Goal: Task Accomplishment & Management: Manage account settings

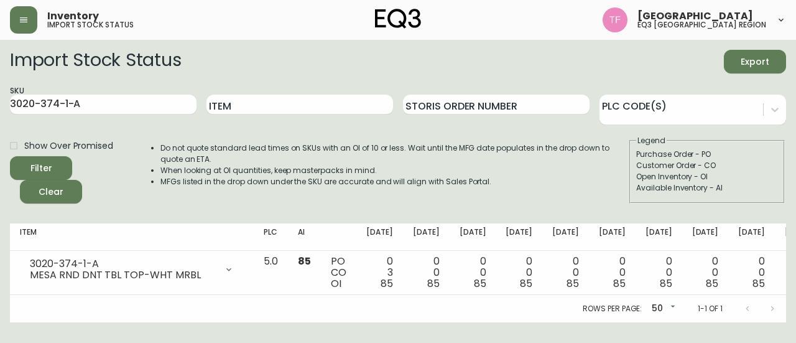
drag, startPoint x: 24, startPoint y: 23, endPoint x: 63, endPoint y: 35, distance: 41.5
click at [24, 23] on icon "button" at bounding box center [24, 20] width 10 height 10
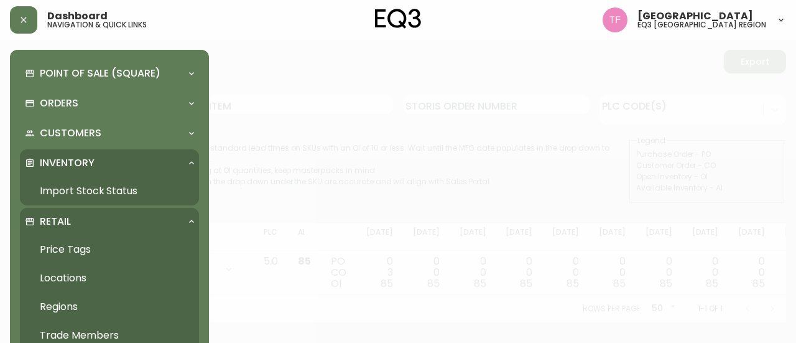
scroll to position [124, 0]
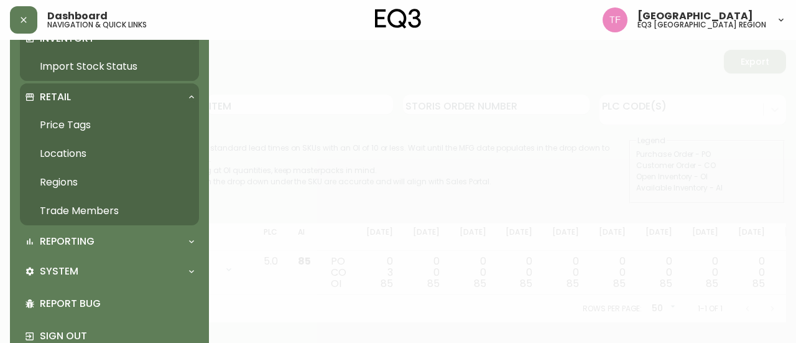
click at [121, 216] on link "Trade Members" at bounding box center [109, 210] width 179 height 29
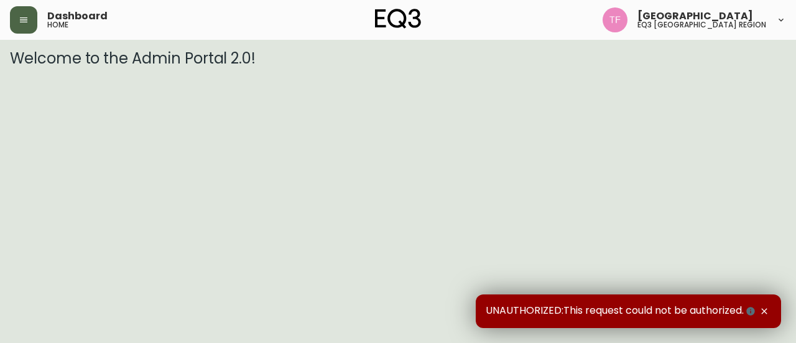
click at [16, 22] on button "button" at bounding box center [23, 19] width 27 height 27
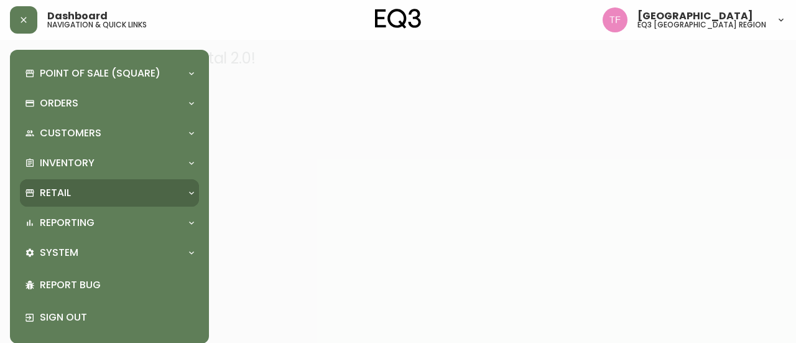
click at [88, 195] on div "Retail" at bounding box center [103, 193] width 157 height 14
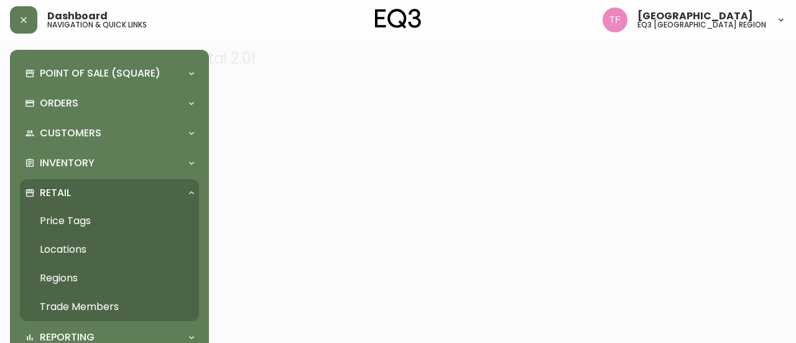
click at [58, 296] on link "Trade Members" at bounding box center [109, 306] width 179 height 29
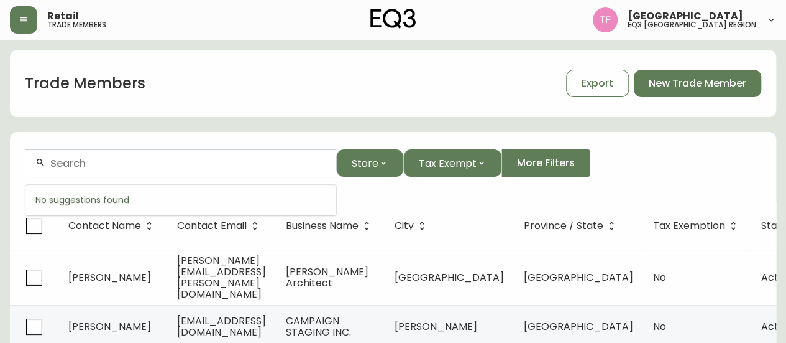
paste input "DART STUDIO"
click at [162, 164] on input "DART STUDIO" at bounding box center [188, 163] width 276 height 12
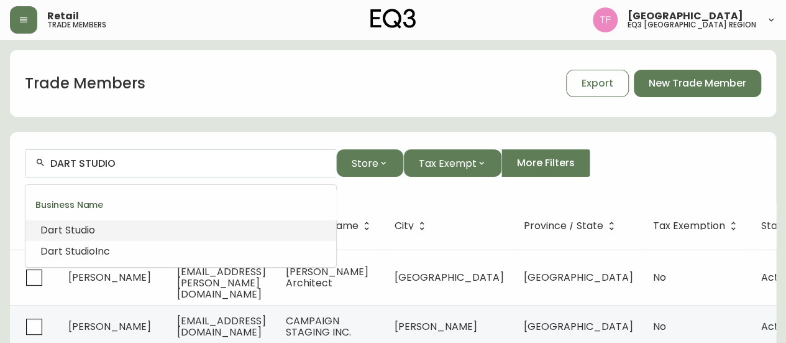
paste input "BHIVE DESIGN"
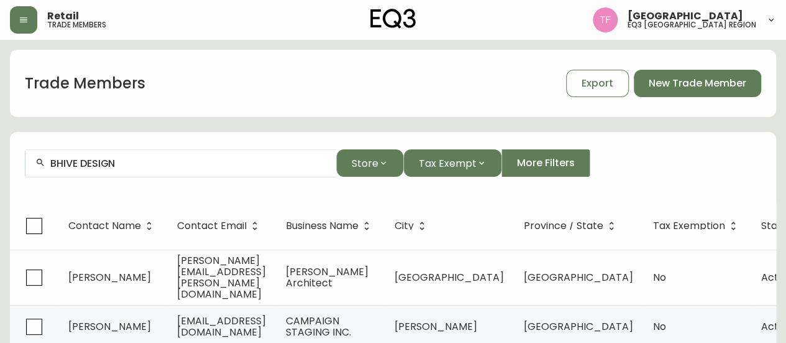
click at [71, 160] on input "BHIVE DESIGN" at bounding box center [188, 163] width 276 height 12
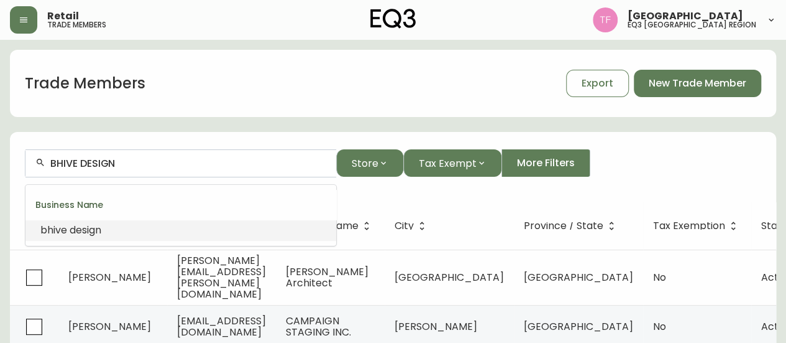
paste input "DESIGNSTROM"
click at [133, 226] on span "designstrom" at bounding box center [164, 230] width 62 height 14
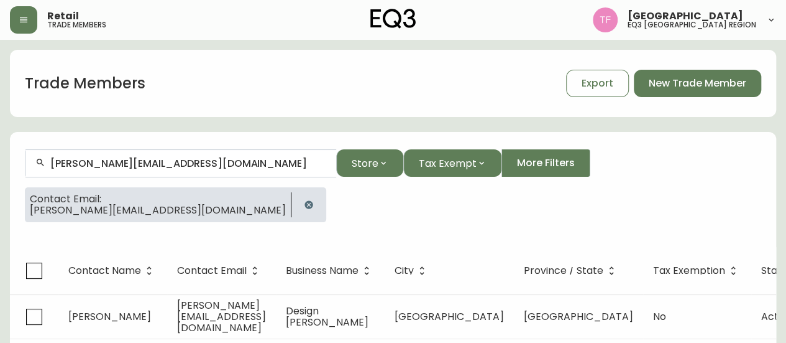
scroll to position [22, 0]
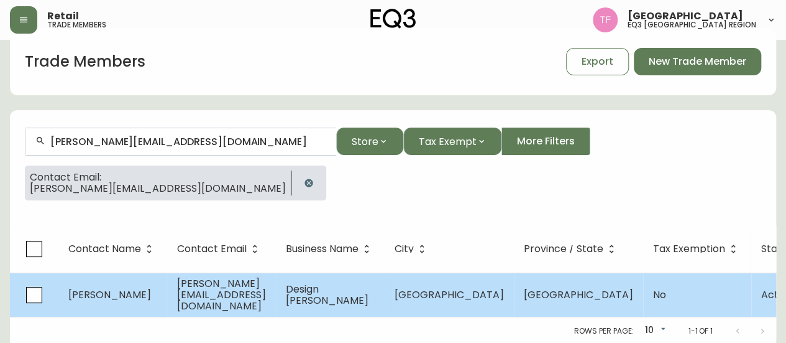
type input "[PERSON_NAME][EMAIL_ADDRESS][DOMAIN_NAME]"
click at [369, 292] on span "Design [PERSON_NAME]" at bounding box center [327, 294] width 83 height 25
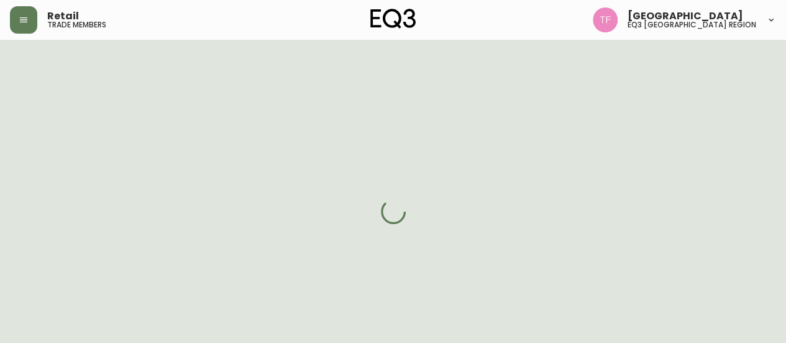
select select "ON"
select select "CA"
select select "CA_EN"
select select "Other"
select select "Interior Designer"
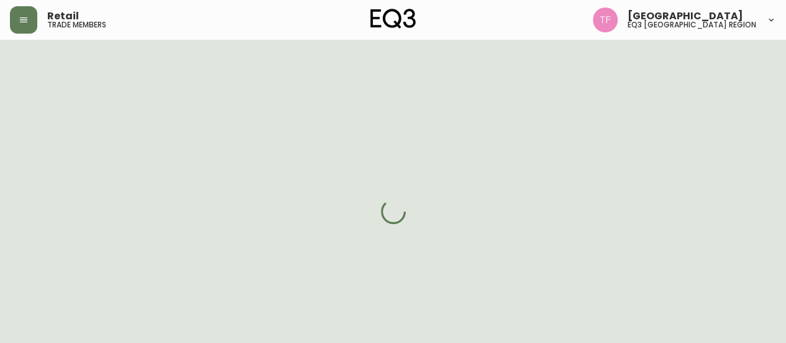
select select "cjw10z96r007p6gs0hn5531do"
select select "false"
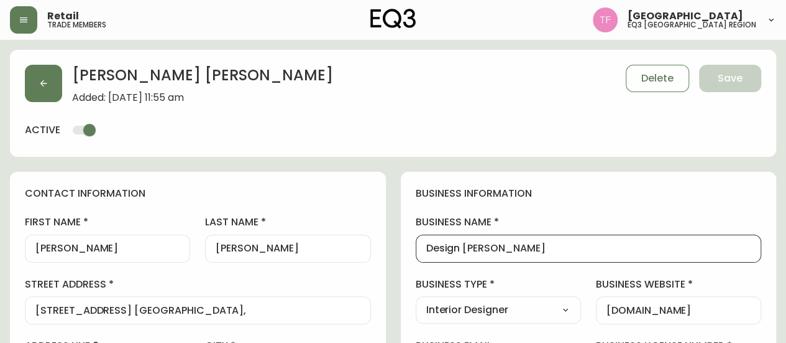
drag, startPoint x: 500, startPoint y: 252, endPoint x: 394, endPoint y: 252, distance: 106.9
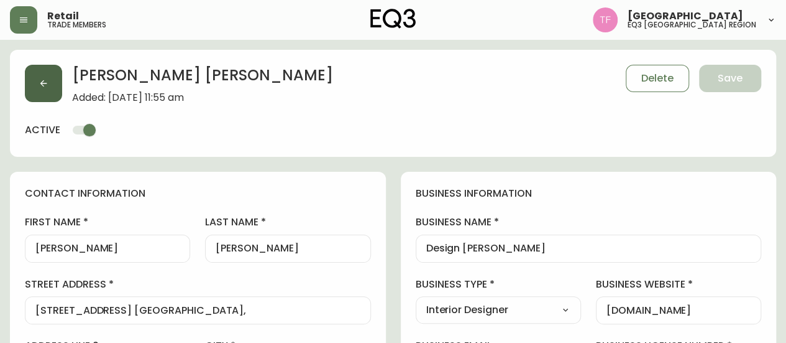
click at [44, 93] on button "button" at bounding box center [43, 83] width 37 height 37
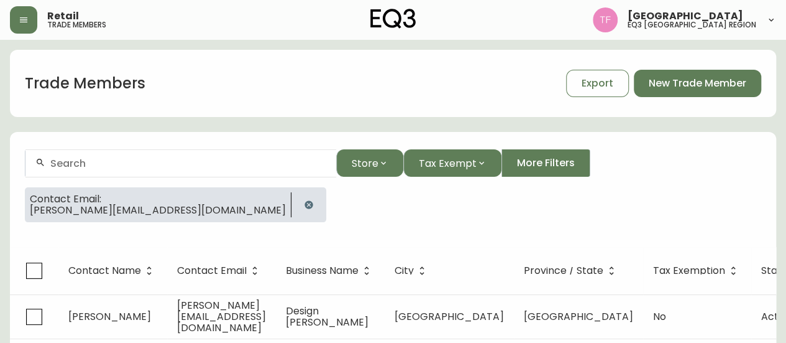
click at [304, 200] on icon "button" at bounding box center [309, 205] width 10 height 10
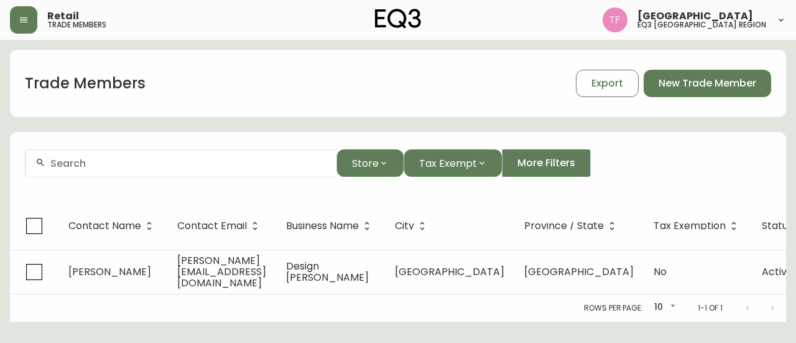
click at [165, 165] on input "text" at bounding box center [188, 163] width 276 height 12
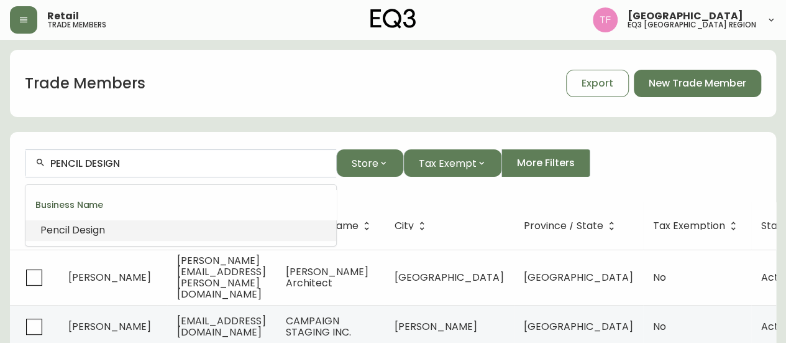
click at [124, 224] on li "Pencil Design" at bounding box center [180, 229] width 311 height 21
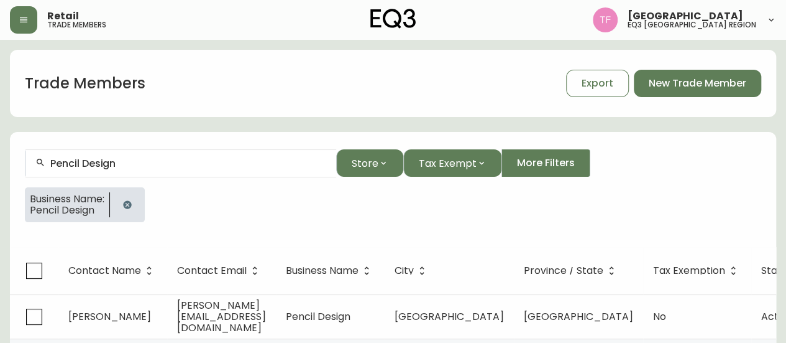
click at [129, 198] on button "button" at bounding box center [127, 204] width 25 height 25
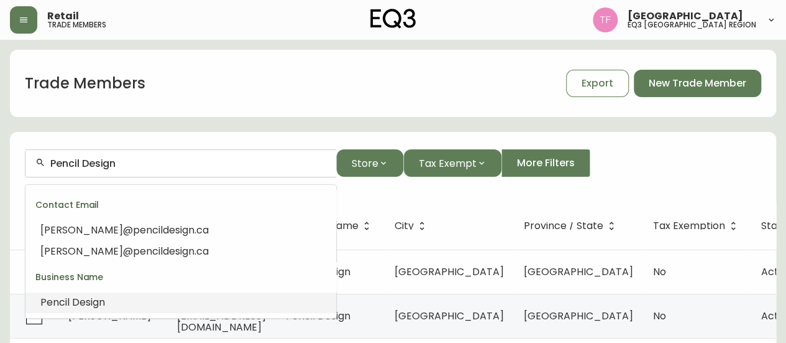
click at [147, 162] on input "Pencil Design" at bounding box center [188, 163] width 276 height 12
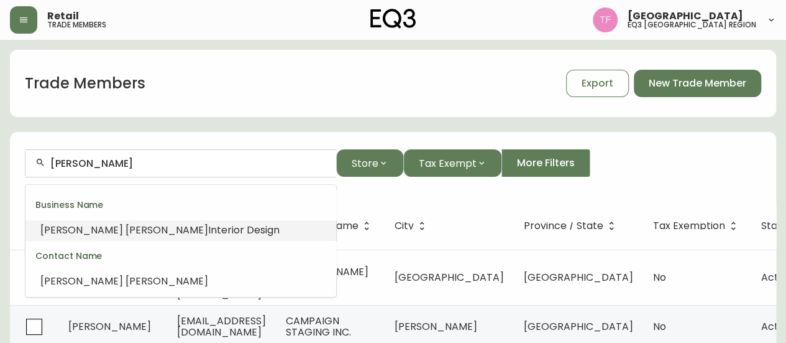
click at [208, 227] on span "Interior Design" at bounding box center [243, 230] width 71 height 14
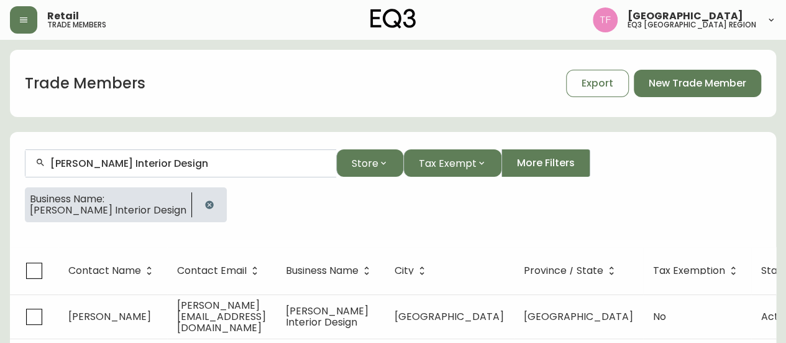
click at [163, 163] on input "[PERSON_NAME] Interior Design" at bounding box center [188, 163] width 276 height 12
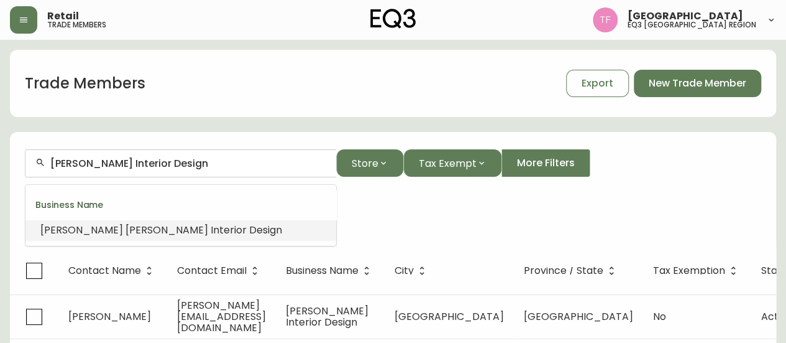
click at [163, 163] on input "[PERSON_NAME] Interior Design" at bounding box center [188, 163] width 276 height 12
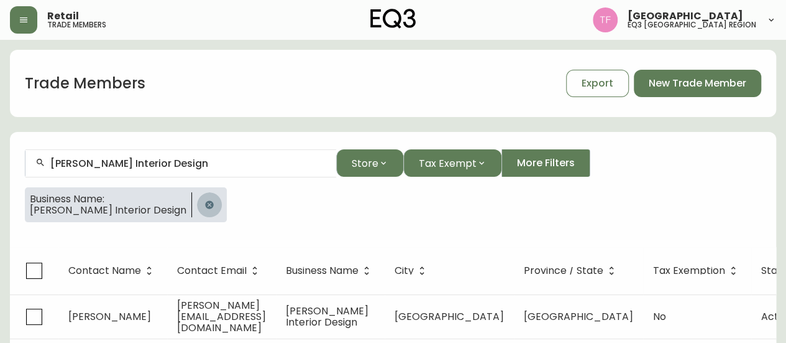
click at [213, 205] on icon "button" at bounding box center [209, 204] width 8 height 8
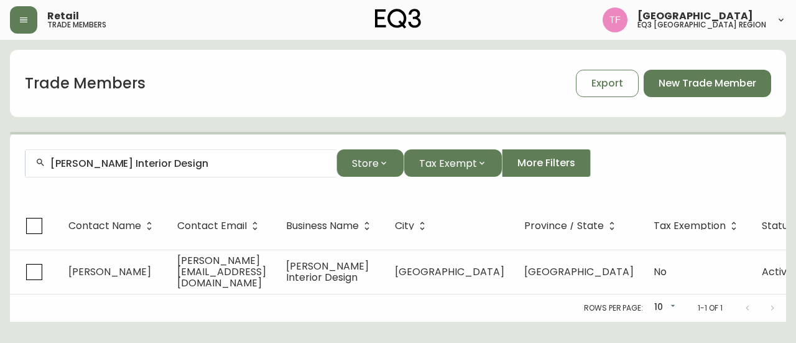
click at [182, 168] on div "[PERSON_NAME] Interior Design" at bounding box center [180, 163] width 311 height 28
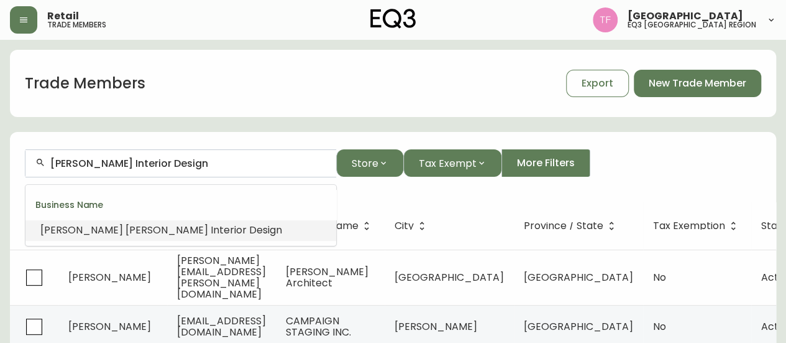
paste input "PORTERS INTERIORS INC"
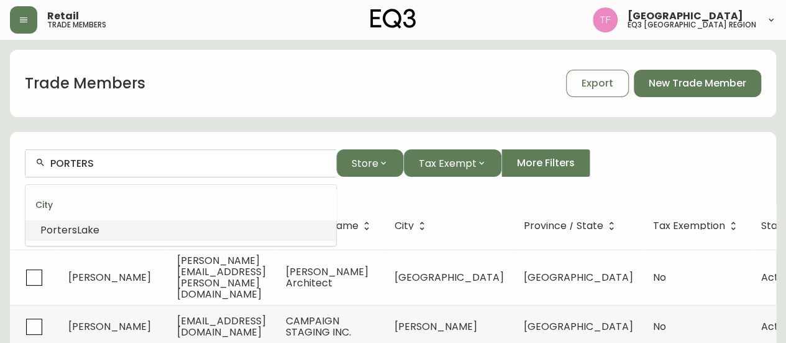
click at [144, 157] on input "PORTERS" at bounding box center [188, 163] width 276 height 12
paste input "TB Reliable Renovations"
click at [131, 164] on input "TB Reliable Renovations" at bounding box center [188, 163] width 276 height 12
paste input "[PERSON_NAME] Interiors &"
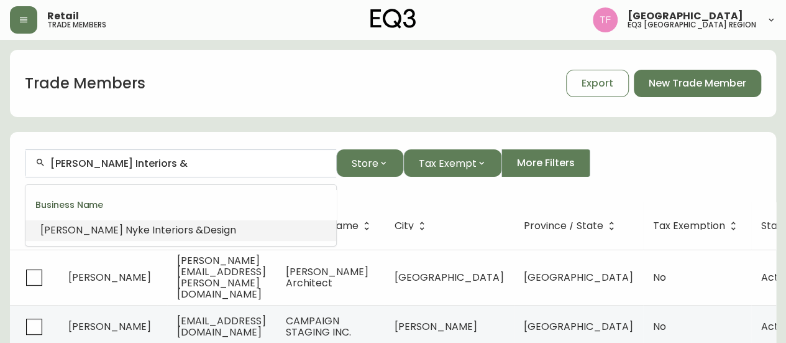
click at [203, 228] on span "Design" at bounding box center [219, 230] width 33 height 14
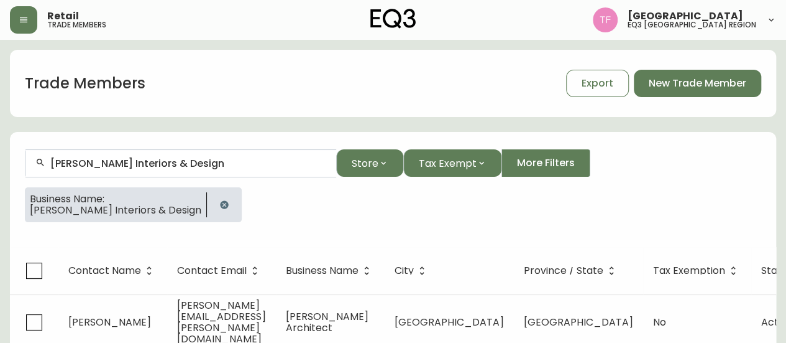
click at [179, 161] on input "[PERSON_NAME] Interiors & Design" at bounding box center [188, 163] width 276 height 12
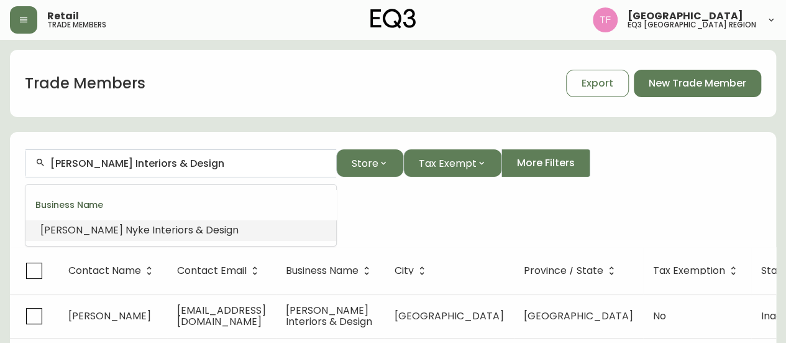
click at [179, 161] on input "[PERSON_NAME] Interiors & Design" at bounding box center [188, 163] width 276 height 12
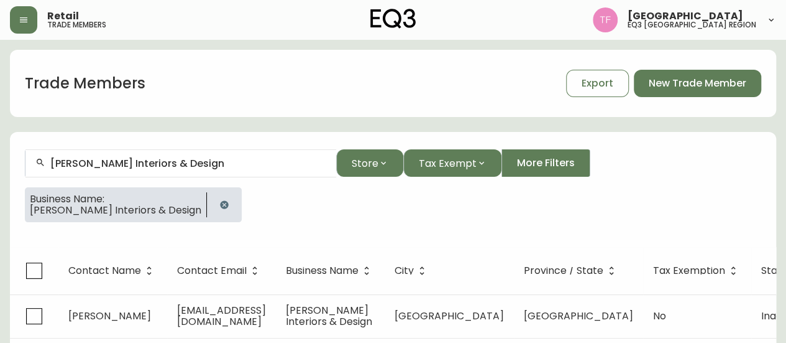
click at [219, 203] on icon "button" at bounding box center [224, 205] width 10 height 10
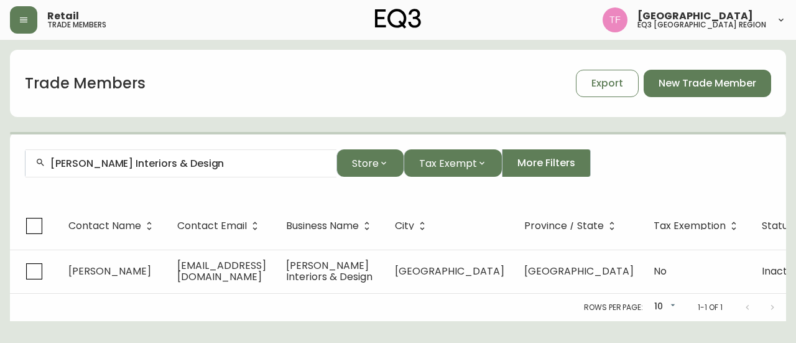
click at [209, 162] on input "[PERSON_NAME] Interiors & Design" at bounding box center [188, 163] width 276 height 12
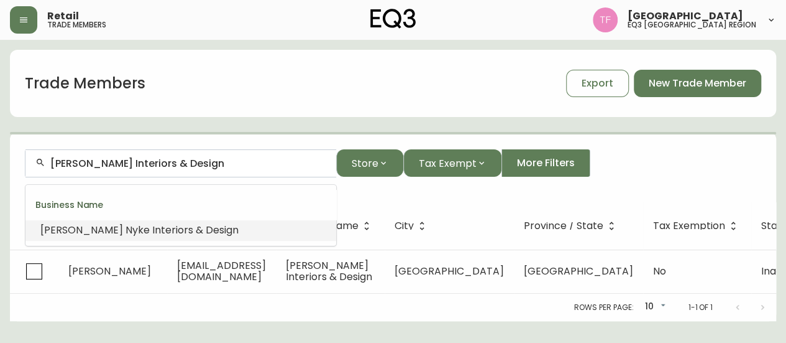
click at [203, 162] on input "[PERSON_NAME] Interiors & Design" at bounding box center [188, 163] width 276 height 12
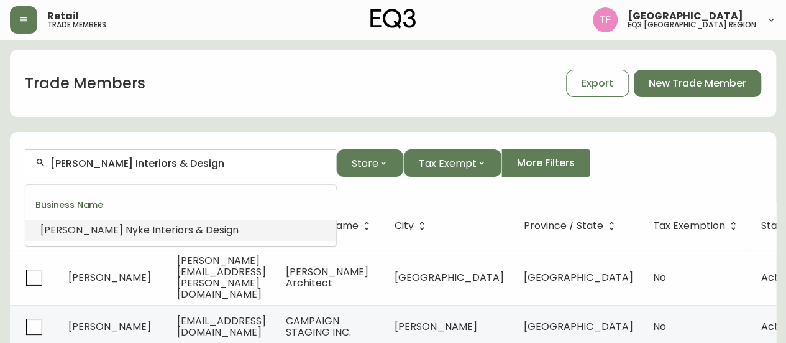
click at [203, 162] on input "[PERSON_NAME] Interiors & Design" at bounding box center [188, 163] width 276 height 12
paste input "AAMP STUDIO"
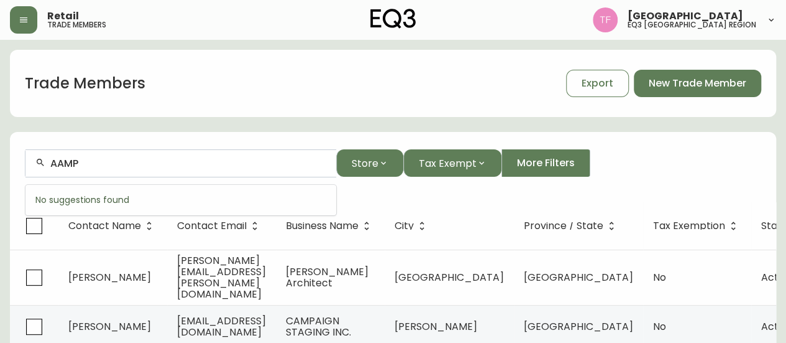
click at [158, 167] on input "AAMP" at bounding box center [188, 163] width 276 height 12
paste input "RAW DESIGN"
click at [102, 160] on input "RAW DESIGN" at bounding box center [188, 163] width 276 height 12
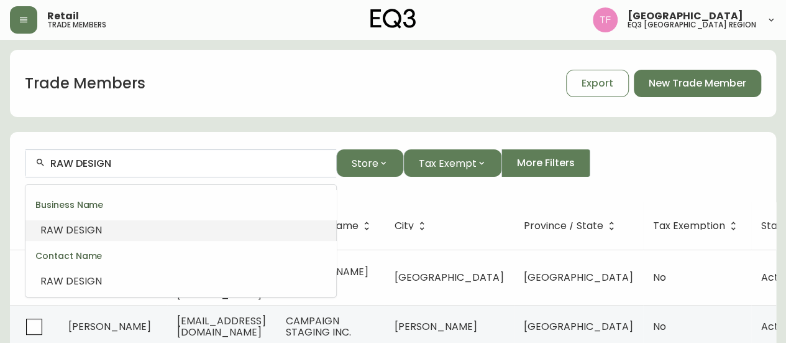
paste input "[PERSON_NAME] STUDIO"
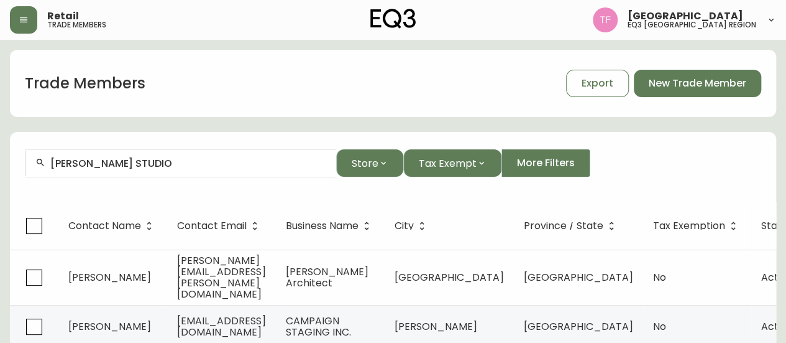
click at [145, 172] on div "[PERSON_NAME] STUDIO" at bounding box center [180, 163] width 311 height 28
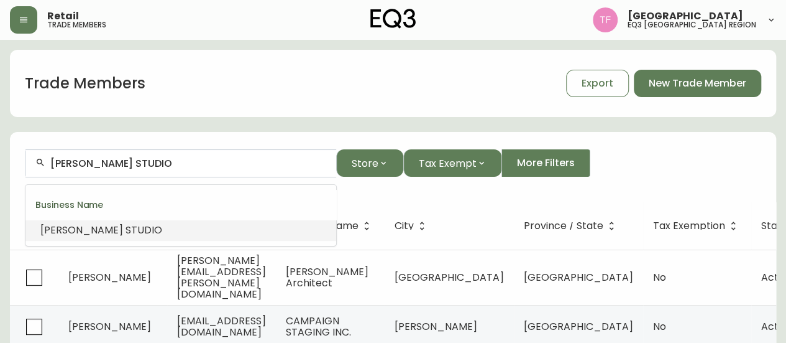
paste input "[PERSON_NAME] & ASSOCIATES"
click at [98, 166] on input "[PERSON_NAME] & ASSOCIATES" at bounding box center [188, 163] width 276 height 12
paste input "[PERSON_NAME] DESIGN"
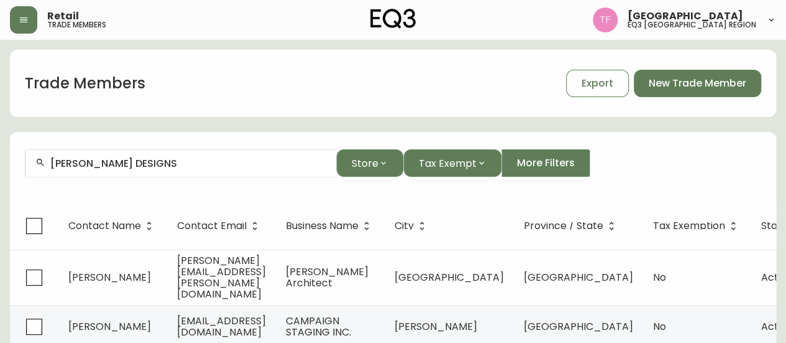
click at [201, 165] on input "[PERSON_NAME] DESIGNS" at bounding box center [188, 163] width 276 height 12
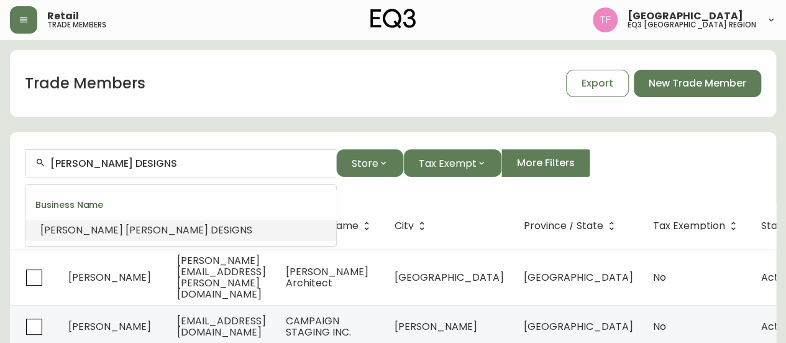
paste input "CROMA DESIGN INC."
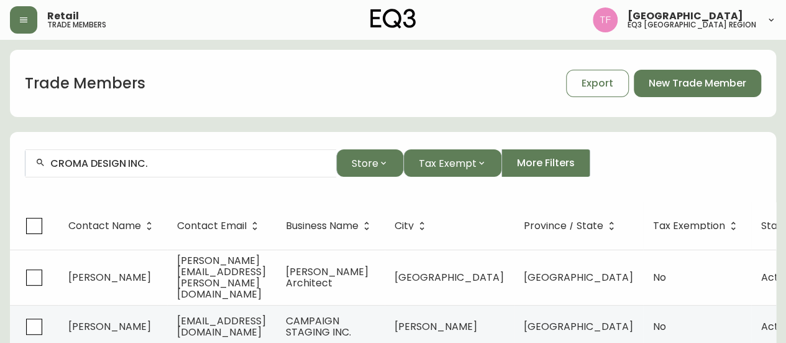
click at [182, 157] on input "CROMA DESIGN INC." at bounding box center [188, 163] width 276 height 12
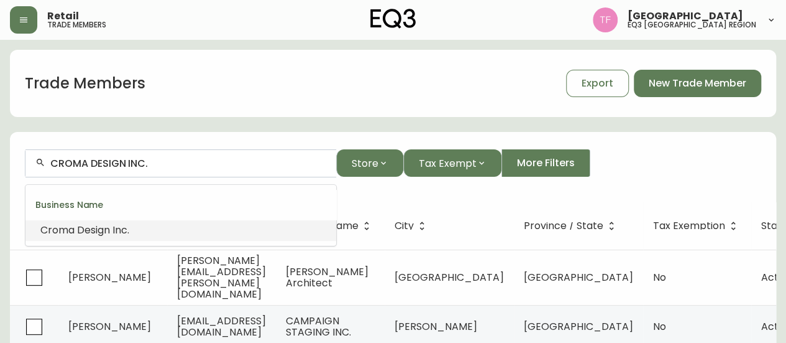
paste input "[PERSON_NAME]"
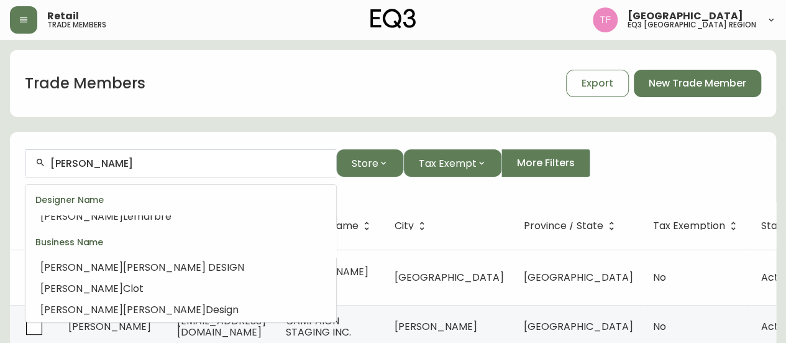
scroll to position [410, 0]
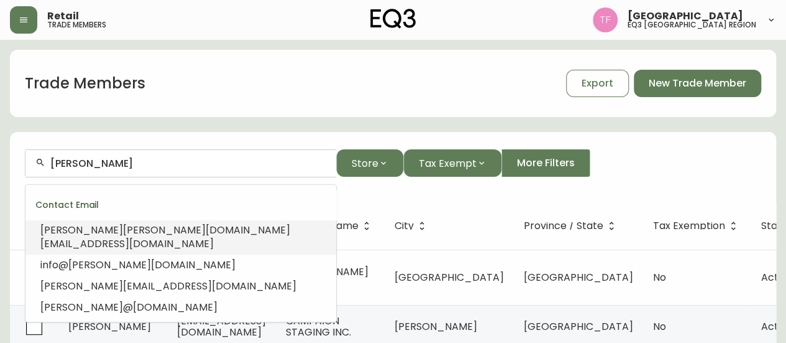
click at [94, 159] on input "[PERSON_NAME]" at bounding box center [188, 163] width 276 height 12
paste input "THM DESIGN STUDIO"
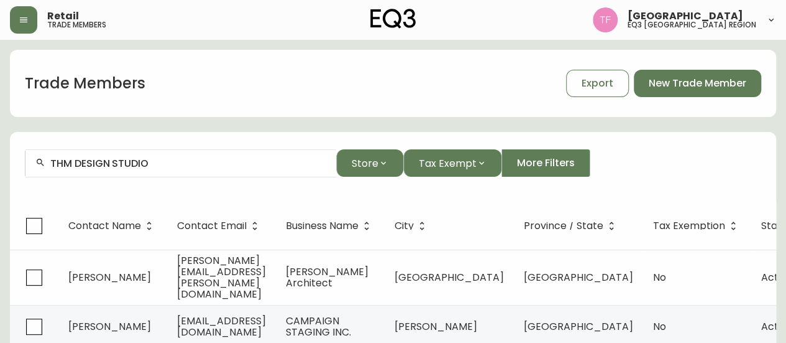
click at [103, 161] on input "THM DESIGN STUDIO" at bounding box center [188, 163] width 276 height 12
paste input "N-900"
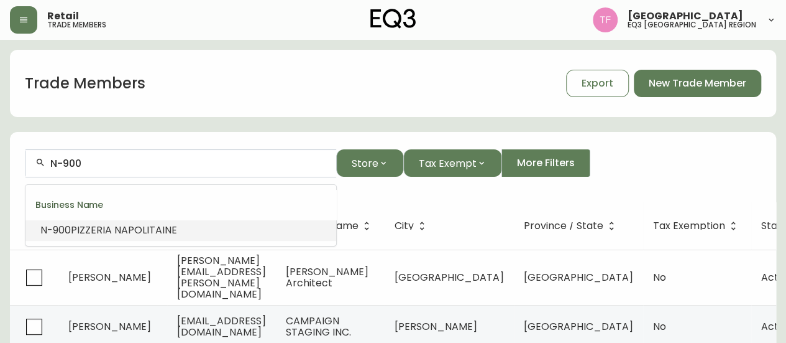
click at [125, 228] on span "PIZZERIA NAPOLITAINE" at bounding box center [124, 230] width 106 height 14
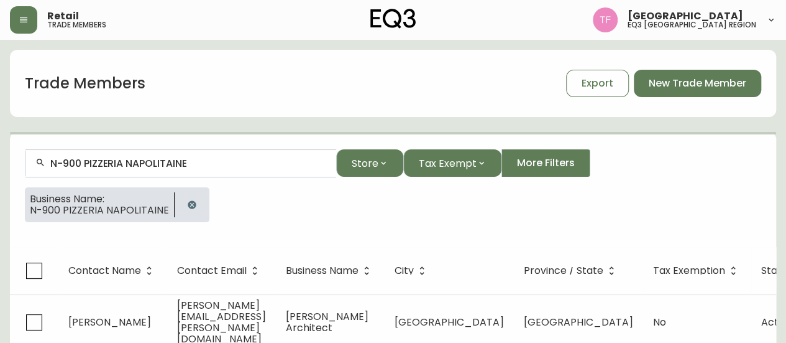
click at [154, 167] on input "N-900 PIZZERIA NAPOLITAINE" at bounding box center [188, 163] width 276 height 12
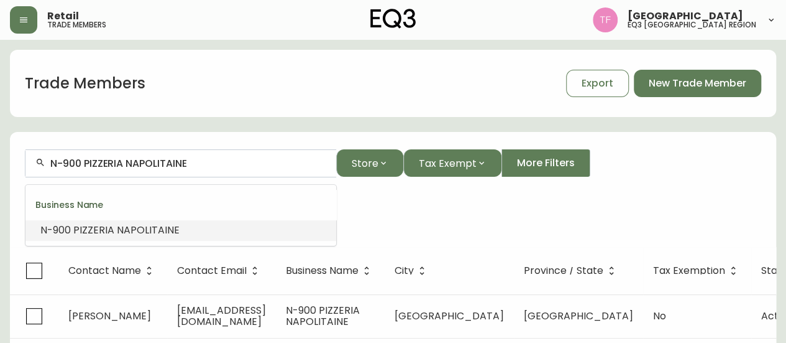
click at [163, 159] on input "N-900 PIZZERIA NAPOLITAINE" at bounding box center [188, 163] width 276 height 12
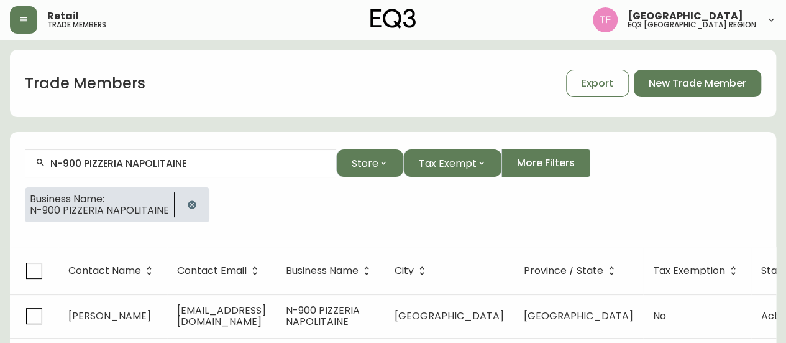
click at [188, 202] on icon "button" at bounding box center [192, 204] width 8 height 8
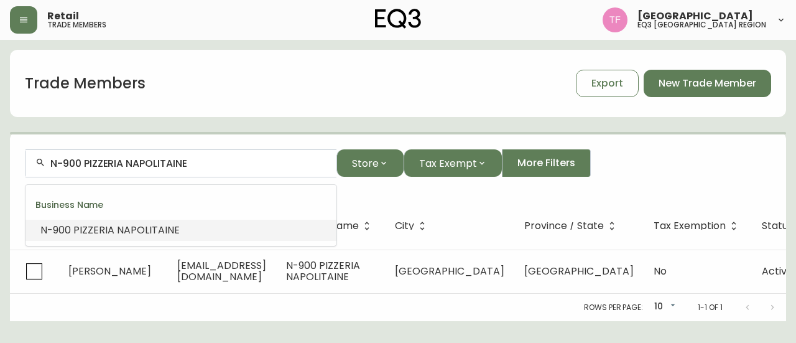
click at [175, 161] on input "N-900 PIZZERIA NAPOLITAINE" at bounding box center [188, 163] width 276 height 12
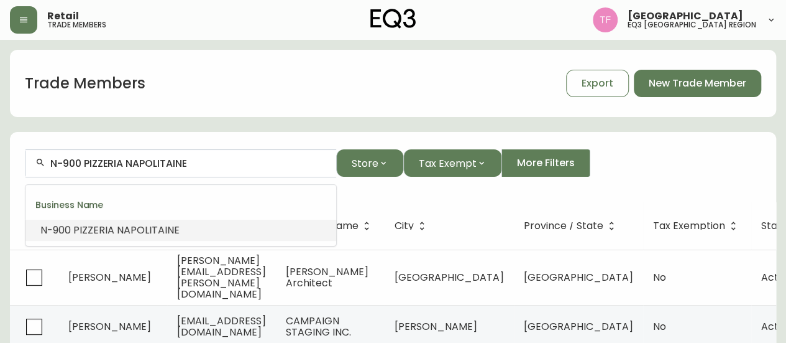
drag, startPoint x: 180, startPoint y: 161, endPoint x: 169, endPoint y: 162, distance: 11.3
click at [169, 162] on input "N-900 PIZZERIA NAPOLITAINE" at bounding box center [188, 163] width 276 height 12
paste input "GROUPE ACCUEIL INTERNATIO"
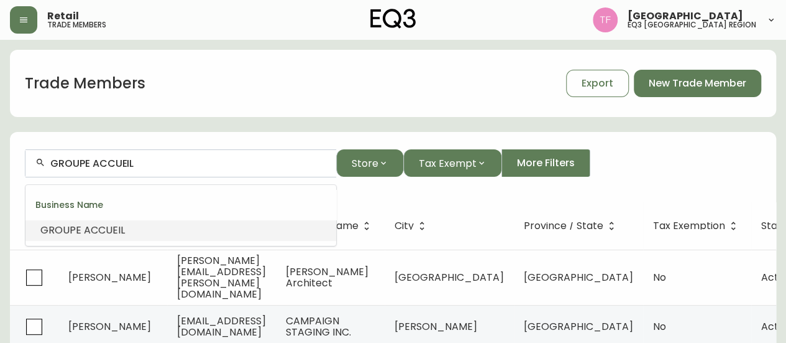
click at [127, 228] on li "GROUPE ACCUEIL" at bounding box center [180, 229] width 311 height 21
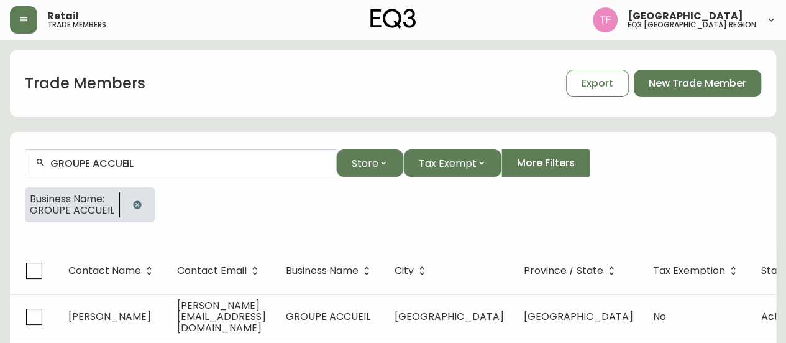
click at [131, 162] on input "GROUPE ACCUEIL" at bounding box center [188, 163] width 276 height 12
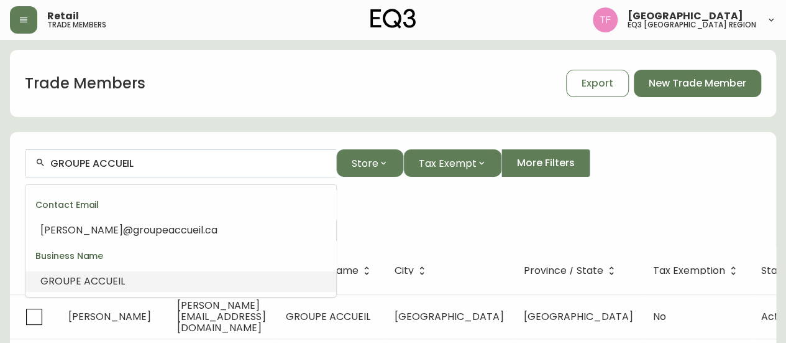
click at [131, 162] on input "GROUPE ACCUEIL" at bounding box center [188, 163] width 276 height 12
paste input "Empire Office"
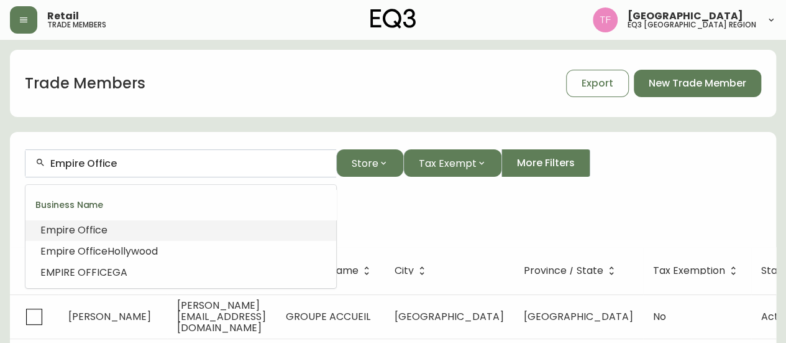
click at [172, 164] on input "Empire Office" at bounding box center [188, 163] width 276 height 12
paste input "[PERSON_NAME]'s Tea"
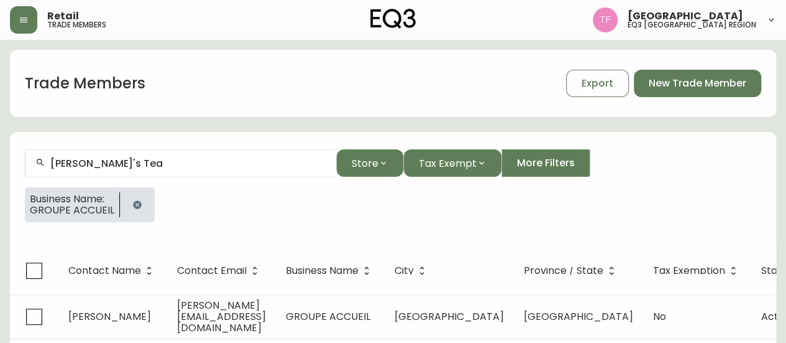
click at [132, 196] on button "button" at bounding box center [137, 204] width 25 height 25
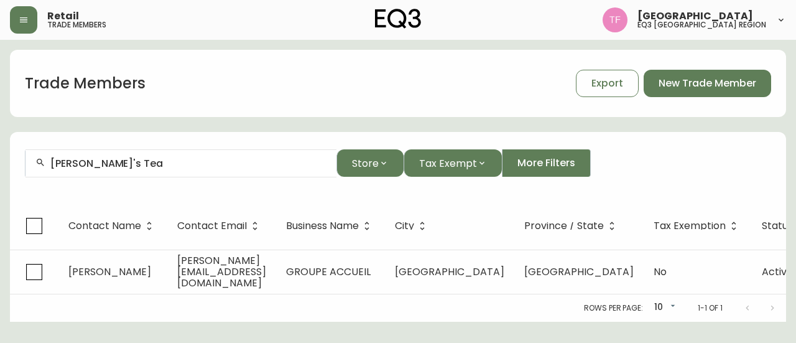
click at [124, 165] on input "[PERSON_NAME]'s Tea" at bounding box center [188, 163] width 276 height 12
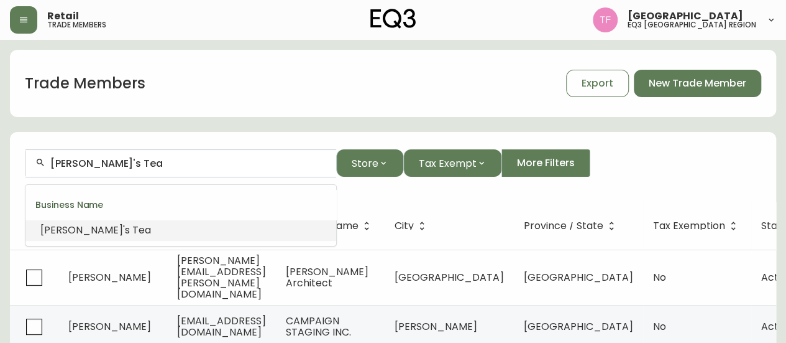
paste input "BOOM TOWN ARCHITECHTURE"
click at [160, 227] on span "TECTURE" at bounding box center [159, 230] width 44 height 14
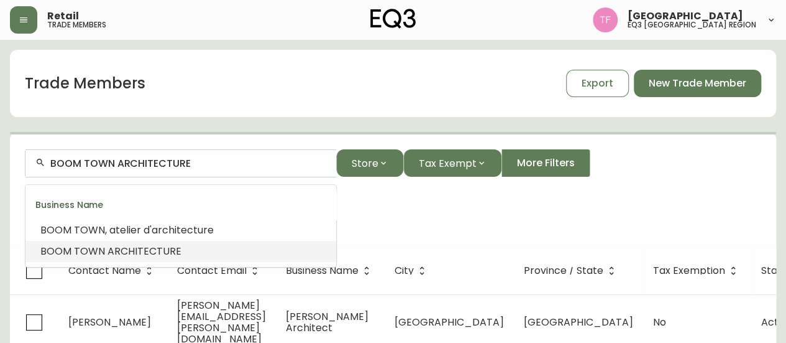
click at [160, 159] on input "BOOM TOWN ARCHITECTURE" at bounding box center [188, 163] width 276 height 12
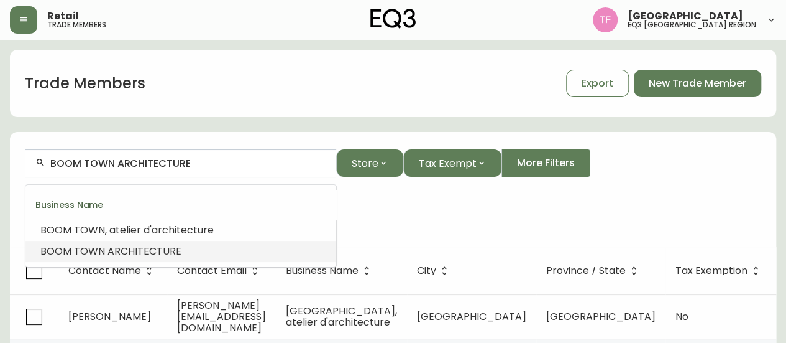
click at [160, 159] on input "BOOM TOWN ARCHITECTURE" at bounding box center [188, 163] width 276 height 12
paste input "STGM Architecture"
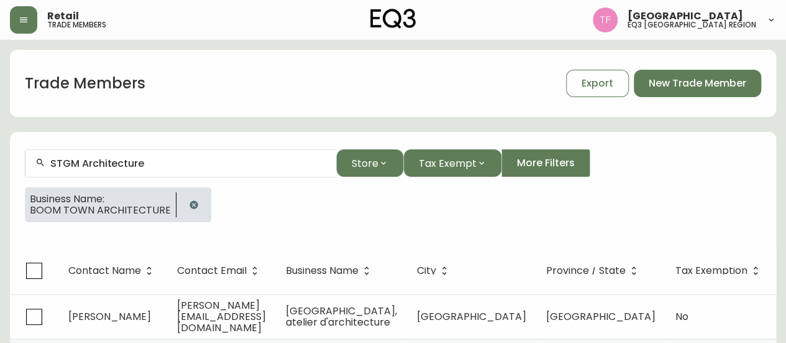
click at [176, 168] on input "STGM Architecture" at bounding box center [188, 163] width 276 height 12
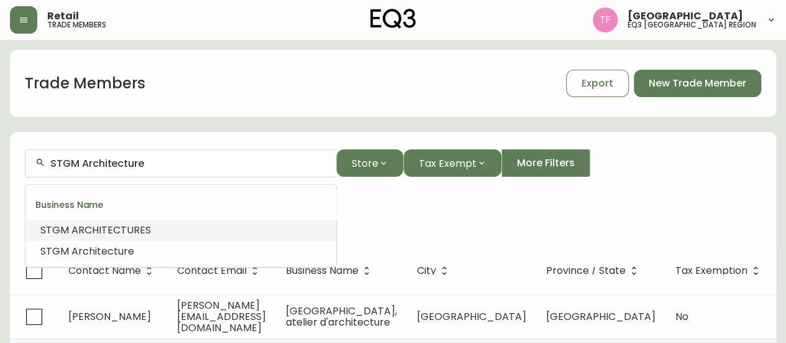
paste input "[PERSON_NAME]"
click at [182, 166] on input "[PERSON_NAME]" at bounding box center [188, 163] width 276 height 12
paste input "[PERSON_NAME] DESIGN"
click at [167, 221] on li "[PERSON_NAME] design inc." at bounding box center [180, 229] width 311 height 21
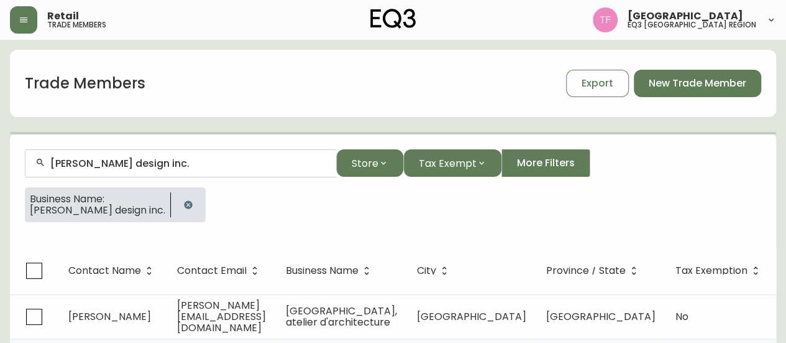
click at [157, 162] on input "[PERSON_NAME] design inc." at bounding box center [188, 163] width 276 height 12
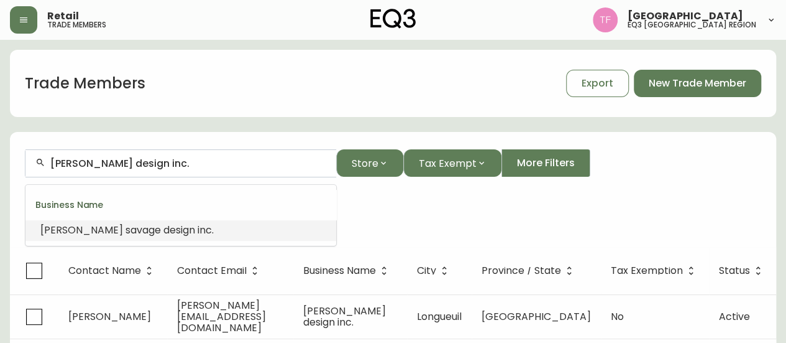
click at [157, 162] on input "[PERSON_NAME] design inc." at bounding box center [188, 163] width 276 height 12
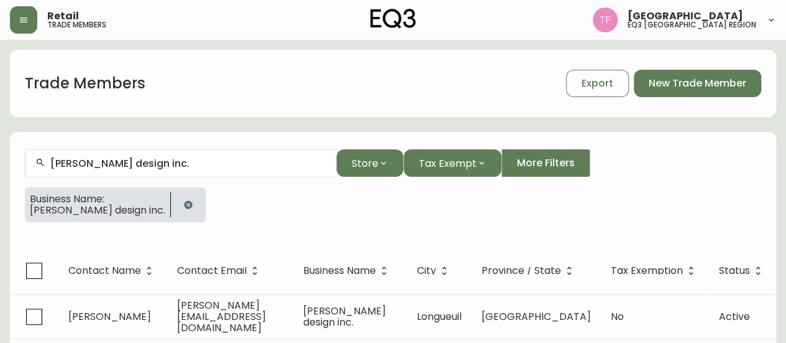
drag, startPoint x: 168, startPoint y: 201, endPoint x: 174, endPoint y: 190, distance: 12.8
click at [176, 201] on button "button" at bounding box center [188, 204] width 25 height 25
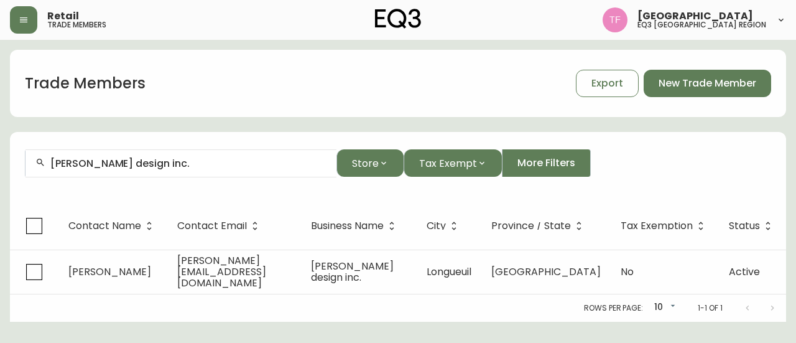
click at [168, 165] on input "[PERSON_NAME] design inc." at bounding box center [188, 163] width 276 height 12
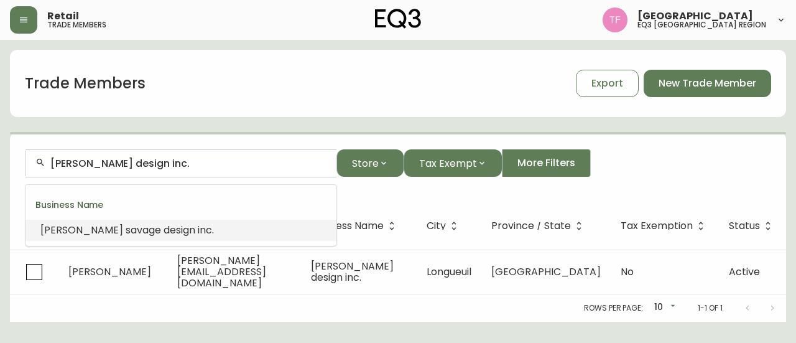
click at [184, 165] on input "[PERSON_NAME] design inc." at bounding box center [188, 163] width 276 height 12
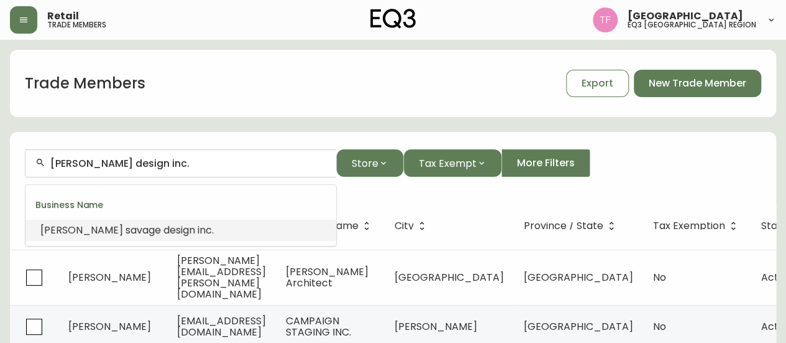
click at [184, 165] on input "[PERSON_NAME] design inc." at bounding box center [188, 163] width 276 height 12
paste input "LTINTERIEURS"
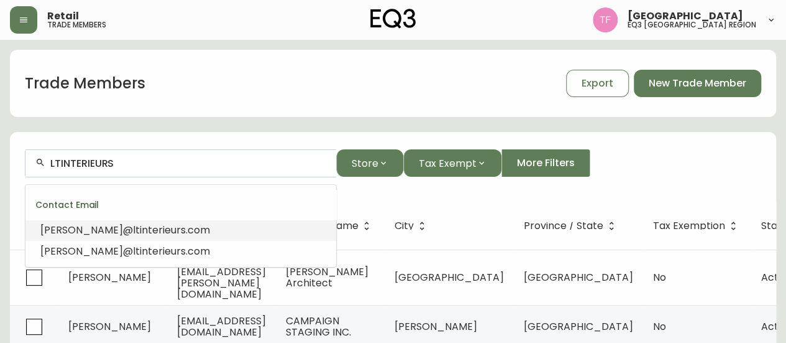
click at [175, 229] on li "[PERSON_NAME]@ ltinterieurs .com" at bounding box center [180, 229] width 311 height 21
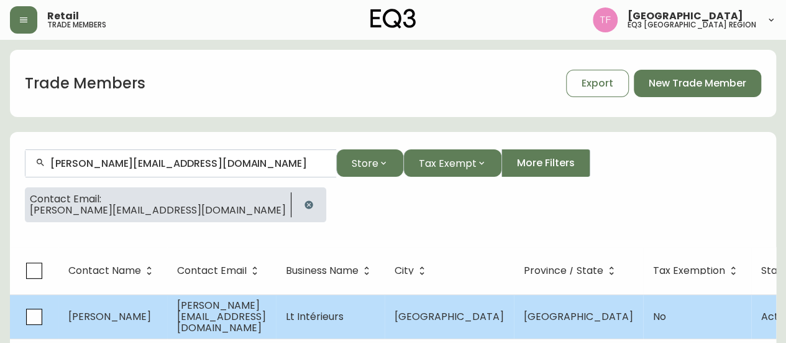
type input "[PERSON_NAME][EMAIL_ADDRESS][DOMAIN_NAME]"
click at [344, 316] on span "Lt Intérieurs" at bounding box center [315, 316] width 58 height 14
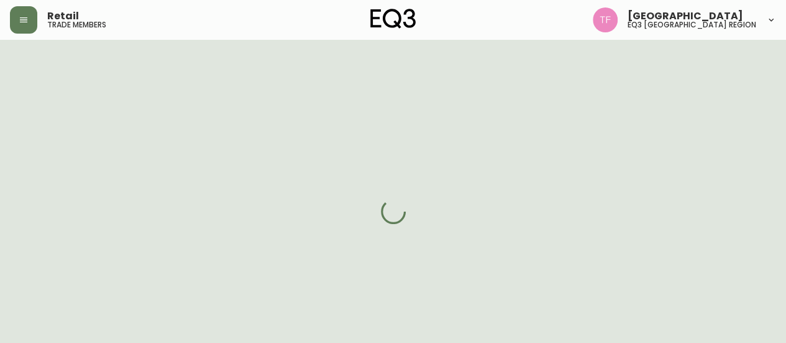
select select "QC"
select select "CA"
select select "CA_FR"
select select "Outreach from a Trade Rep"
select select "Interior Designer"
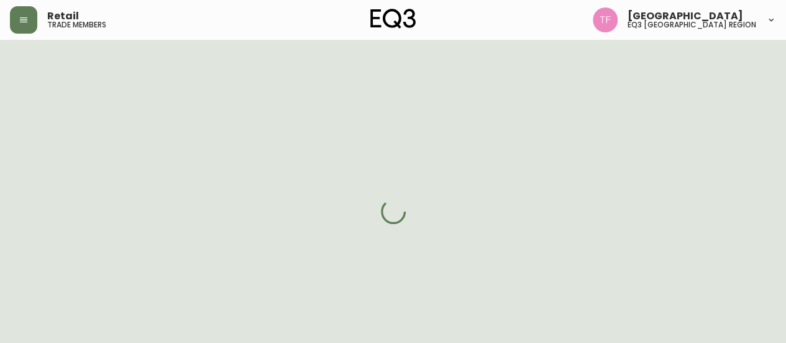
select select "cjw10z96t00cw6gs04aeyfqxf"
select select "false"
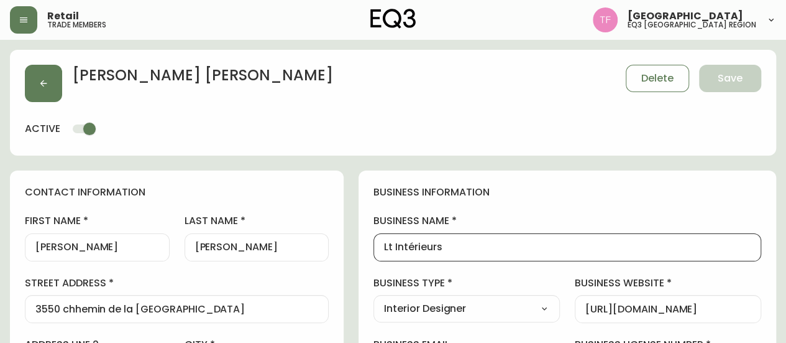
drag, startPoint x: 509, startPoint y: 243, endPoint x: 382, endPoint y: 245, distance: 126.2
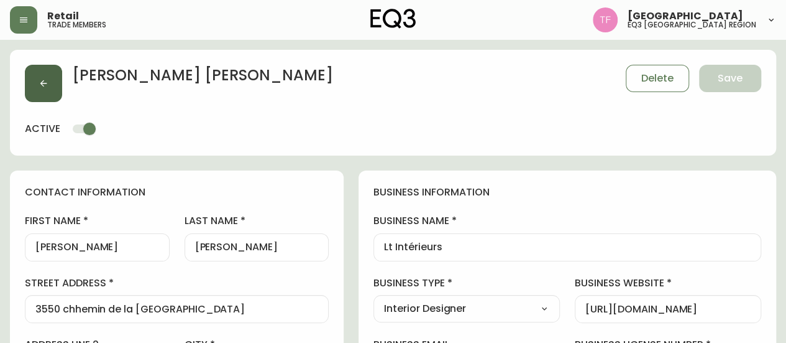
click at [42, 71] on button "button" at bounding box center [43, 83] width 37 height 37
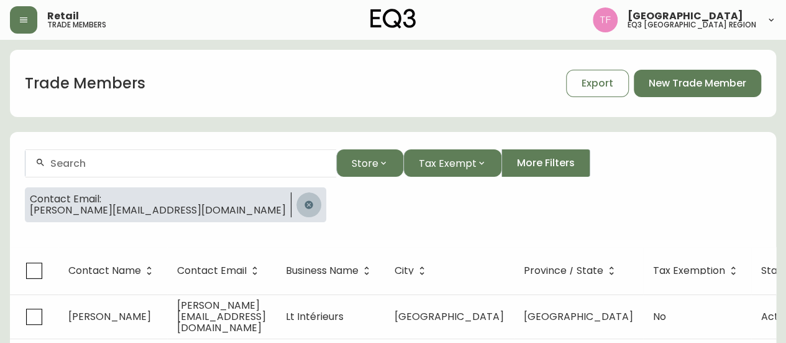
click at [304, 202] on icon "button" at bounding box center [309, 205] width 10 height 10
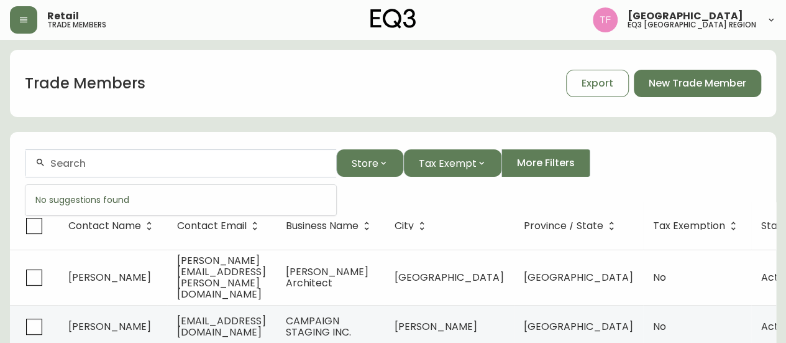
paste input "[PERSON_NAME]"
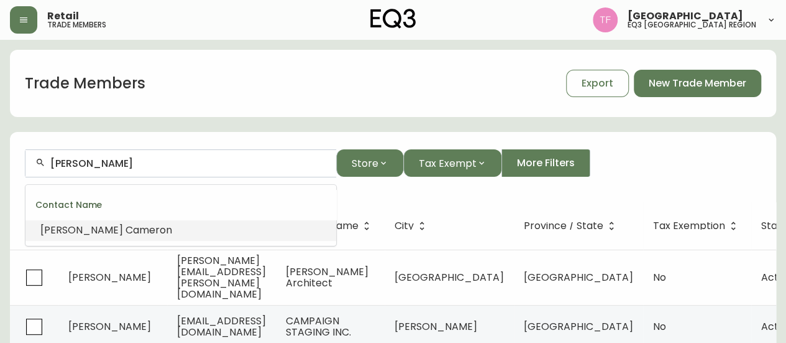
click at [147, 159] on input "[PERSON_NAME]" at bounding box center [188, 163] width 276 height 12
paste input "[PERSON_NAME] Designs"
click at [110, 157] on input "[PERSON_NAME] Designs" at bounding box center [188, 163] width 276 height 12
paste input "BUROVISION"
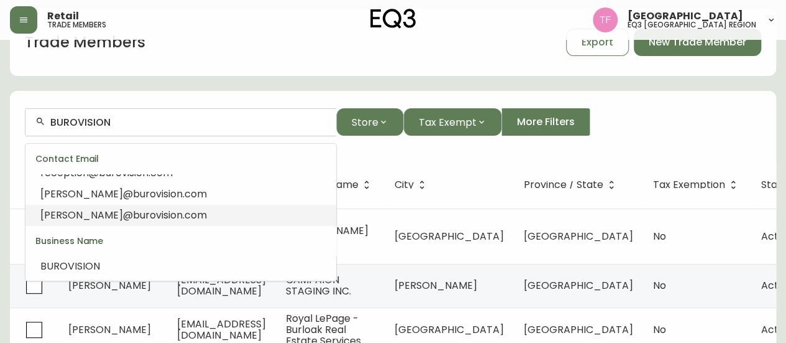
scroll to position [62, 0]
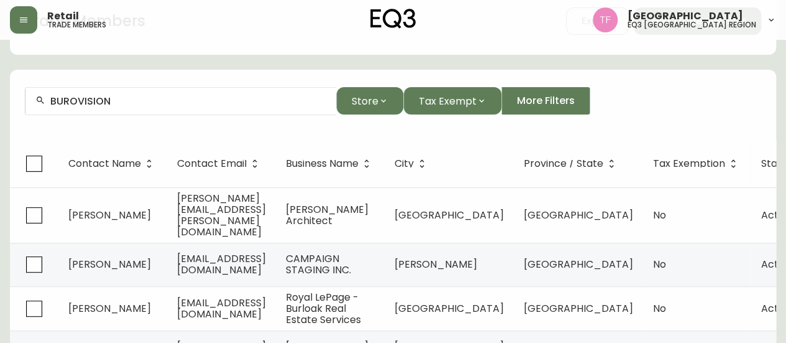
click at [132, 105] on input "BUROVISION" at bounding box center [188, 101] width 276 height 12
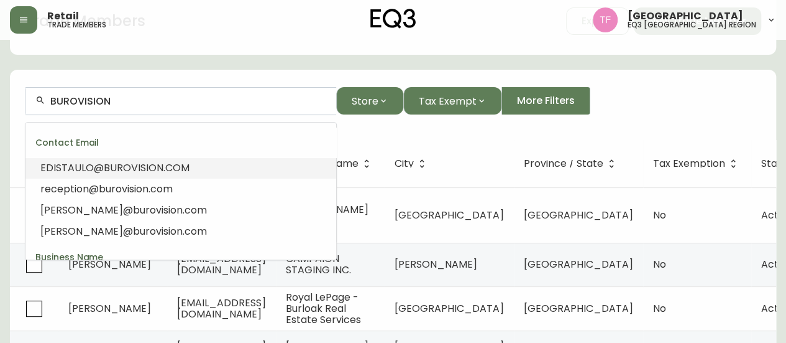
paste input "[PERSON_NAME] DESIGNS"
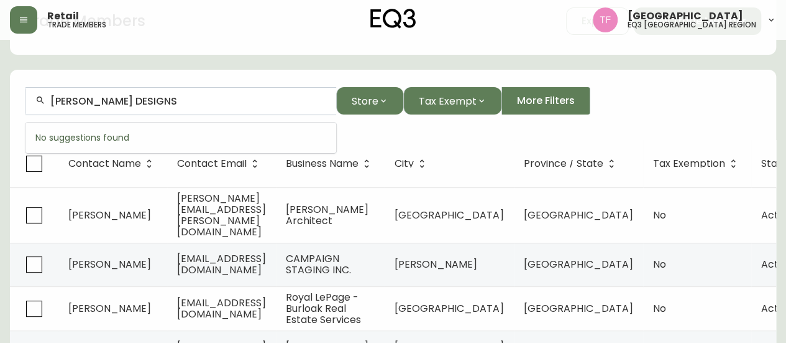
click at [187, 103] on input "[PERSON_NAME] DESIGNS" at bounding box center [188, 101] width 276 height 12
click at [157, 102] on input "[PERSON_NAME] DESIGNS" at bounding box center [188, 101] width 276 height 12
click at [155, 103] on input "[PERSON_NAME]" at bounding box center [188, 101] width 276 height 12
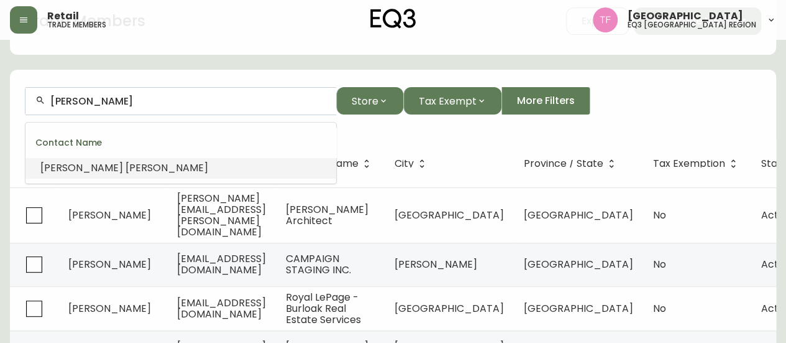
paste input "ETAT ARCHITECTES"
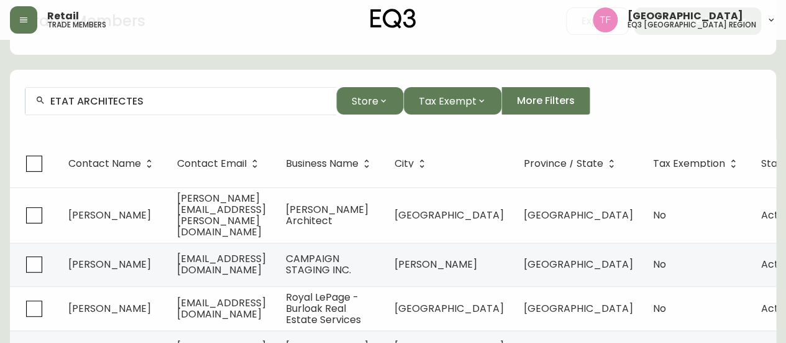
drag, startPoint x: 146, startPoint y: 107, endPoint x: 154, endPoint y: 105, distance: 8.3
click at [146, 106] on div "ETAT ARCHITECTES" at bounding box center [180, 101] width 311 height 28
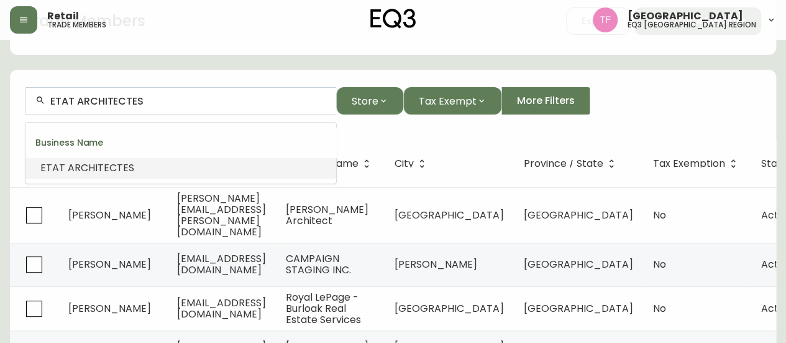
paste input "[PERSON_NAME]"
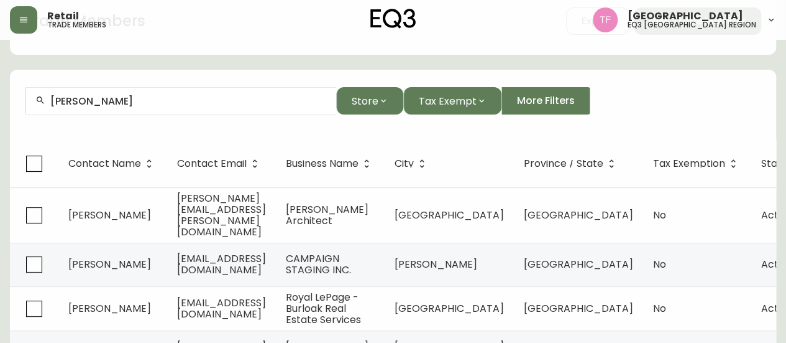
click at [189, 110] on div "[PERSON_NAME]" at bounding box center [180, 101] width 311 height 28
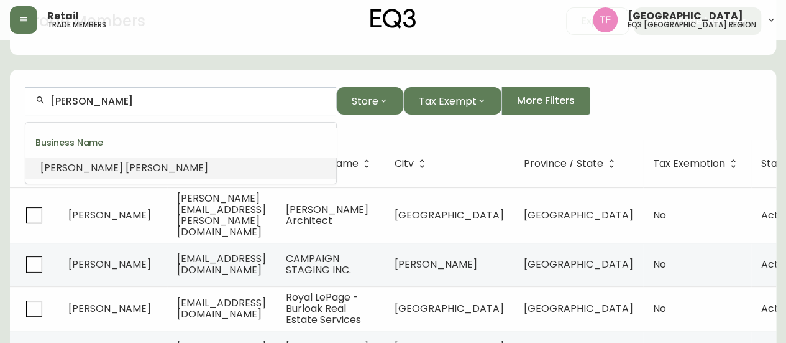
paste input "[PERSON_NAME]"
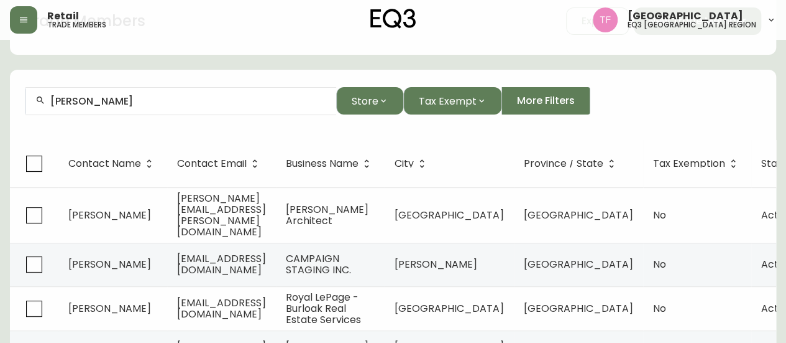
click at [181, 103] on input "[PERSON_NAME]" at bounding box center [188, 101] width 276 height 12
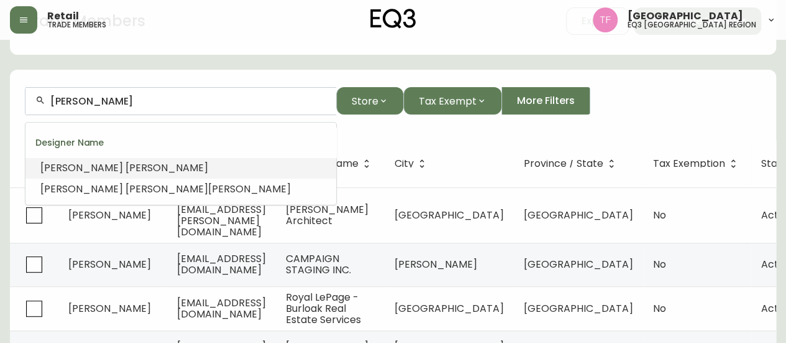
paste input "LALÊ STUDIO"
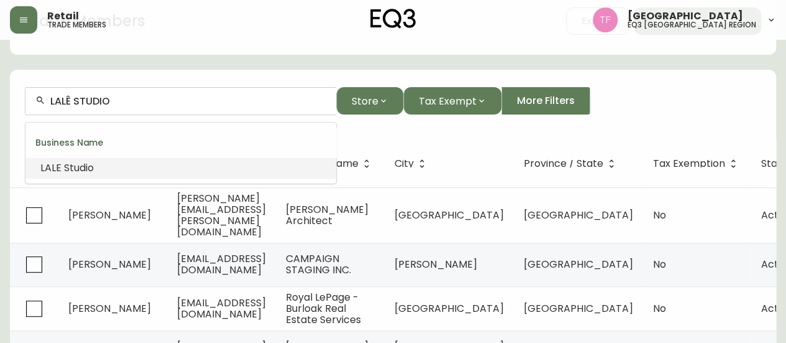
click at [96, 167] on li "LALE Studio" at bounding box center [180, 167] width 311 height 21
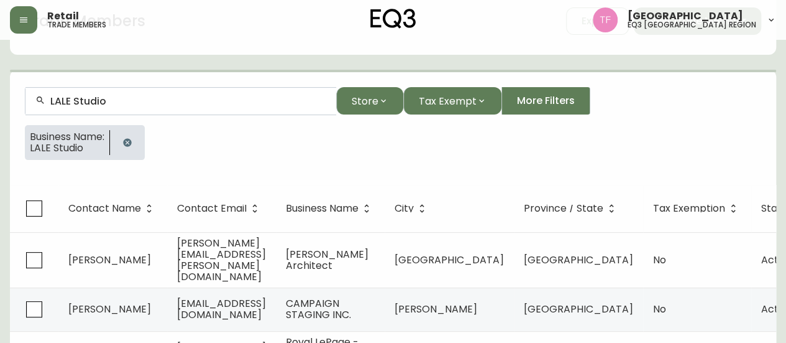
click at [105, 106] on input "LALE Studio" at bounding box center [188, 101] width 276 height 12
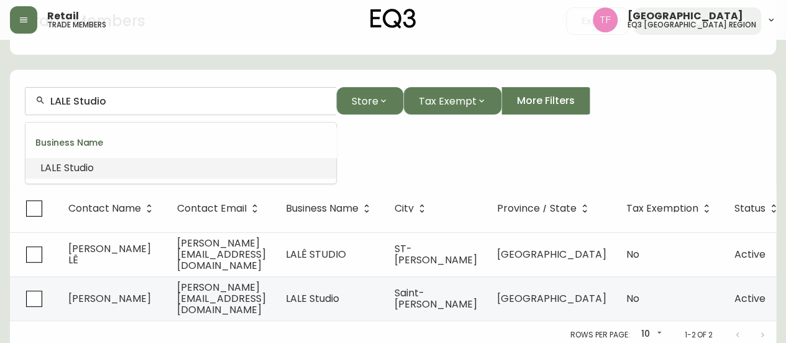
click at [105, 106] on input "LALE Studio" at bounding box center [188, 101] width 276 height 12
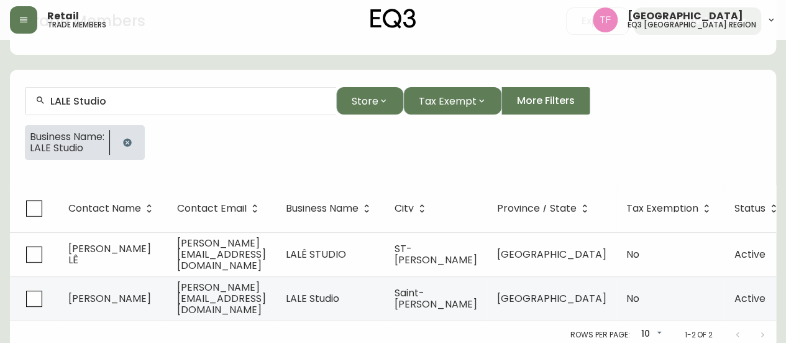
click at [139, 140] on button "button" at bounding box center [127, 142] width 25 height 25
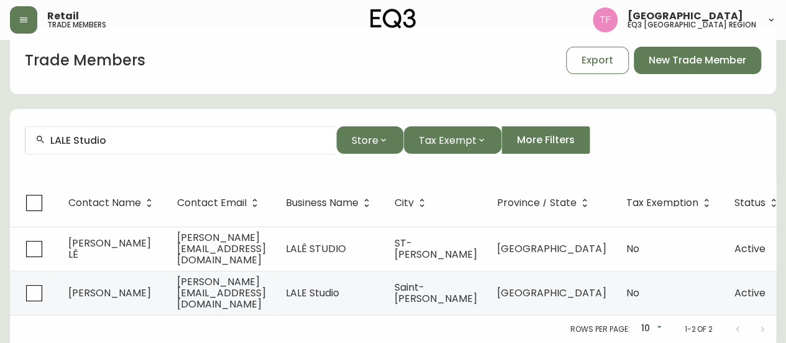
scroll to position [30, 0]
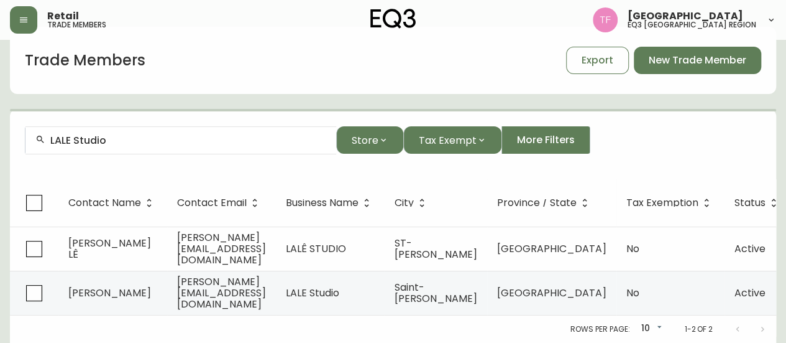
click at [117, 134] on input "LALE Studio" at bounding box center [188, 140] width 276 height 12
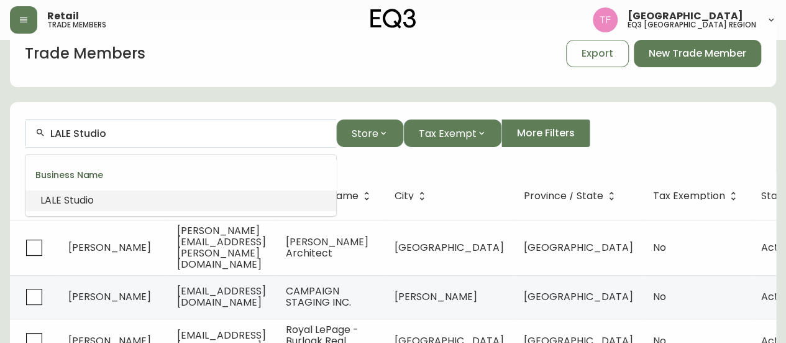
click at [114, 133] on input "LALE Studio" at bounding box center [188, 133] width 276 height 12
click at [114, 134] on input "LALE Studio" at bounding box center [188, 133] width 276 height 12
paste input "CHG Design / Art and Soul"
click at [180, 196] on span "Dev. Inc." at bounding box center [187, 200] width 40 height 14
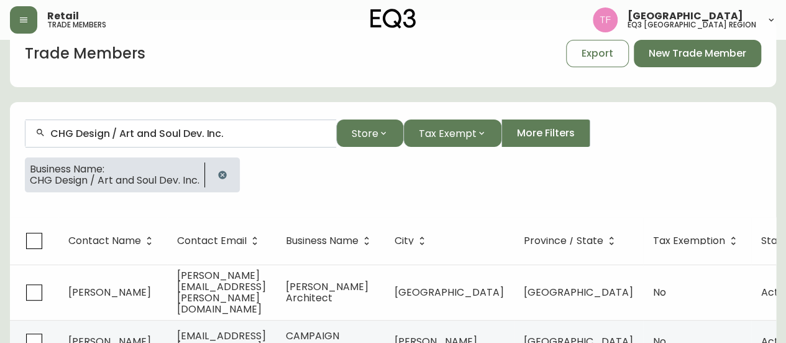
click at [197, 131] on div "CHG Design / Art and Soul Dev. Inc." at bounding box center [180, 133] width 311 height 28
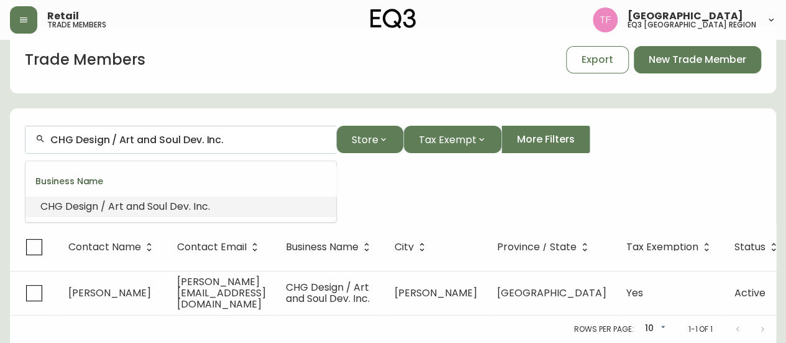
scroll to position [22, 0]
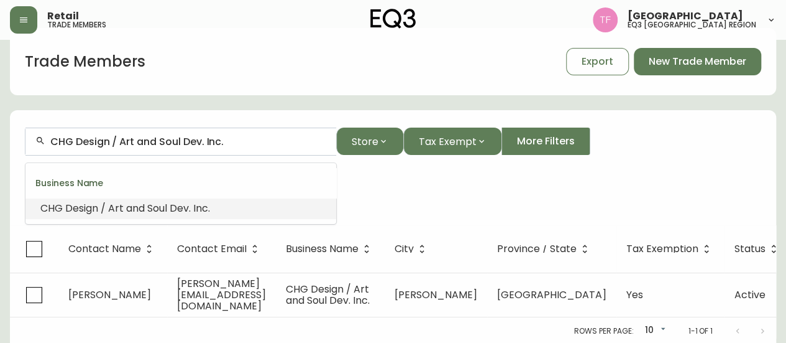
click at [197, 131] on div "CHG Design / Art and Soul Dev. Inc." at bounding box center [180, 141] width 311 height 28
click at [190, 141] on input "CHG Design / Art and Soul Dev. Inc." at bounding box center [188, 142] width 276 height 12
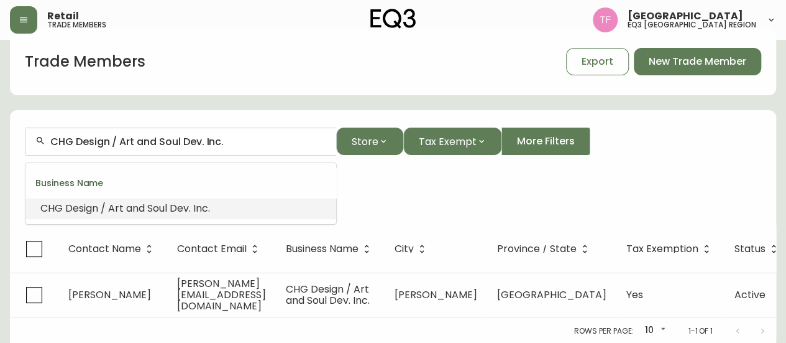
click at [190, 141] on input "CHG Design / Art and Soul Dev. Inc." at bounding box center [188, 142] width 276 height 12
paste input "PORTICO DESIGN GROUP"
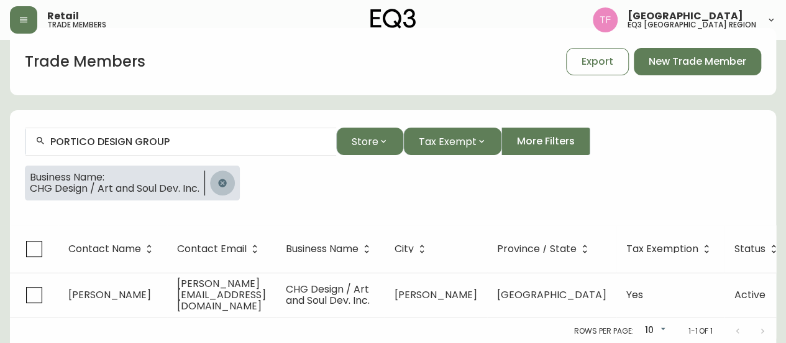
click at [226, 181] on icon "button" at bounding box center [223, 183] width 10 height 10
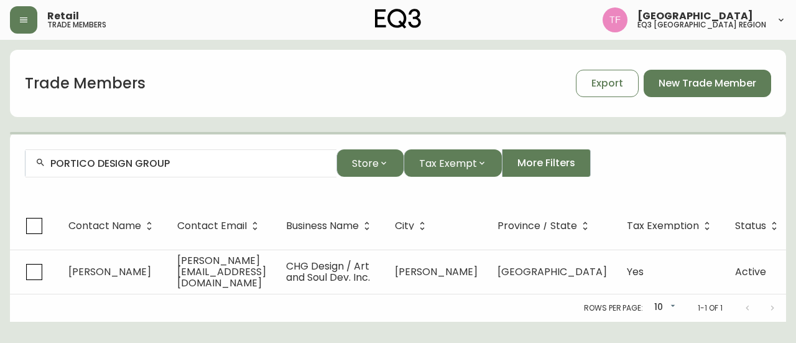
click at [150, 154] on div "PORTICO DESIGN GROUP" at bounding box center [180, 163] width 311 height 28
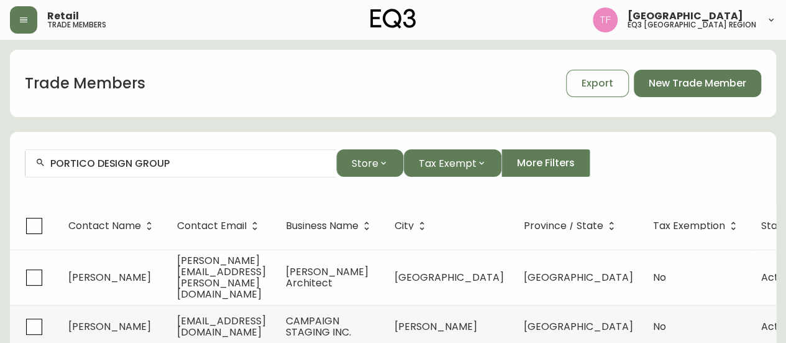
click at [142, 156] on div "PORTICO DESIGN GROUP" at bounding box center [180, 163] width 311 height 28
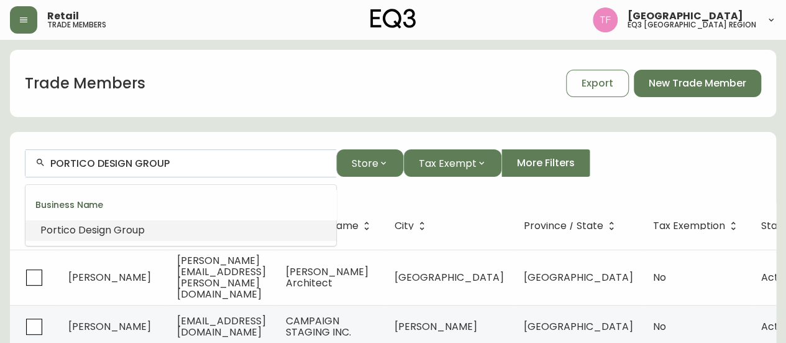
paste input "Mosaic Ave Developments L"
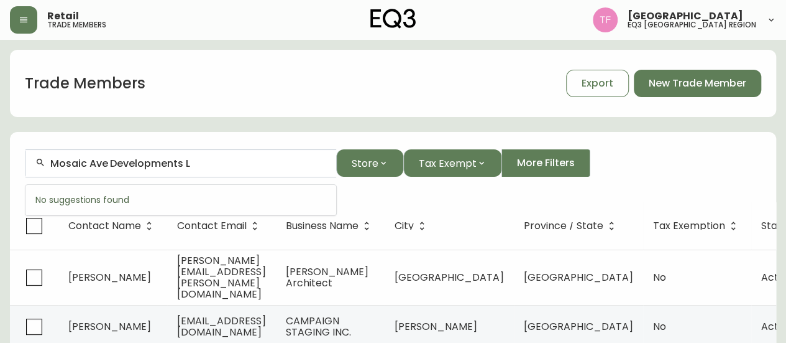
click at [185, 164] on input "Mosaic Ave Developments L" at bounding box center [188, 163] width 276 height 12
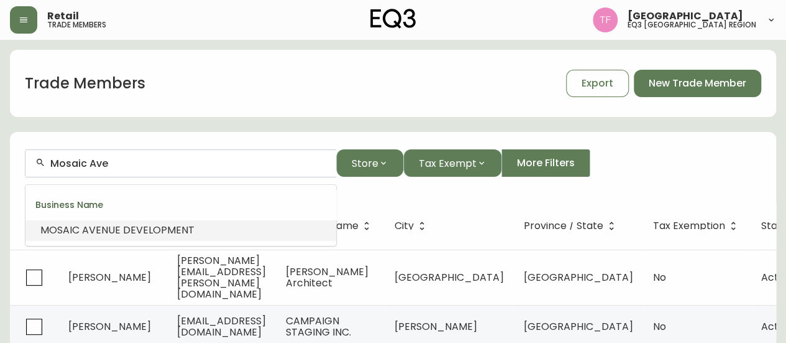
click at [139, 226] on span "NUE DEVELOPMENT" at bounding box center [147, 230] width 93 height 14
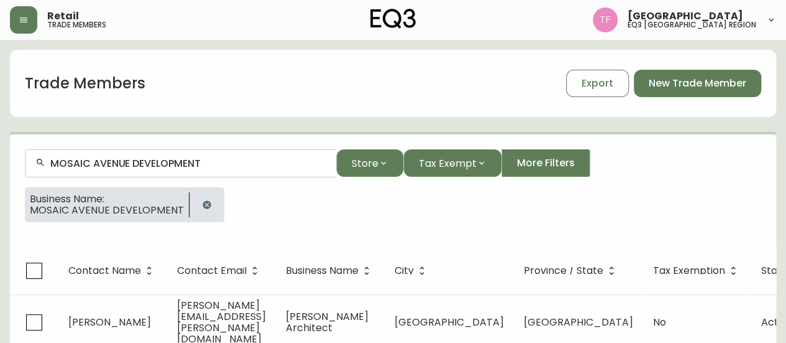
click at [170, 161] on input "MOSAIC AVENUE DEVELOPMENT" at bounding box center [188, 163] width 276 height 12
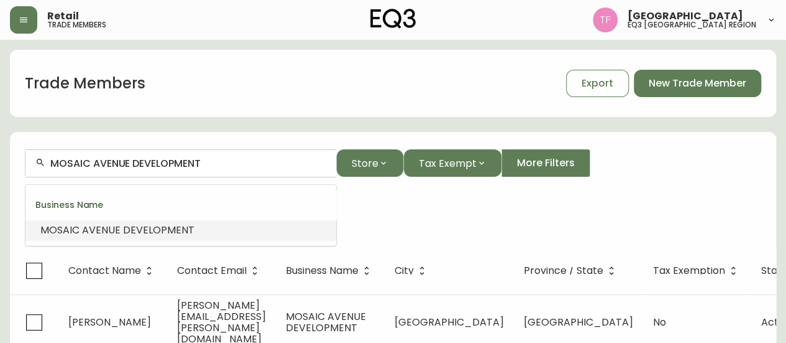
click at [170, 161] on input "MOSAIC AVENUE DEVELOPMENT" at bounding box center [188, 163] width 276 height 12
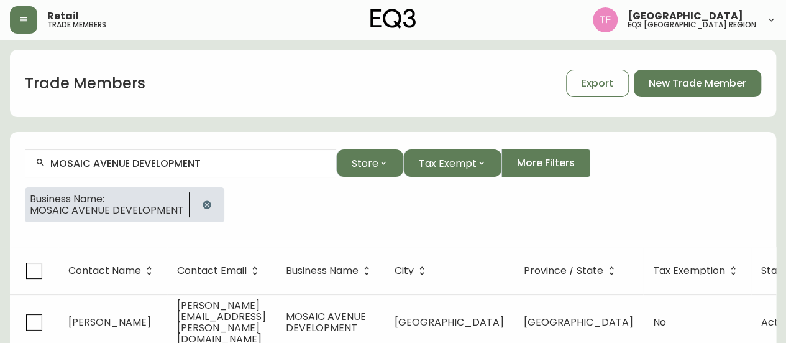
click at [204, 198] on button "button" at bounding box center [207, 204] width 25 height 25
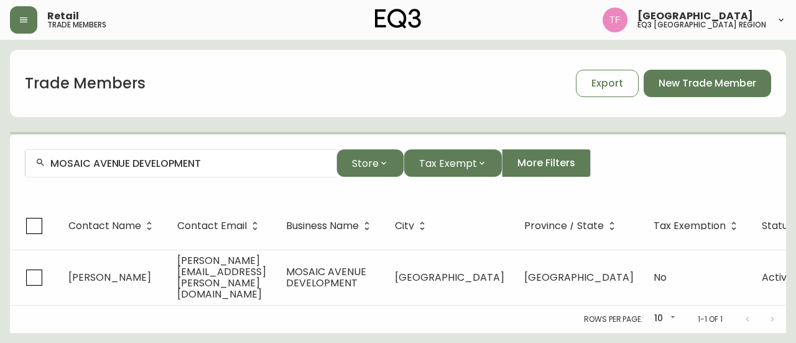
click at [194, 161] on input "MOSAIC AVENUE DEVELOPMENT" at bounding box center [188, 163] width 276 height 12
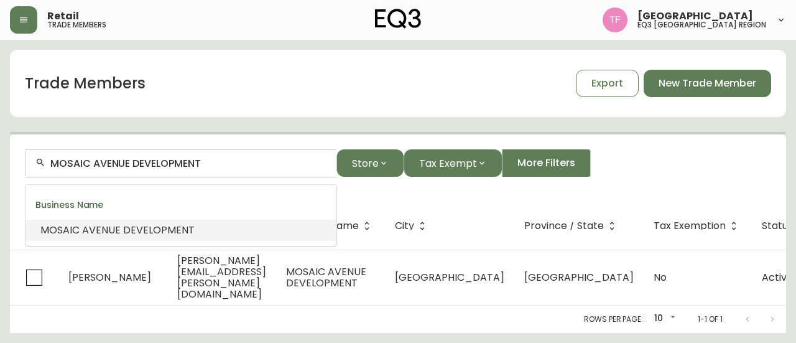
click at [194, 161] on input "MOSAIC AVENUE DEVELOPMENT" at bounding box center [188, 163] width 276 height 12
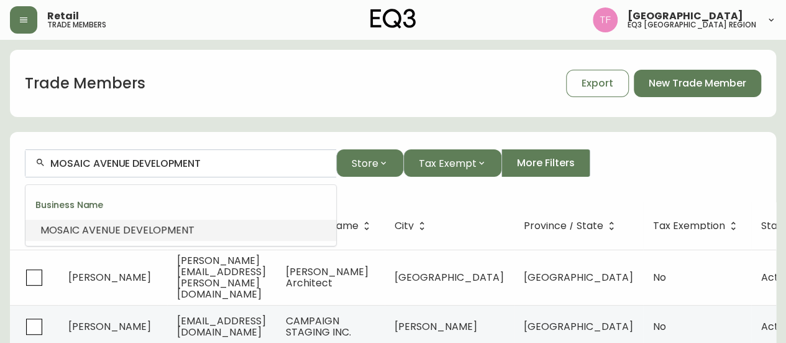
click at [194, 161] on input "MOSAIC AVENUE DEVELOPMENT" at bounding box center [188, 163] width 276 height 12
paste input "[PERSON_NAME] DESIGN"
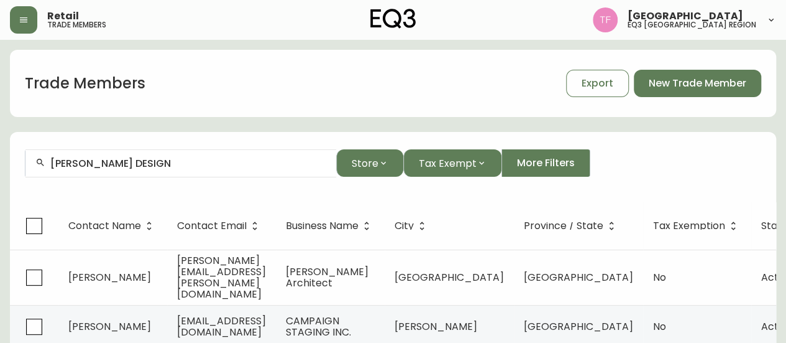
click at [100, 156] on div "[PERSON_NAME] DESIGN" at bounding box center [180, 163] width 311 height 28
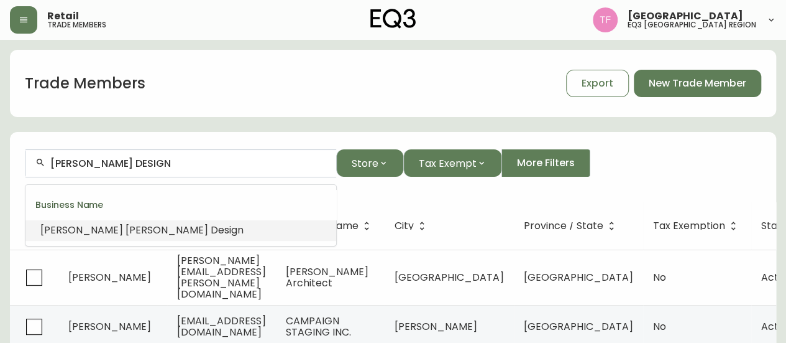
paste input "[PERSON_NAME]"
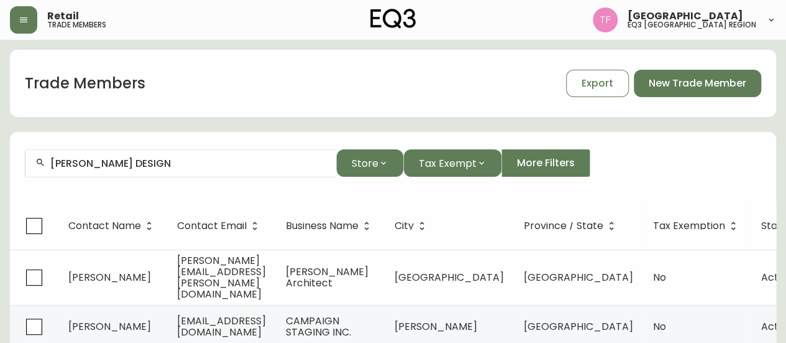
drag, startPoint x: 116, startPoint y: 155, endPoint x: 120, endPoint y: 163, distance: 8.3
click at [117, 157] on div "[PERSON_NAME] DESIGN" at bounding box center [180, 163] width 311 height 28
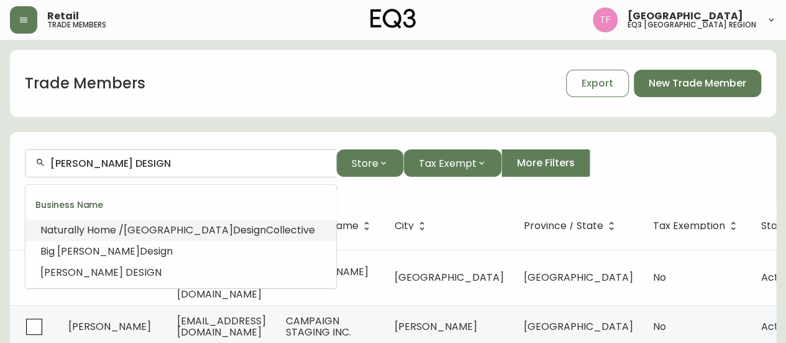
paste input "HCMA ARCHITECTURE + DESIG"
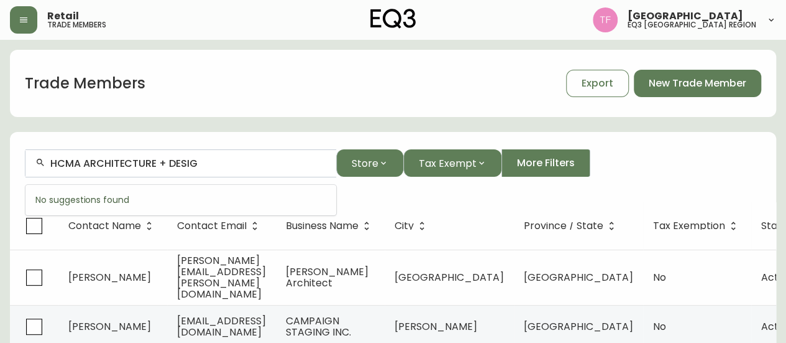
click at [175, 163] on input "HCMA ARCHITECTURE + DESIG" at bounding box center [188, 163] width 276 height 12
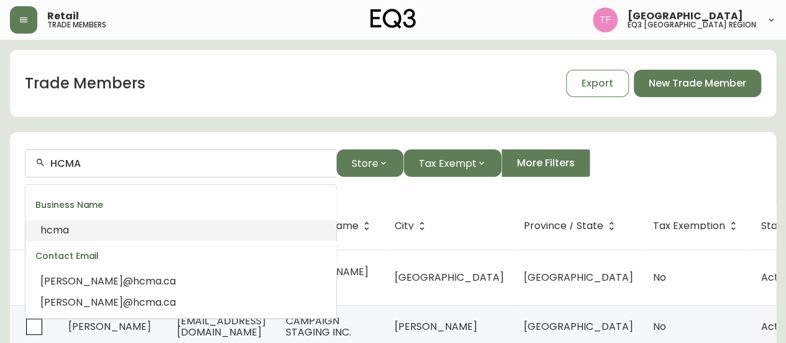
click at [100, 228] on li "hcma" at bounding box center [180, 229] width 311 height 21
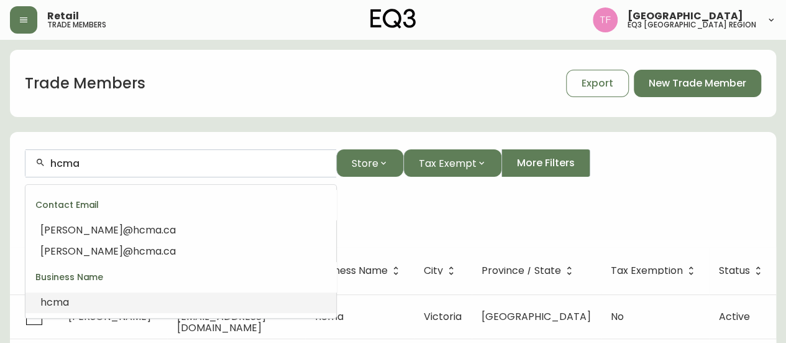
click at [66, 164] on input "hcma" at bounding box center [188, 163] width 276 height 12
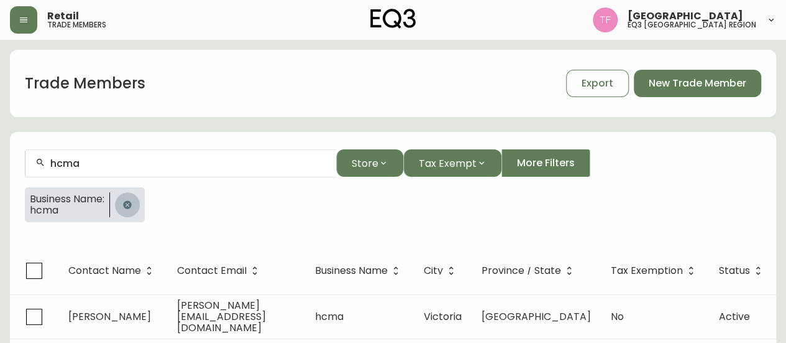
click at [131, 202] on icon "button" at bounding box center [127, 204] width 8 height 8
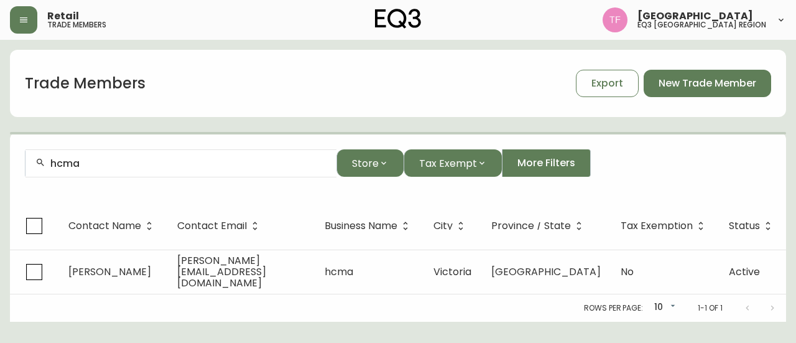
click at [148, 172] on div "hcma" at bounding box center [180, 163] width 311 height 28
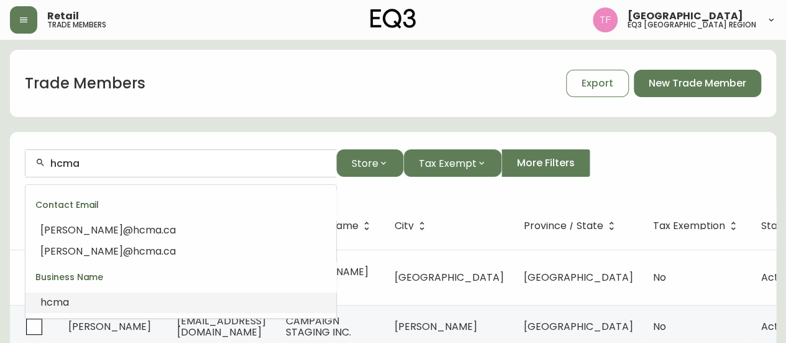
paste input "INSIGHT DESIGN GROUP"
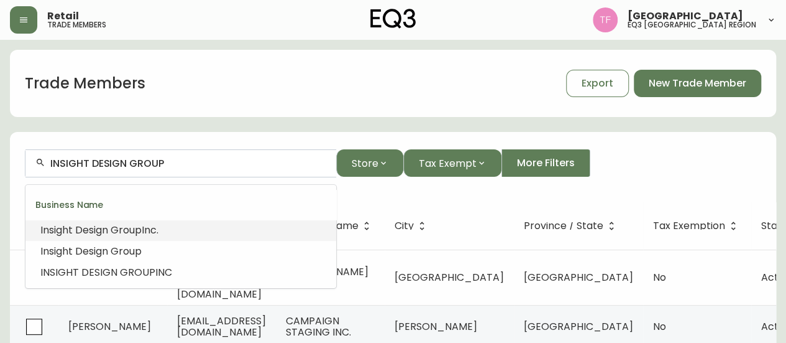
click at [126, 164] on input "INSIGHT DESIGN GROUP" at bounding box center [188, 163] width 276 height 12
paste input "DYNAMIC SPACE DESIGN"
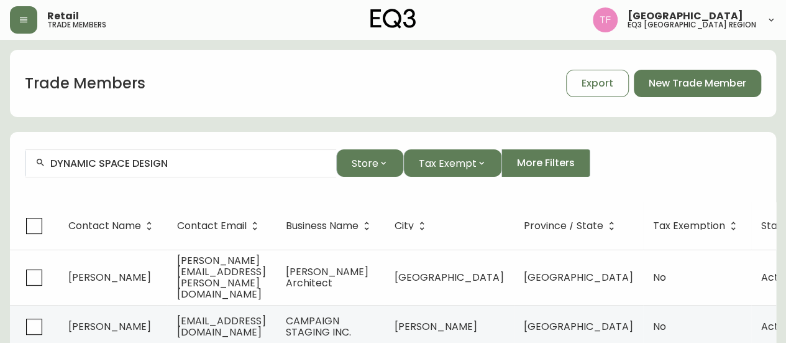
click at [170, 161] on input "DYNAMIC SPACE DESIGN" at bounding box center [188, 163] width 276 height 12
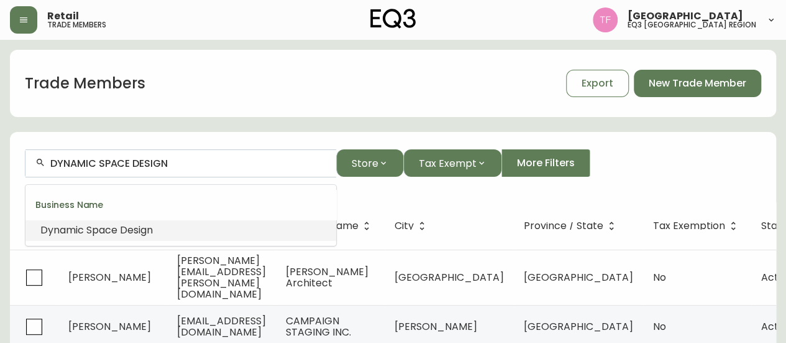
paste input "Alpha Charlie Interiors"
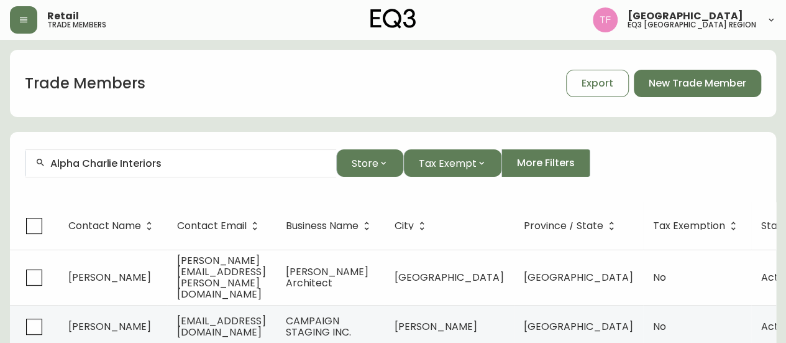
click at [104, 160] on input "Alpha Charlie Interiors" at bounding box center [188, 163] width 276 height 12
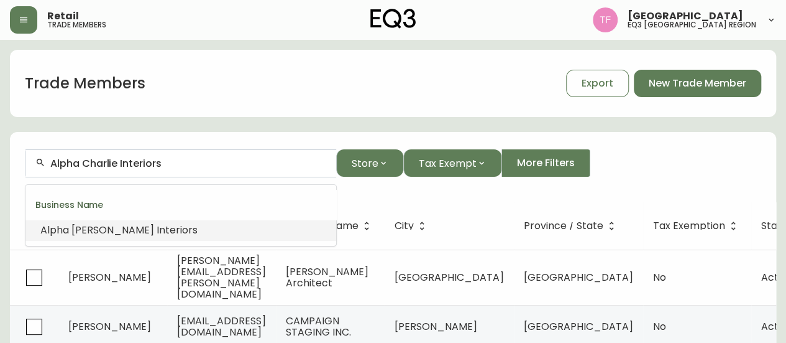
paste input "REA3 DESIGN STUDIO INC"
click at [162, 157] on input "AREA3 DESIGN STUDIO INC" at bounding box center [188, 163] width 276 height 12
paste input "North Architecture Studio"
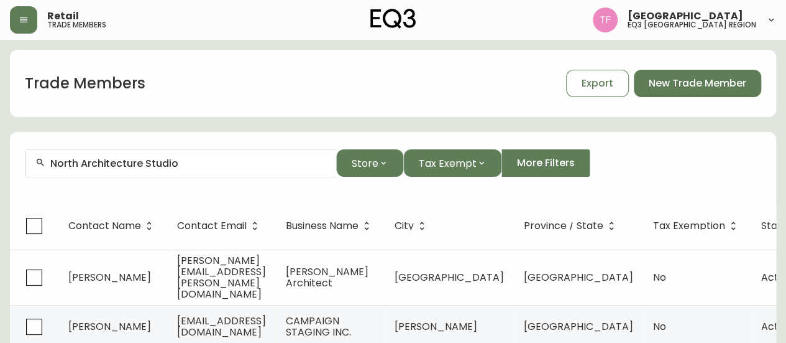
click at [160, 162] on input "North Architecture Studio" at bounding box center [188, 163] width 276 height 12
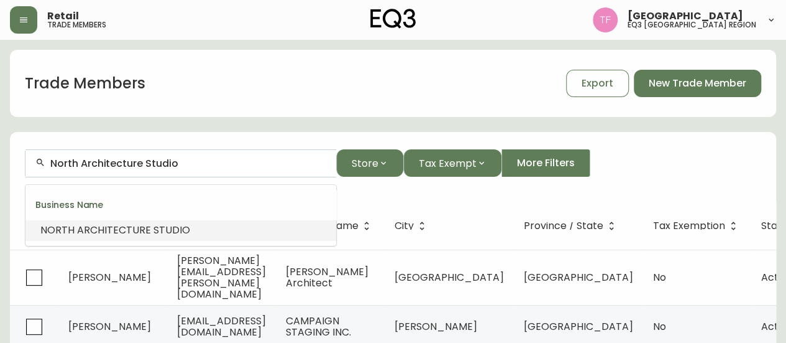
paste input "[PERSON_NAME] STUDIO INC."
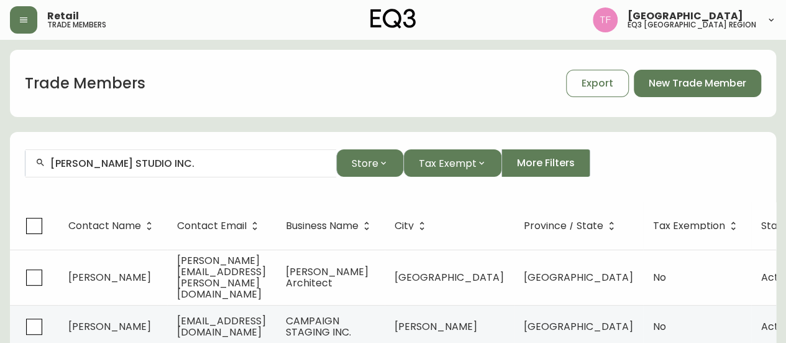
click at [120, 164] on input "[PERSON_NAME] STUDIO INC." at bounding box center [188, 163] width 276 height 12
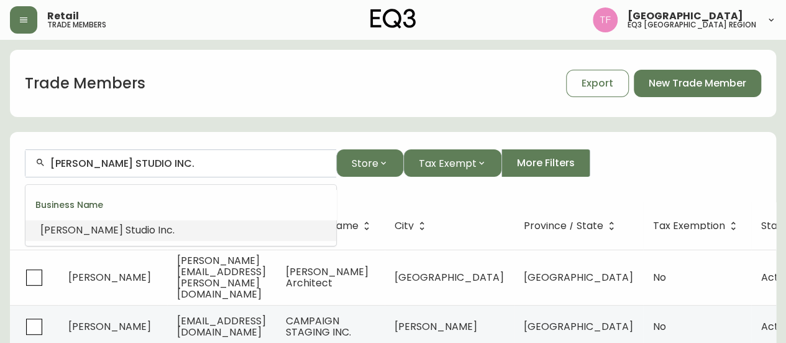
paste input "MESH DESIGN STUDIO INC"
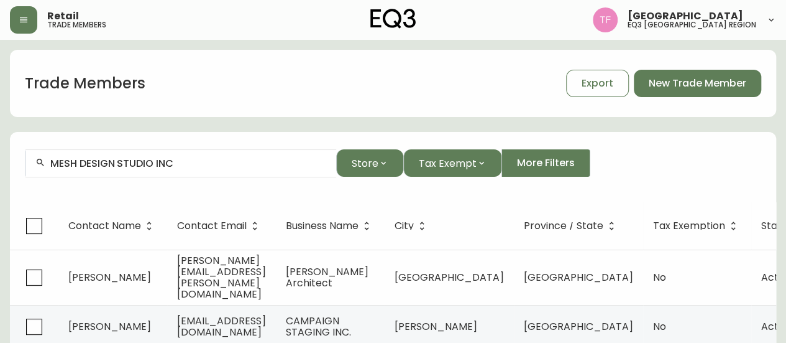
click at [129, 156] on div "MESH DESIGN STUDIO INC" at bounding box center [180, 163] width 311 height 28
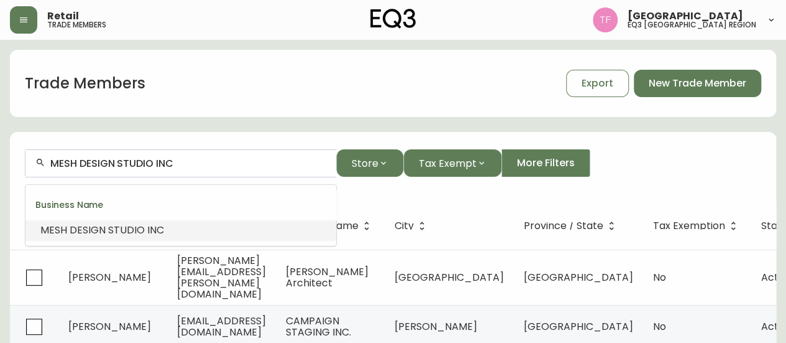
paste input "YUENWHATARMY DESIGN"
click at [148, 161] on input "YUENWHATARMY DESIGN" at bounding box center [188, 163] width 276 height 12
paste input "RIZE ALLIANCE PROP."
click at [147, 227] on span "PERTIES" at bounding box center [150, 230] width 38 height 14
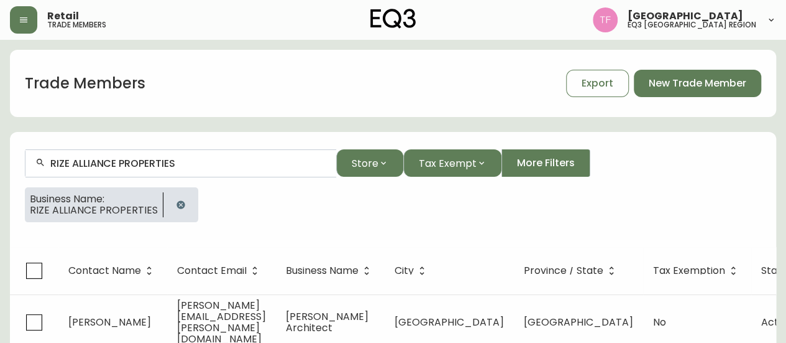
click at [150, 163] on input "RIZE ALLIANCE PROPERTIES" at bounding box center [188, 163] width 276 height 12
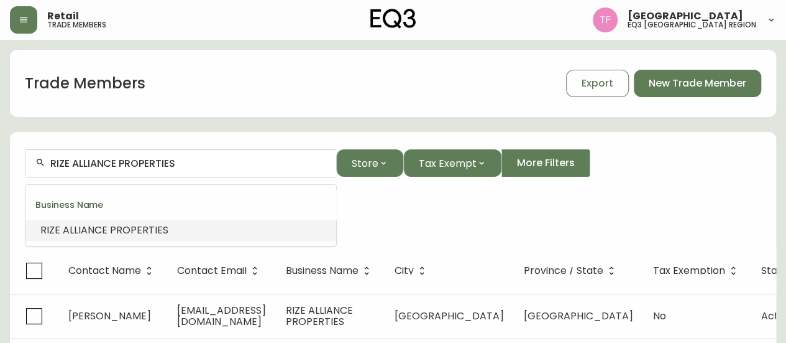
click at [150, 163] on input "RIZE ALLIANCE PROPERTIES" at bounding box center [188, 163] width 276 height 12
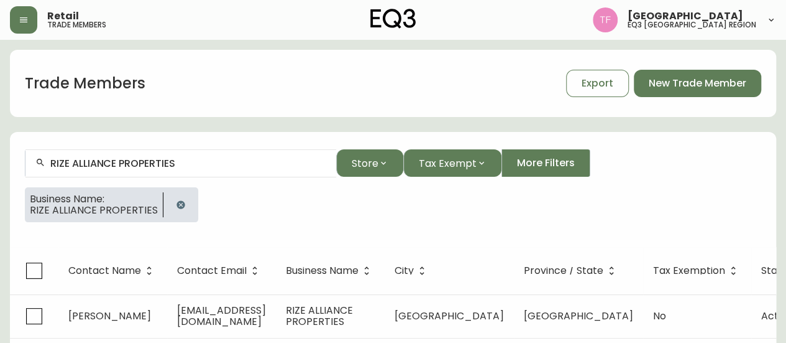
click at [181, 206] on icon "button" at bounding box center [181, 205] width 10 height 10
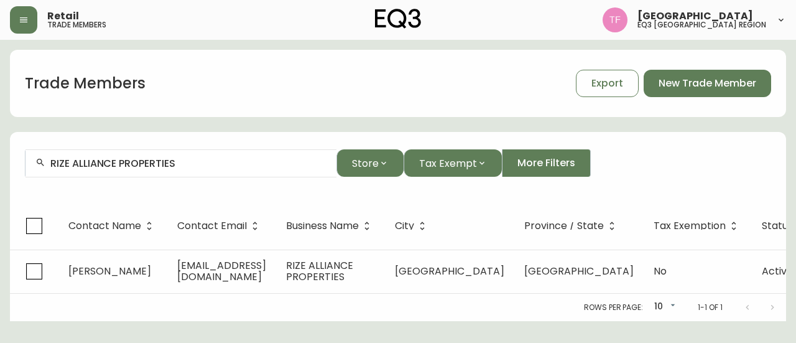
click at [189, 167] on input "RIZE ALLIANCE PROPERTIES" at bounding box center [188, 163] width 276 height 12
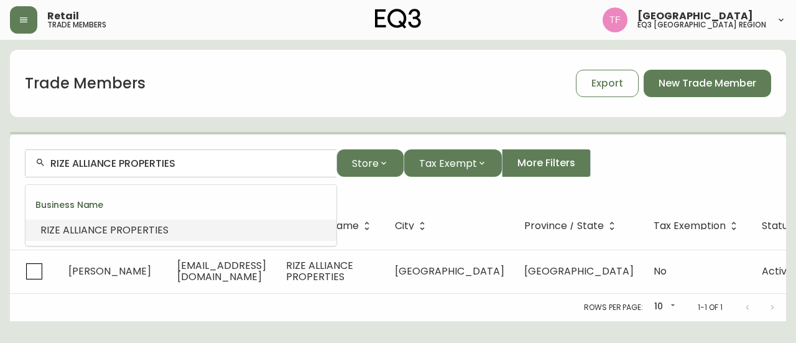
click at [191, 164] on input "RIZE ALLIANCE PROPERTIES" at bounding box center [188, 163] width 276 height 12
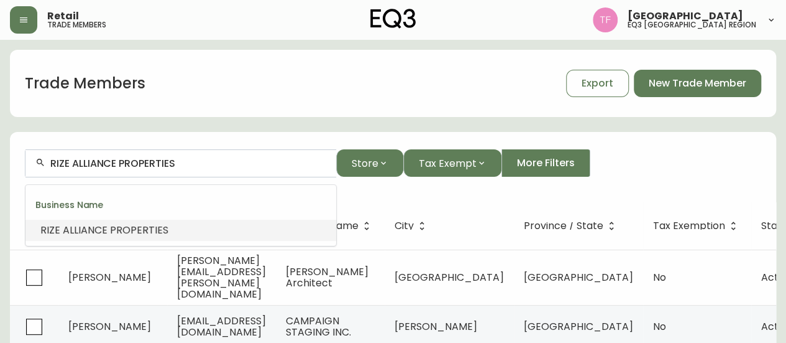
click at [191, 164] on input "RIZE ALLIANCE PROPERTIES" at bounding box center [188, 163] width 276 height 12
paste input "[PERSON_NAME] - Oakwyn Realt"
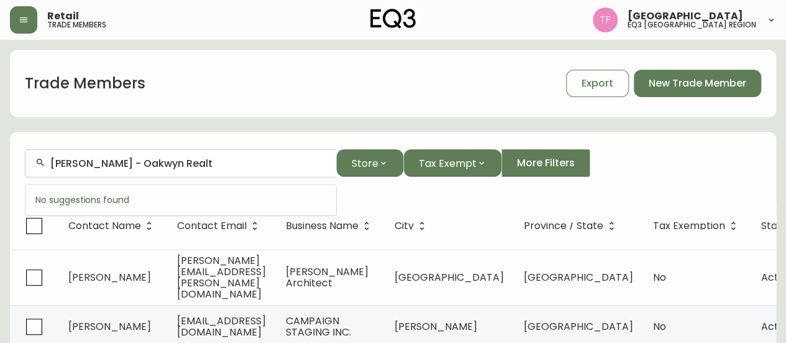
drag, startPoint x: 214, startPoint y: 160, endPoint x: 108, endPoint y: 160, distance: 105.7
click at [108, 160] on input "[PERSON_NAME] - Oakwyn Realt" at bounding box center [188, 163] width 276 height 12
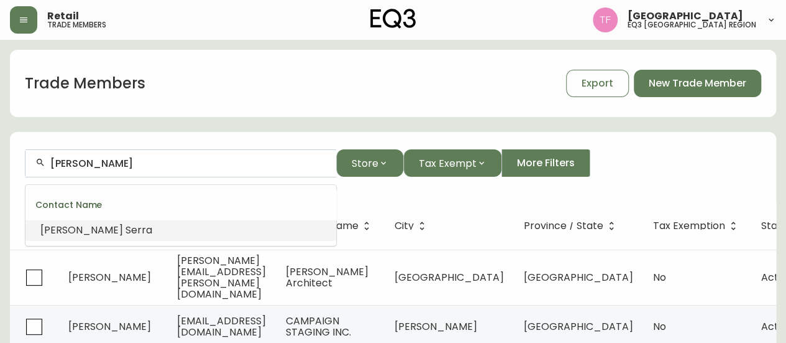
click at [95, 237] on li "[PERSON_NAME]" at bounding box center [180, 229] width 311 height 21
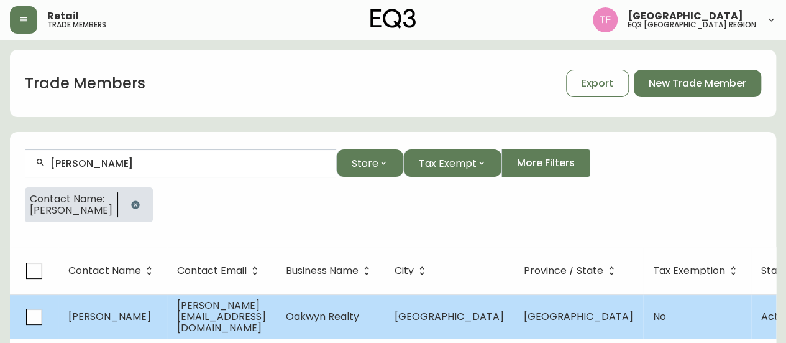
type input "[PERSON_NAME]"
click at [448, 303] on td "[GEOGRAPHIC_DATA]" at bounding box center [449, 316] width 129 height 44
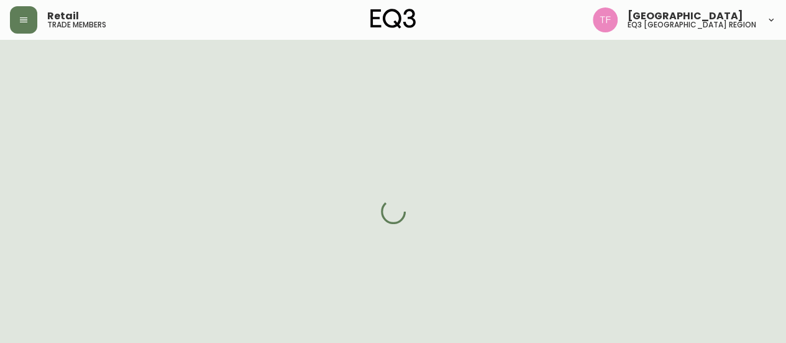
select select "BC"
select select "CA"
select select "CA_EN"
select select "Outreach from a Trade Rep"
select select "Real Estate Agent"
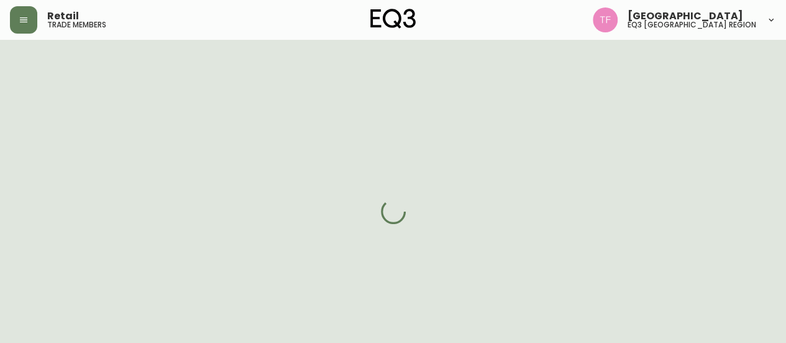
select select "cjw10z96p001r6gs00juufhhe"
select select "false"
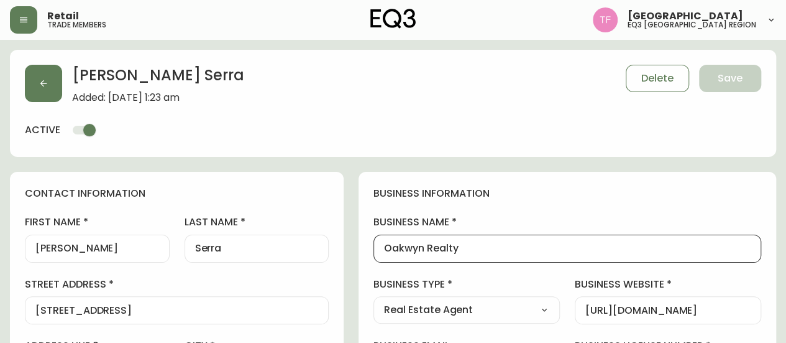
drag, startPoint x: 509, startPoint y: 247, endPoint x: 395, endPoint y: 248, distance: 113.2
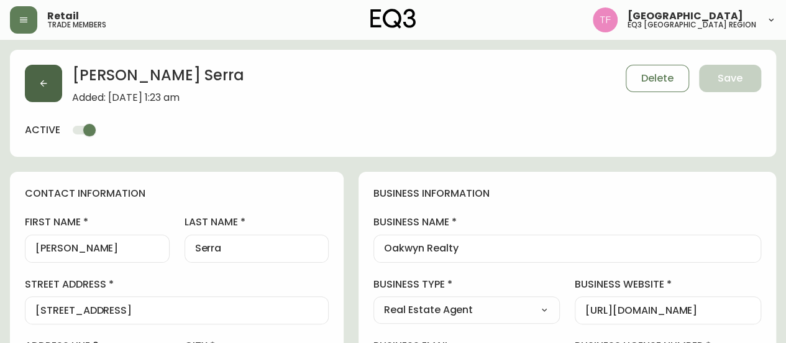
click at [47, 93] on button "button" at bounding box center [43, 83] width 37 height 37
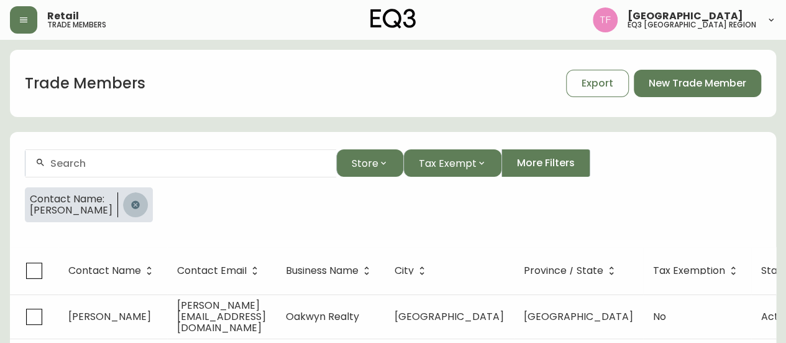
click at [132, 196] on button "button" at bounding box center [135, 204] width 25 height 25
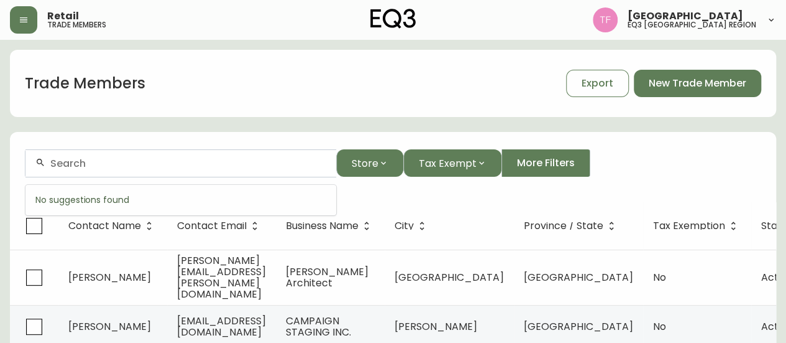
paste input "REFINED COLLECTIVE STUDIO"
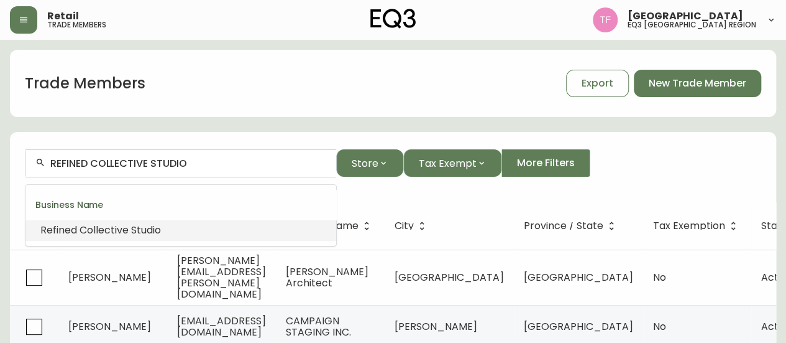
click at [209, 157] on input "REFINED COLLECTIVE STUDIO" at bounding box center [188, 163] width 276 height 12
paste input "[PERSON_NAME] DESIGN"
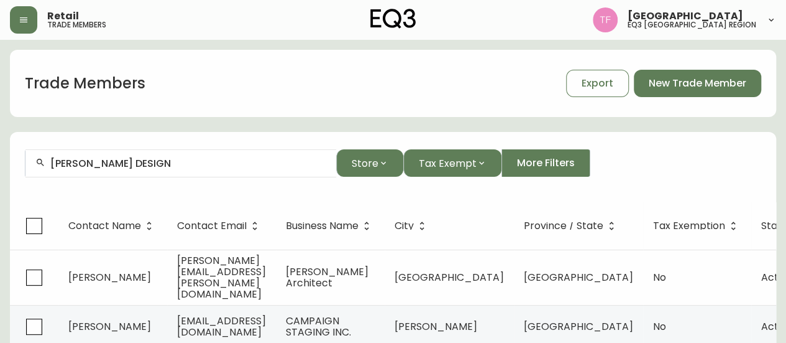
click at [139, 159] on input "[PERSON_NAME] DESIGN" at bounding box center [188, 163] width 276 height 12
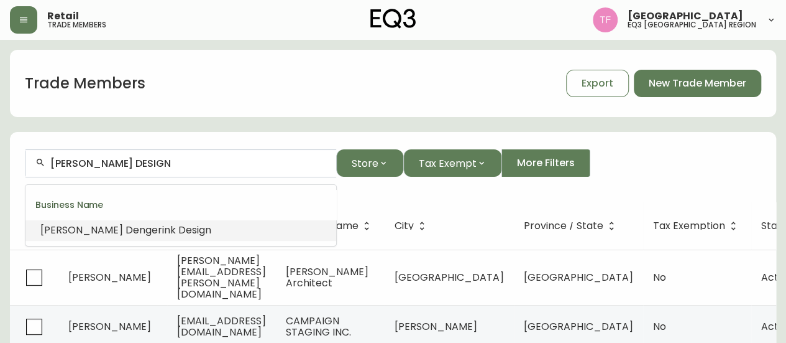
paste input "LLING STUDIO LTD."
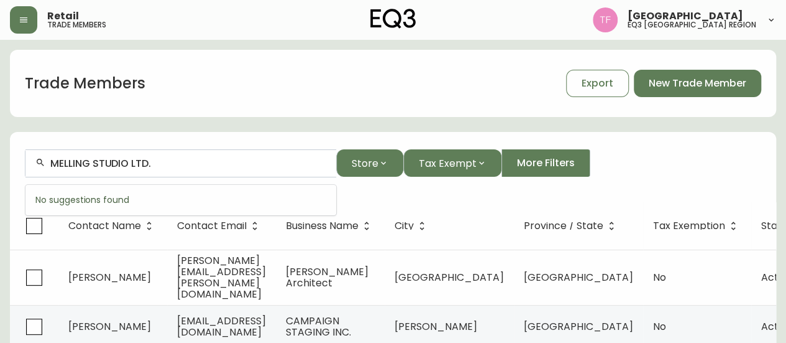
click at [203, 162] on input "MELLING STUDIO LTD." at bounding box center [188, 163] width 276 height 12
click at [114, 162] on input "MELLING STUDIO LTD." at bounding box center [188, 163] width 276 height 12
drag, startPoint x: 182, startPoint y: 162, endPoint x: 124, endPoint y: 162, distance: 58.4
click at [124, 162] on input "MELLING STUDIO LTD." at bounding box center [188, 163] width 276 height 12
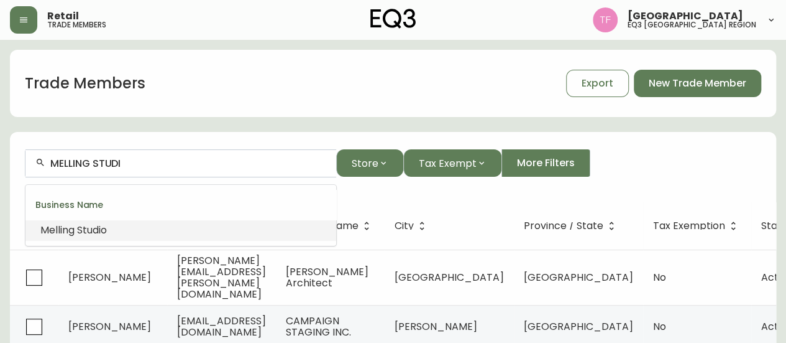
click at [92, 233] on span "Studi" at bounding box center [89, 230] width 24 height 14
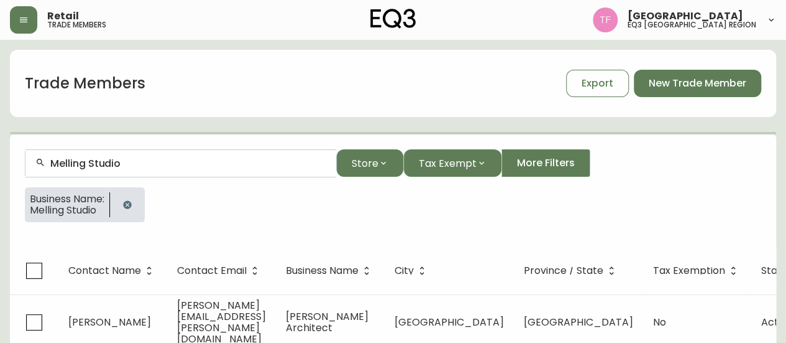
click at [96, 166] on input "Melling Studio" at bounding box center [188, 163] width 276 height 12
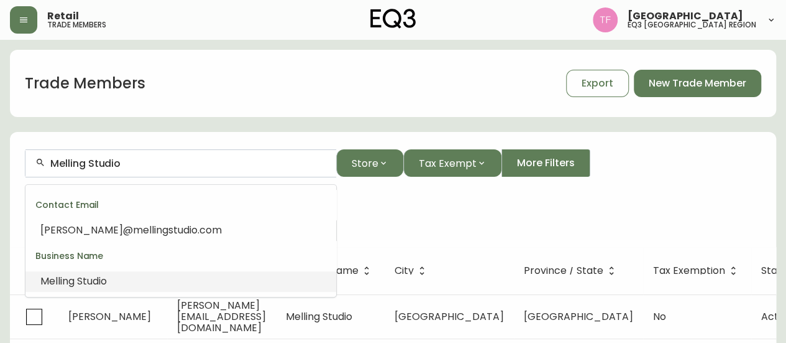
click at [96, 166] on input "Melling Studio" at bounding box center [188, 163] width 276 height 12
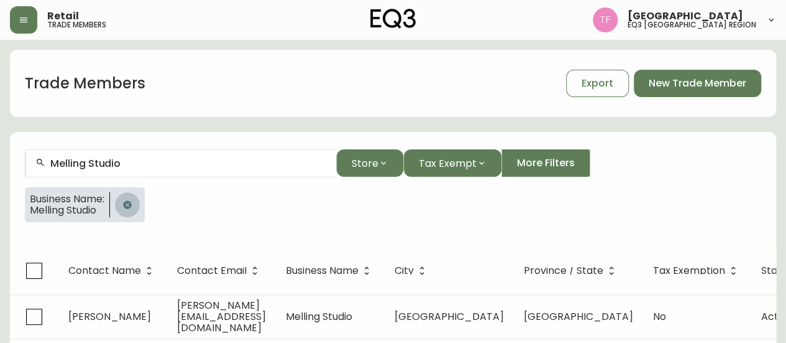
click at [131, 200] on icon "button" at bounding box center [127, 205] width 10 height 10
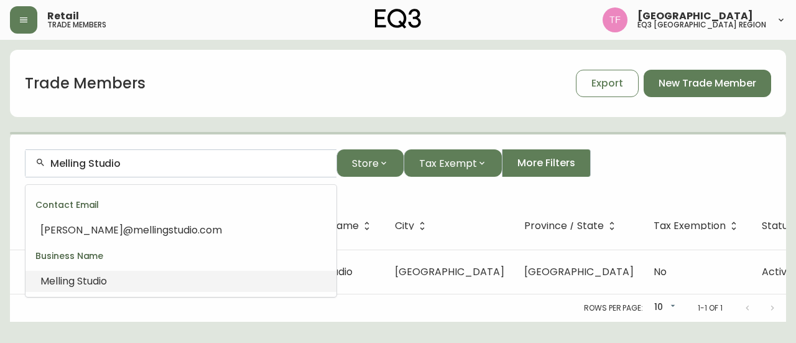
click at [144, 166] on input "Melling Studio" at bounding box center [188, 163] width 276 height 12
click at [145, 164] on input "Melling Studio" at bounding box center [188, 163] width 276 height 12
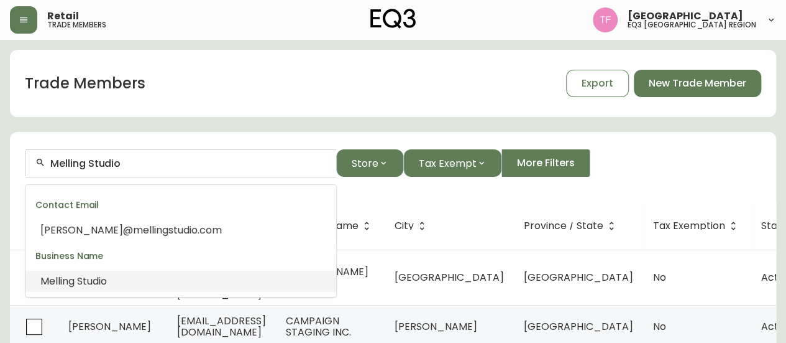
click at [145, 164] on input "Melling Studio" at bounding box center [188, 163] width 276 height 12
paste input "[PERSON_NAME] DESIGN"
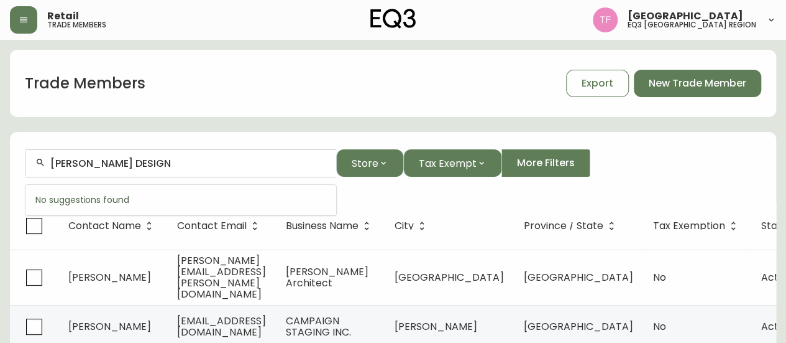
click at [147, 164] on input "[PERSON_NAME] DESIGN" at bounding box center [188, 163] width 276 height 12
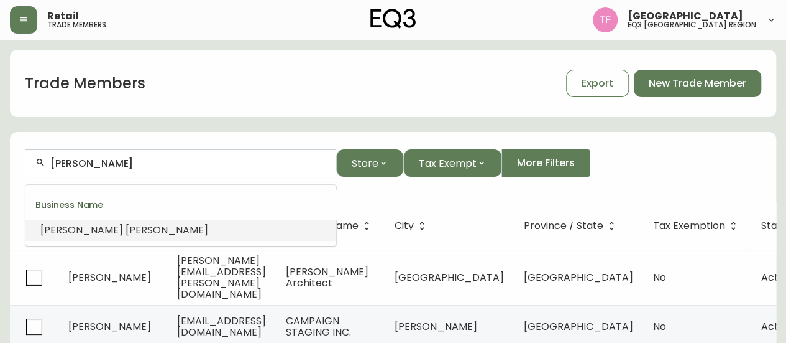
click at [112, 166] on input "[PERSON_NAME]" at bounding box center [188, 163] width 276 height 12
paste input "STAGED BY DEUXIGNERS"
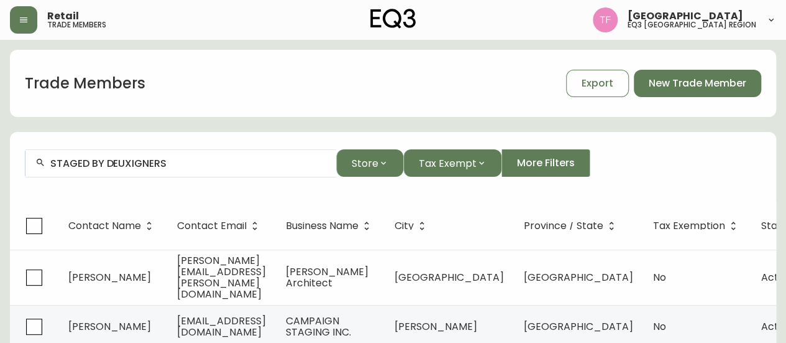
click at [165, 162] on input "STAGED BY DEUXIGNERS" at bounding box center [188, 163] width 276 height 12
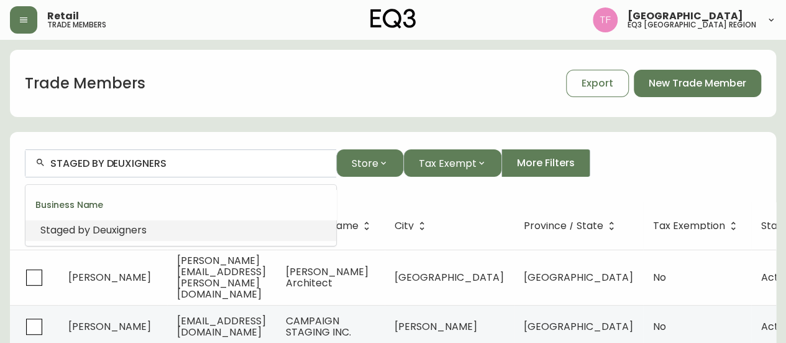
paste input "[PERSON_NAME] [PERSON_NAME] DESIGN"
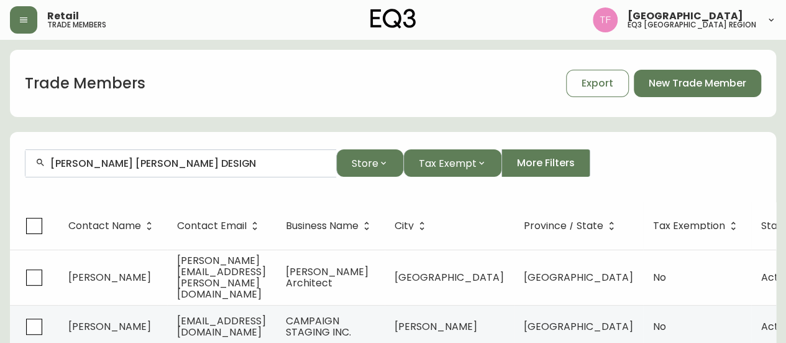
click at [176, 169] on div "[PERSON_NAME] [PERSON_NAME] DESIGN" at bounding box center [180, 163] width 311 height 28
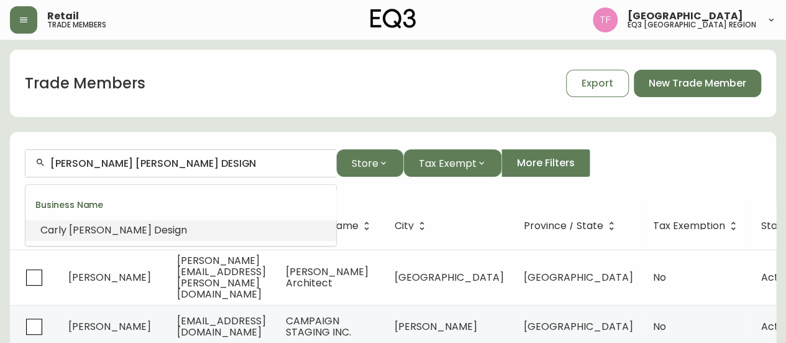
paste input "KAIA CREATIVE ID"
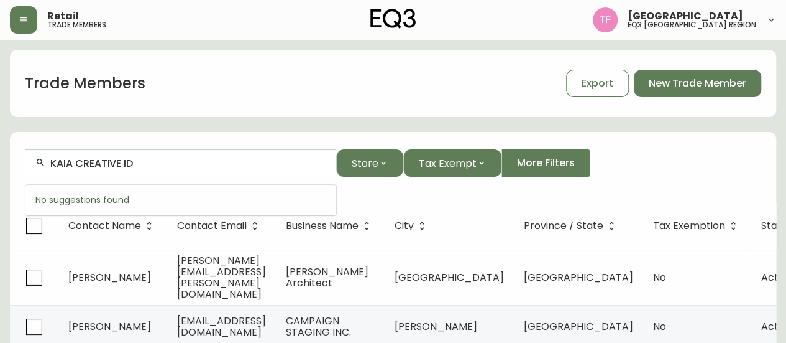
click at [128, 162] on input "KAIA CREATIVE ID" at bounding box center [188, 163] width 276 height 12
drag, startPoint x: 128, startPoint y: 162, endPoint x: 220, endPoint y: 176, distance: 93.0
click at [132, 165] on input "KAIA CREATIVE ID" at bounding box center [188, 163] width 276 height 12
drag, startPoint x: 125, startPoint y: 168, endPoint x: 134, endPoint y: 164, distance: 10.6
click at [126, 168] on input "KAIA CREATIVE" at bounding box center [188, 163] width 276 height 12
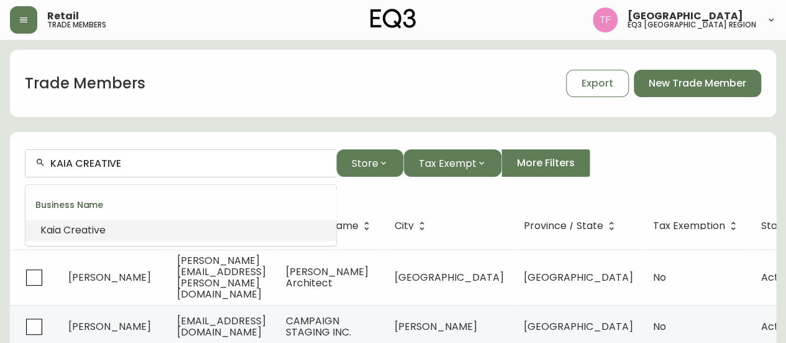
paste input "CONCORD PACIFIC"
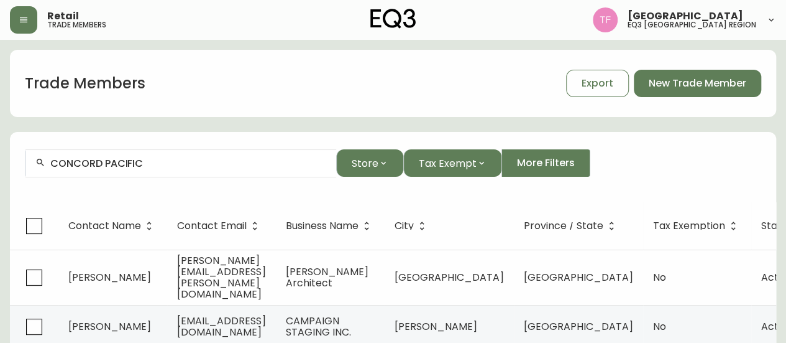
click at [129, 163] on input "CONCORD PACIFIC" at bounding box center [188, 163] width 276 height 12
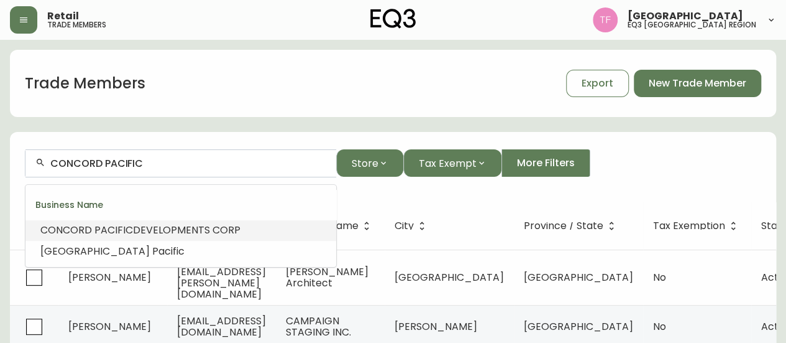
paste input "Design & Alchemy"
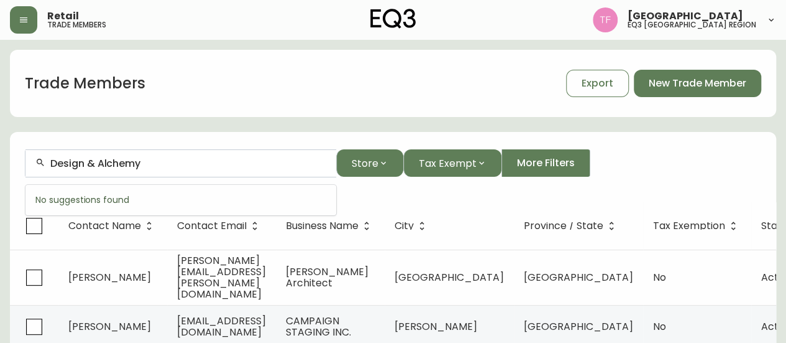
drag, startPoint x: 97, startPoint y: 164, endPoint x: 0, endPoint y: 163, distance: 97.0
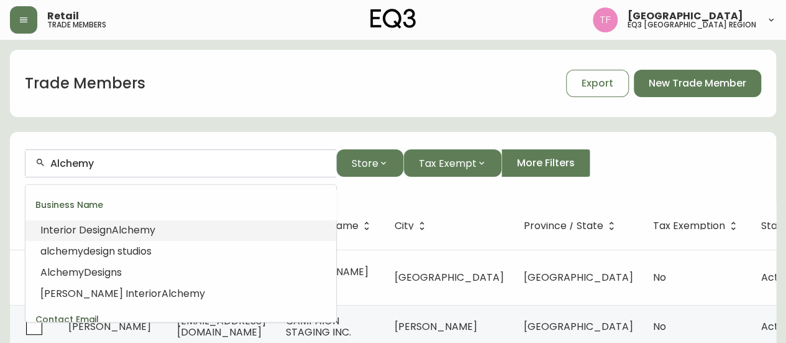
click at [195, 233] on li "Interior Design Alchemy" at bounding box center [180, 229] width 311 height 21
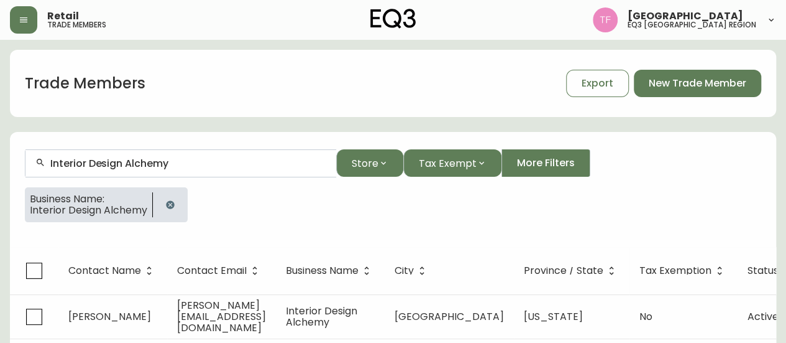
click at [173, 170] on div "Interior Design Alchemy" at bounding box center [180, 163] width 311 height 28
click at [172, 200] on icon "button" at bounding box center [170, 205] width 10 height 10
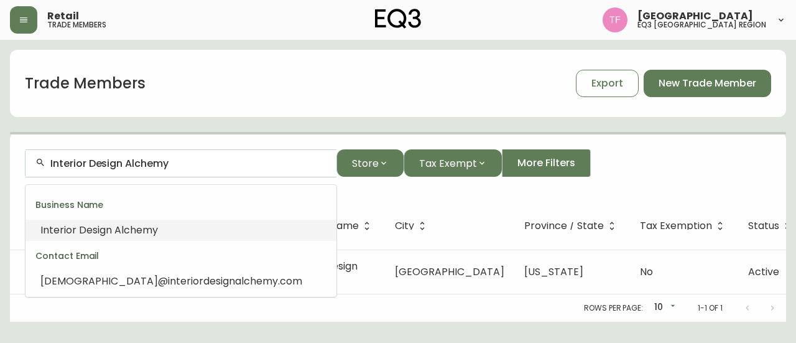
click at [200, 167] on input "Interior Design Alchemy" at bounding box center [188, 163] width 276 height 12
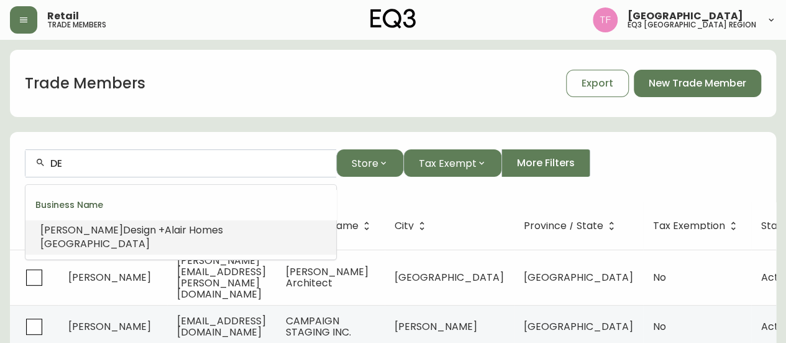
type input "D"
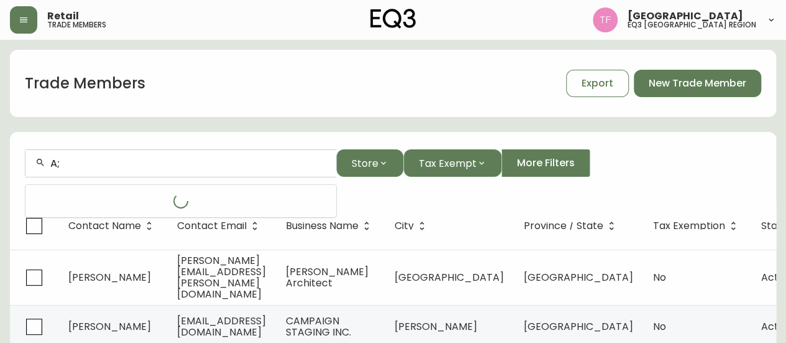
type input "A"
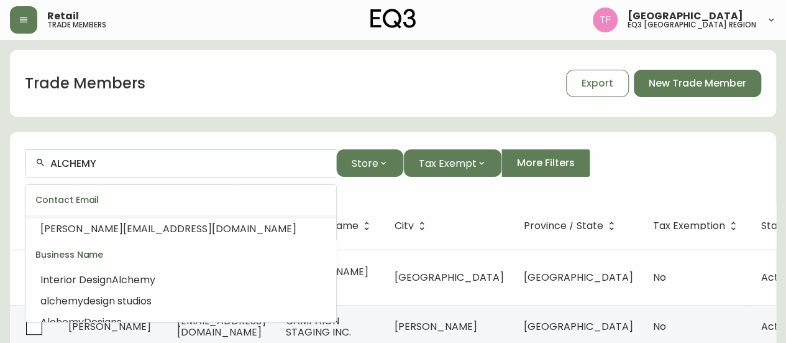
scroll to position [62, 0]
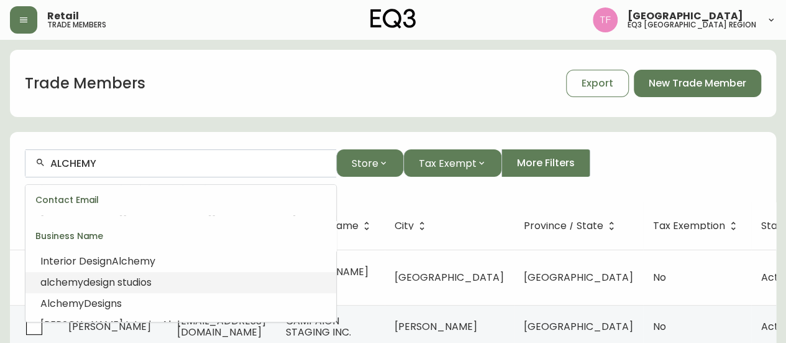
click at [208, 278] on li "alchemy design studios" at bounding box center [180, 282] width 311 height 21
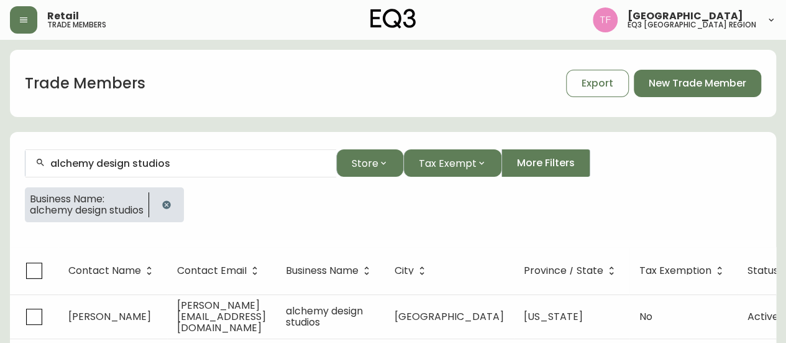
click at [170, 201] on icon "button" at bounding box center [166, 204] width 8 height 8
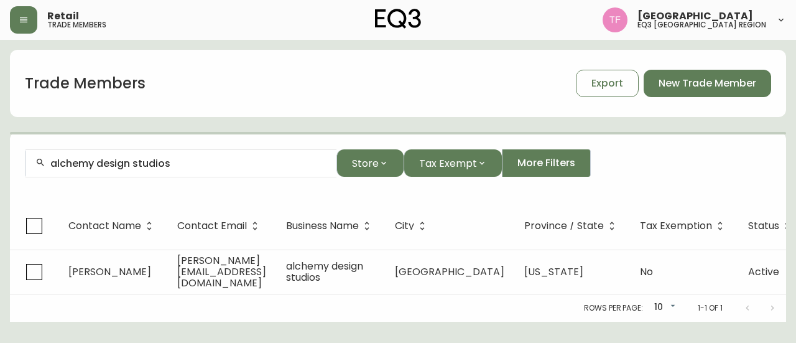
click at [167, 165] on input "alchemy design studios" at bounding box center [188, 163] width 276 height 12
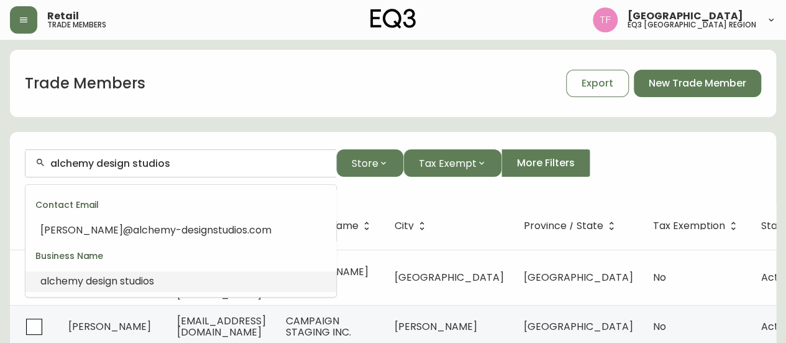
paste input "[PERSON_NAME] DESIGN"
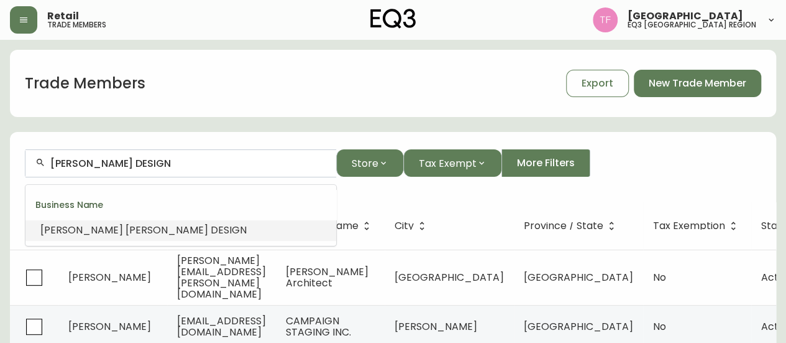
click at [154, 159] on input "[PERSON_NAME] DESIGN" at bounding box center [188, 163] width 276 height 12
paste input "POLYGON INTERIOR"
click at [134, 226] on span at bounding box center [135, 230] width 2 height 14
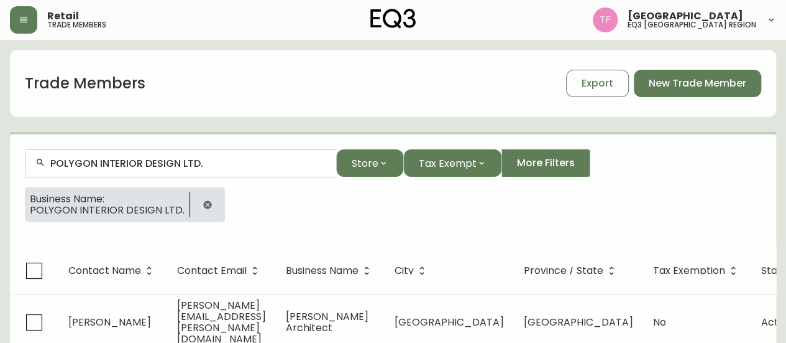
click at [185, 164] on input "POLYGON INTERIOR DESIGN LTD." at bounding box center [188, 163] width 276 height 12
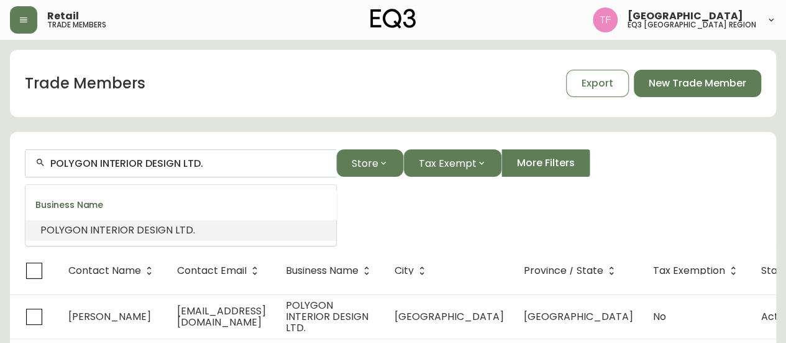
click at [185, 164] on input "POLYGON INTERIOR DESIGN LTD." at bounding box center [188, 163] width 276 height 12
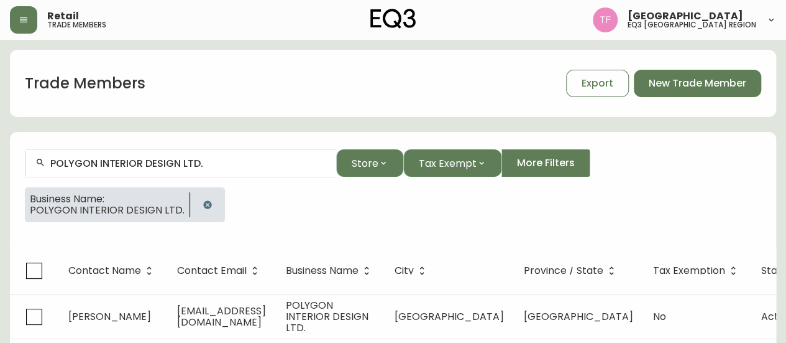
click at [201, 198] on button "button" at bounding box center [207, 204] width 25 height 25
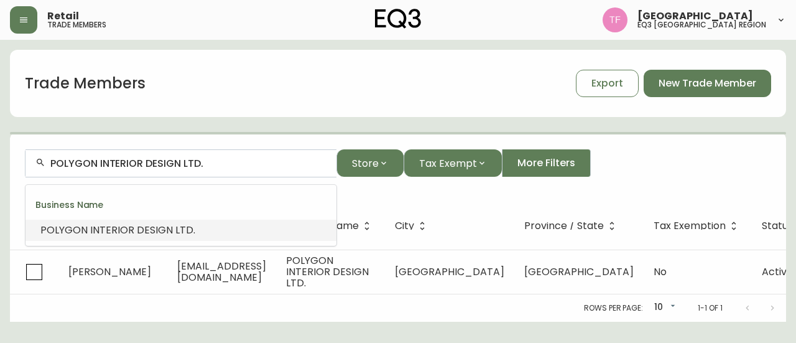
click at [199, 163] on input "POLYGON INTERIOR DESIGN LTD." at bounding box center [188, 163] width 276 height 12
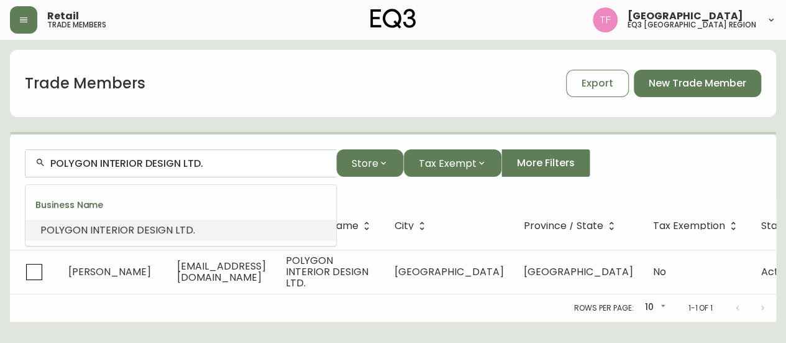
click at [201, 163] on input "POLYGON INTERIOR DESIGN LTD." at bounding box center [188, 163] width 276 height 12
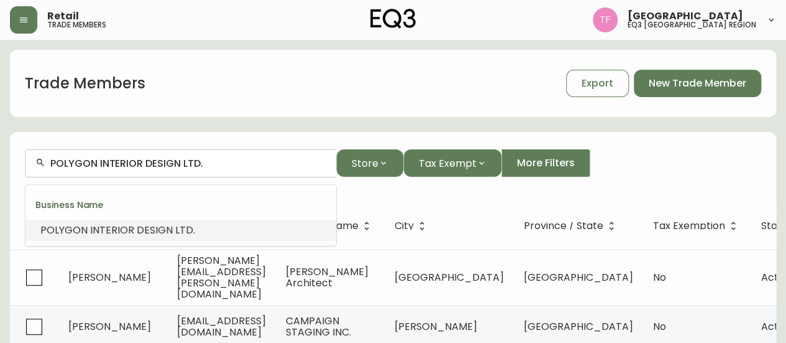
click at [201, 163] on input "POLYGON INTERIOR DESIGN LTD." at bounding box center [188, 163] width 276 height 12
paste input "MPT HOLDINGS"
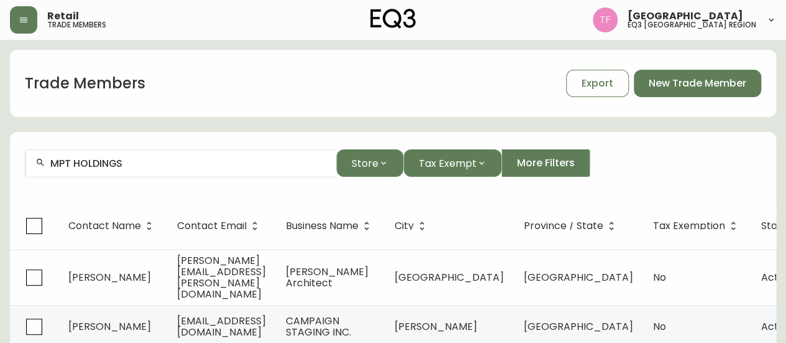
click at [187, 165] on input "MPT HOLDINGS" at bounding box center [188, 163] width 276 height 12
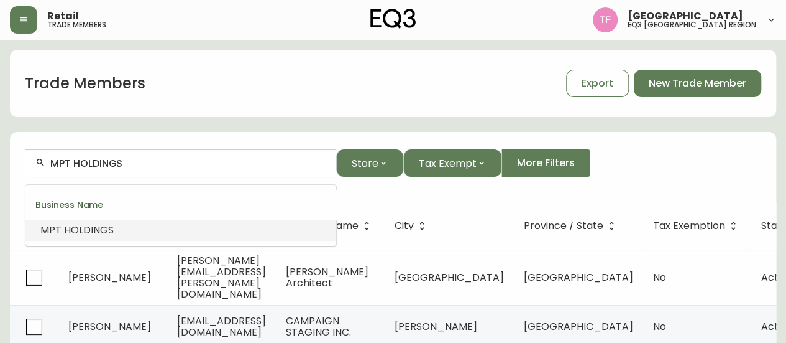
paste input "BALANCE 3 DESIGN"
click at [172, 162] on input "BALANCE 3 DESIGN" at bounding box center [188, 163] width 276 height 12
paste input "THE HAVEN COLLECTIVE"
click at [177, 159] on input "THE HAVEN COLLECTIVE" at bounding box center [188, 163] width 276 height 12
paste input "PCI DEVELOPMENTS"
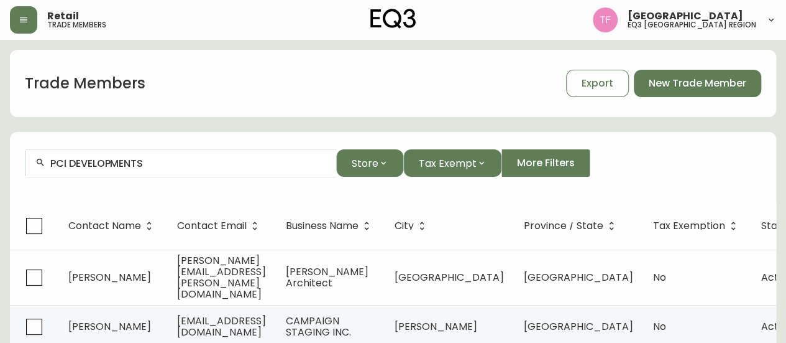
click at [109, 165] on input "PCI DEVELOPMENTS" at bounding box center [188, 163] width 276 height 12
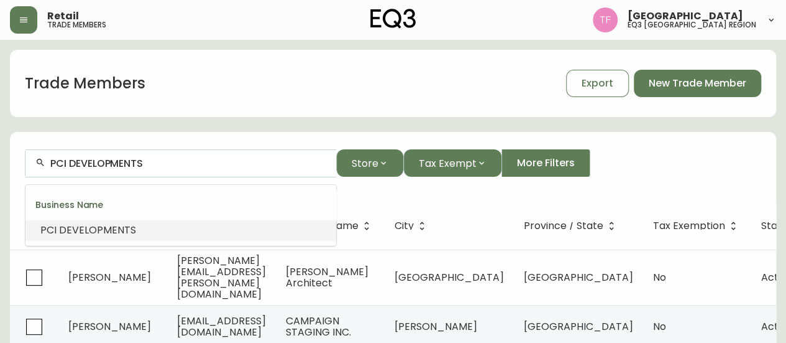
paste input "True Colours Design Group"
click at [187, 233] on span "Inc" at bounding box center [179, 230] width 15 height 14
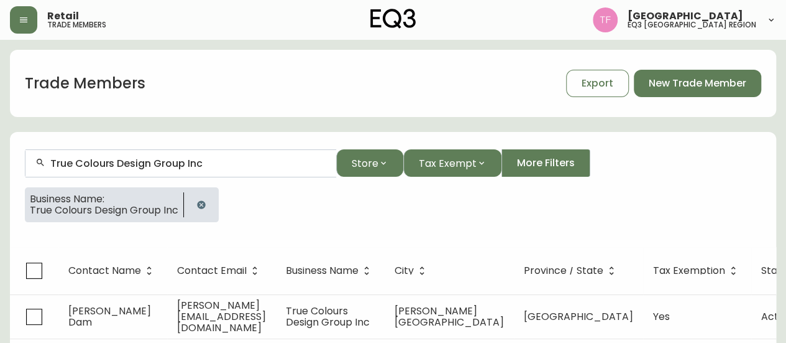
click at [193, 165] on input "True Colours Design Group Inc" at bounding box center [188, 163] width 276 height 12
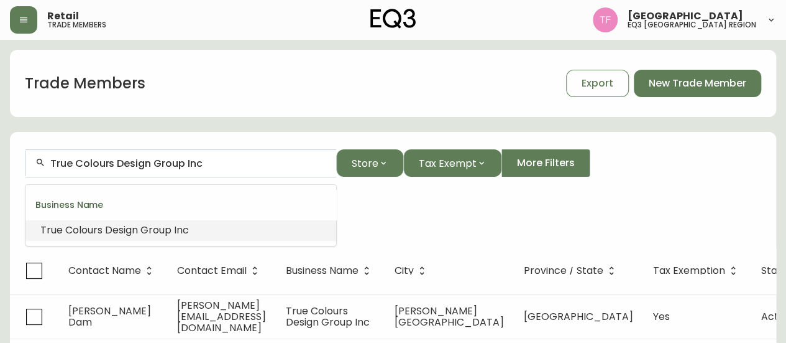
click at [193, 165] on input "True Colours Design Group Inc" at bounding box center [188, 163] width 276 height 12
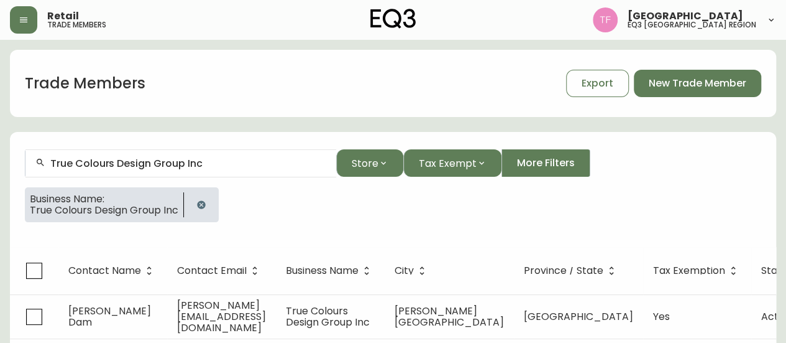
click at [210, 197] on button "button" at bounding box center [201, 204] width 25 height 25
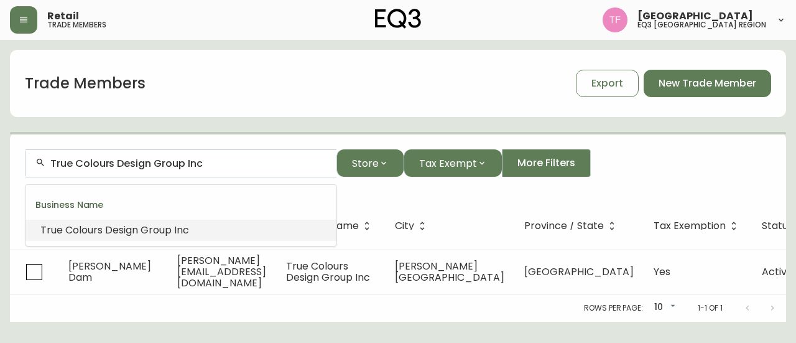
click at [208, 162] on input "True Colours Design Group Inc" at bounding box center [188, 163] width 276 height 12
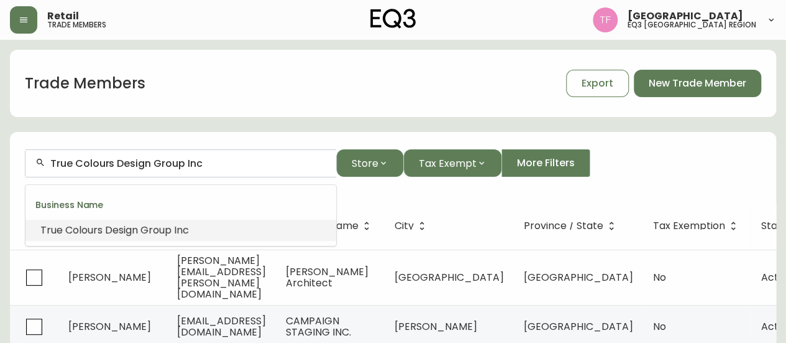
paste input "[PERSON_NAME] DESIGN"
click at [190, 165] on input "[PERSON_NAME] DESIGN" at bounding box center [188, 163] width 276 height 12
paste input "[PERSON_NAME] + Zedda Archite"
click at [203, 226] on span "cts" at bounding box center [211, 230] width 16 height 14
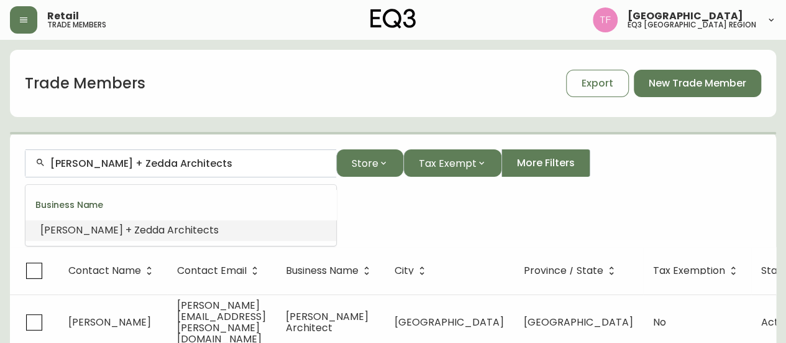
click at [191, 161] on input "[PERSON_NAME] + Zedda Architects" at bounding box center [188, 163] width 276 height 12
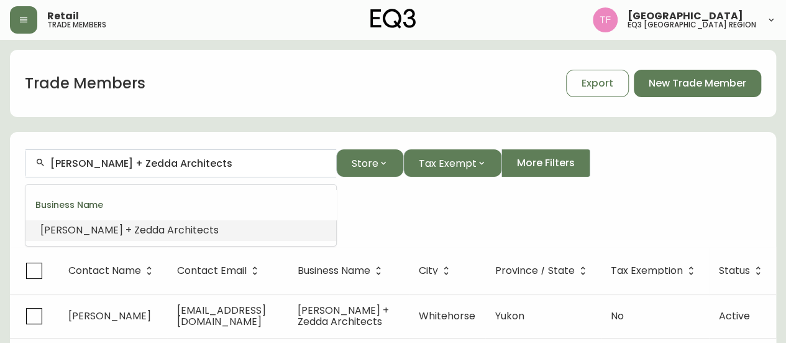
click at [191, 161] on input "[PERSON_NAME] + Zedda Architects" at bounding box center [188, 163] width 276 height 12
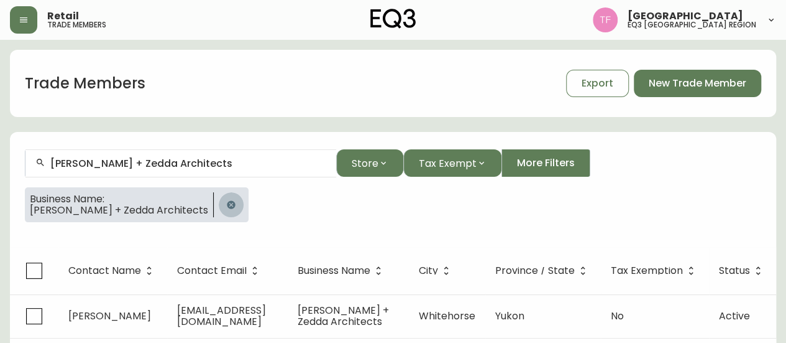
click at [219, 196] on button "button" at bounding box center [231, 204] width 25 height 25
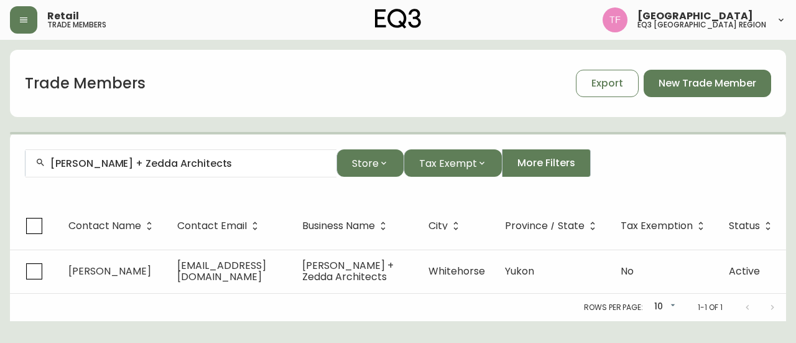
click at [208, 165] on input "[PERSON_NAME] + Zedda Architects" at bounding box center [188, 163] width 276 height 12
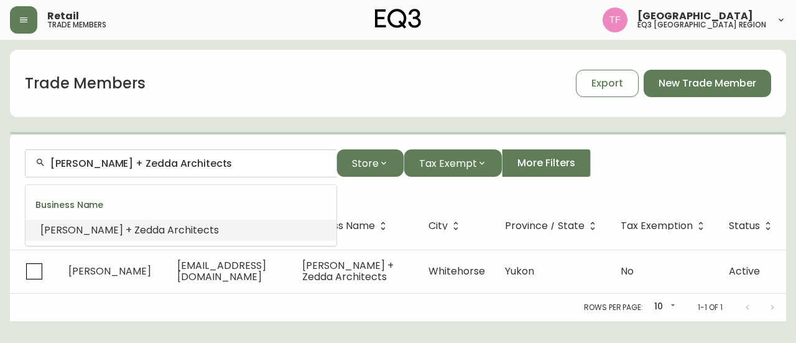
click at [208, 164] on input "[PERSON_NAME] + Zedda Architects" at bounding box center [188, 163] width 276 height 12
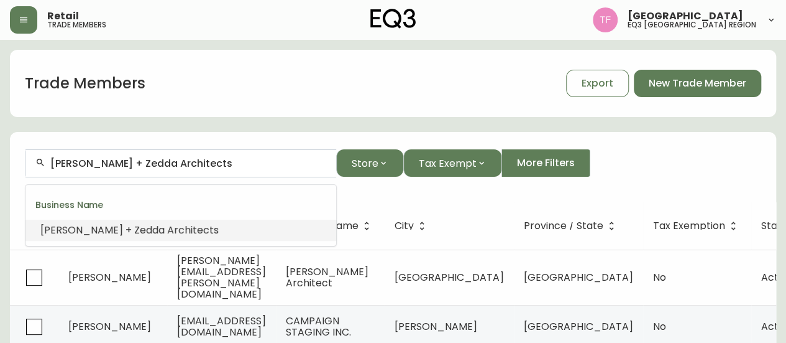
click at [208, 164] on input "[PERSON_NAME] + Zedda Architects" at bounding box center [188, 163] width 276 height 12
paste input "INTEGRATED DESIGN STUDIO"
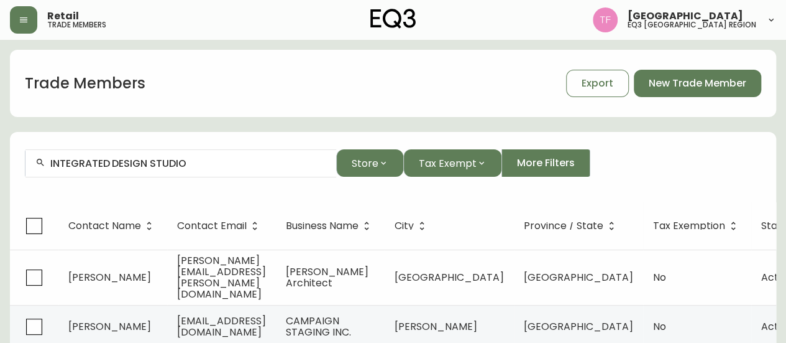
drag, startPoint x: 140, startPoint y: 152, endPoint x: 148, endPoint y: 155, distance: 8.7
click at [140, 154] on div "INTEGRATED DESIGN STUDIO" at bounding box center [180, 163] width 311 height 28
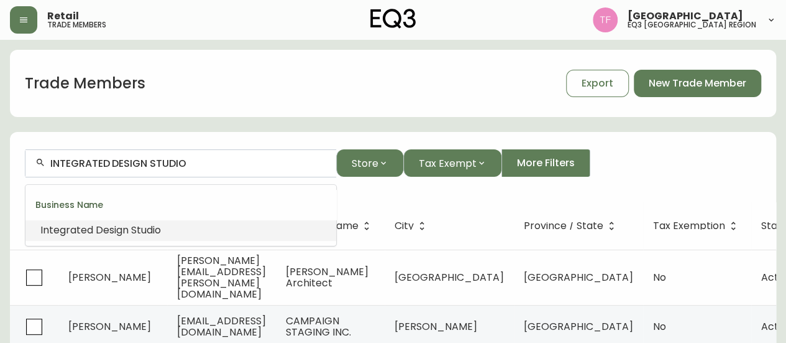
paste input "CONCERT PROPERTIES"
click at [187, 168] on input "CONCERT PROPERTIES" at bounding box center [188, 163] width 276 height 12
paste input "THE GUY WITH THE BIG GLA"
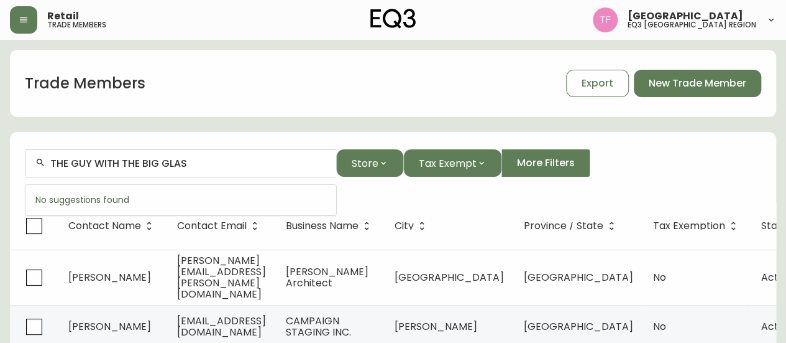
click at [190, 168] on input "THE GUY WITH THE BIG GLAS" at bounding box center [188, 163] width 276 height 12
click at [146, 165] on input "THE GUY WITH THE BIG" at bounding box center [188, 163] width 276 height 12
click at [123, 160] on input "THE GUY WI" at bounding box center [188, 163] width 276 height 12
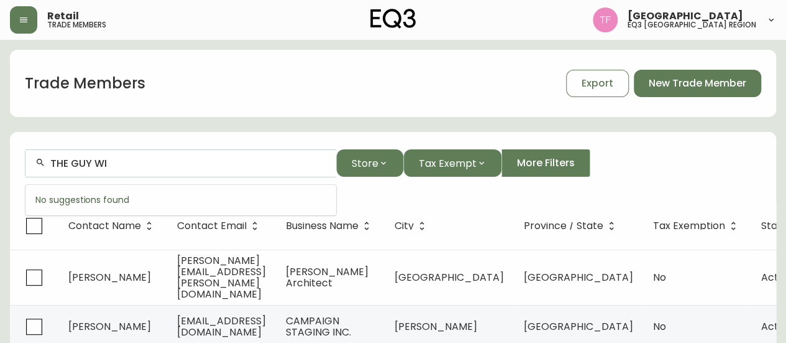
paste input "FORMGIVER"
click at [157, 165] on input "FORMGIVER" at bounding box center [188, 163] width 276 height 12
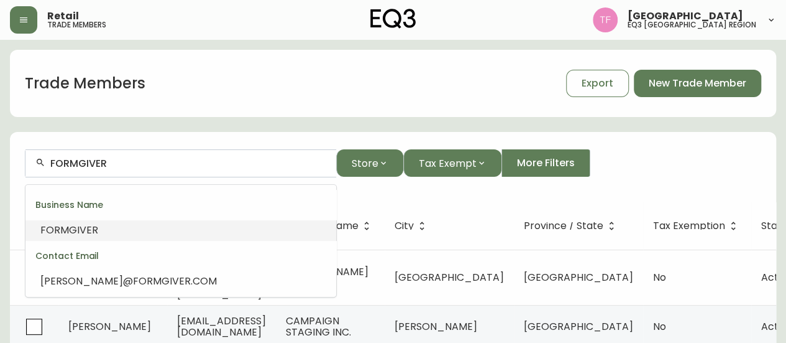
paste input "[PERSON_NAME] HOMES-PREC"
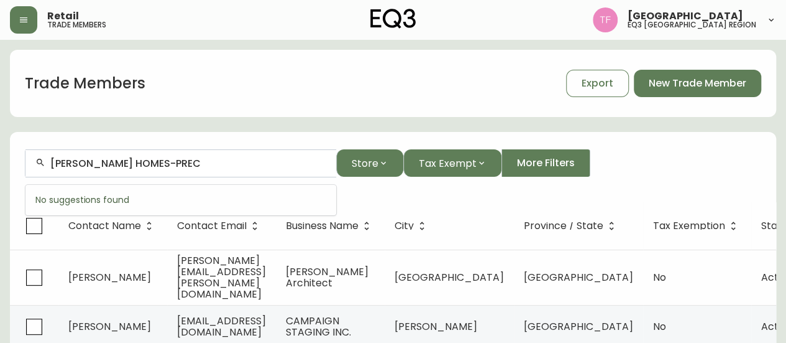
click at [171, 165] on input "[PERSON_NAME] HOMES-PREC" at bounding box center [188, 163] width 276 height 12
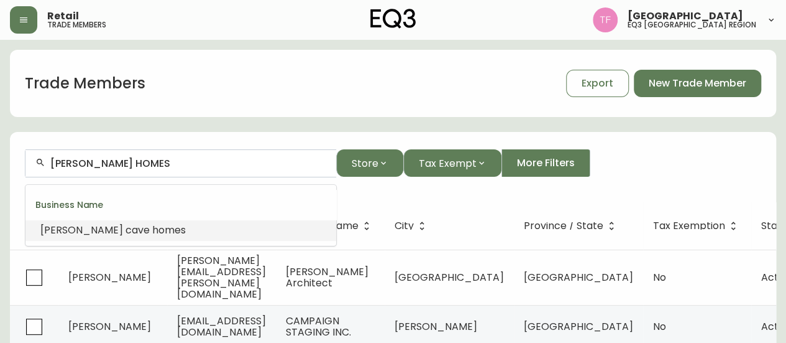
click at [157, 224] on li "[PERSON_NAME] homes" at bounding box center [180, 229] width 311 height 21
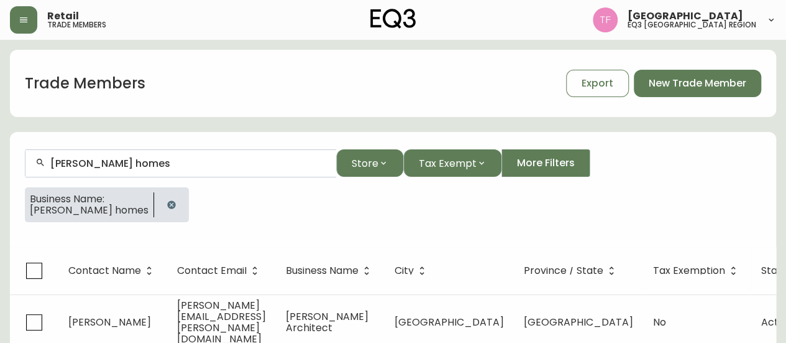
click at [154, 170] on div "[PERSON_NAME] homes" at bounding box center [180, 163] width 311 height 28
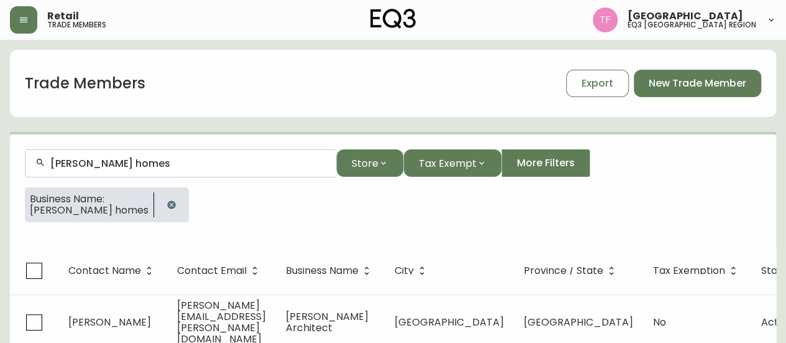
click at [150, 162] on input "[PERSON_NAME] homes" at bounding box center [188, 163] width 276 height 12
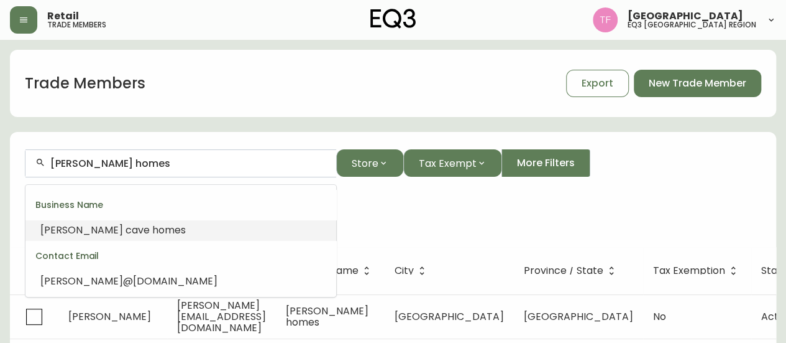
click at [150, 162] on input "[PERSON_NAME] homes" at bounding box center [188, 163] width 276 height 12
click at [149, 162] on input "[PERSON_NAME] homes" at bounding box center [188, 163] width 276 height 12
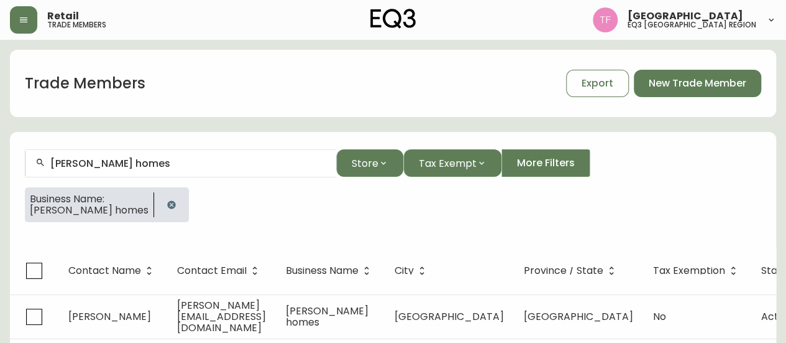
click at [159, 203] on button "button" at bounding box center [171, 204] width 25 height 25
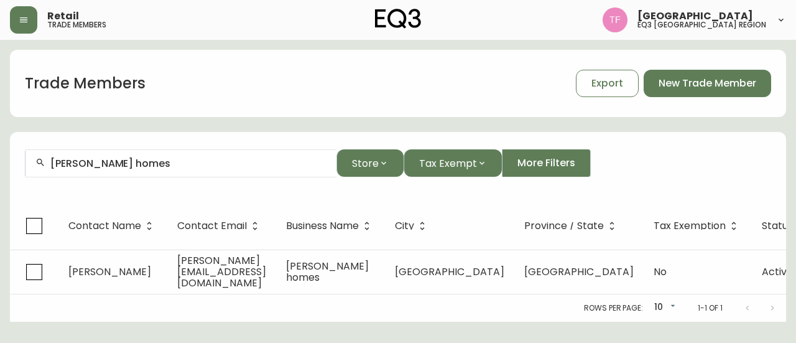
click at [160, 161] on input "[PERSON_NAME] homes" at bounding box center [188, 163] width 276 height 12
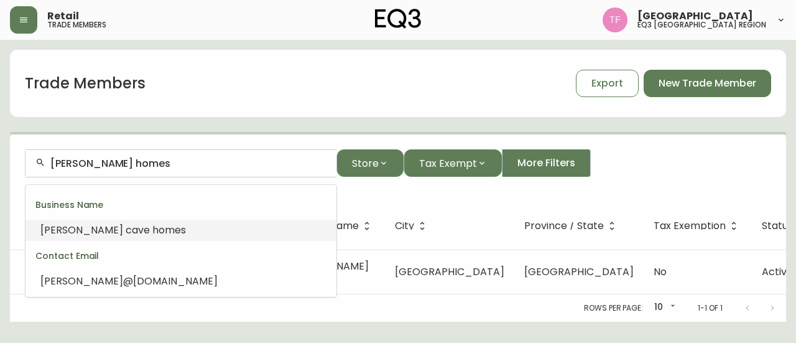
click at [170, 161] on input "[PERSON_NAME] homes" at bounding box center [188, 163] width 276 height 12
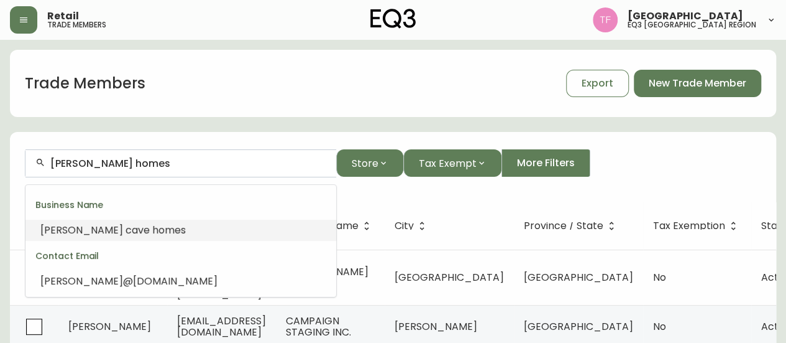
click at [170, 161] on input "[PERSON_NAME] homes" at bounding box center [188, 163] width 276 height 12
paste input "MG MEDIA INC"
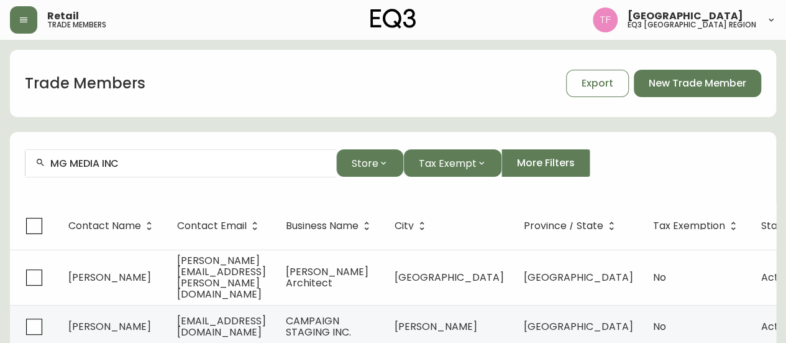
click at [123, 167] on input "MG MEDIA INC" at bounding box center [188, 163] width 276 height 12
click at [182, 172] on div "MG MEDIA INC" at bounding box center [180, 163] width 311 height 28
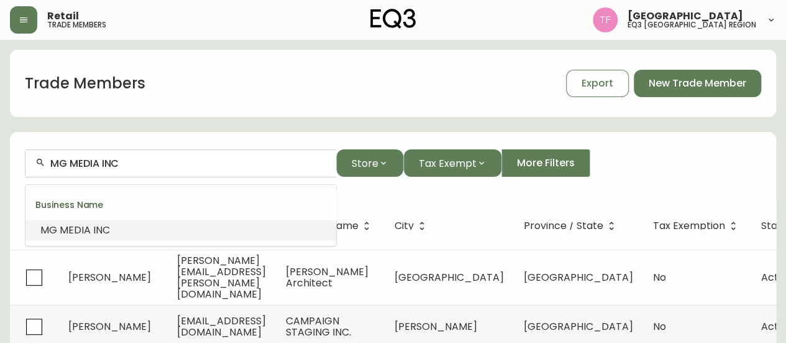
paste input "[PERSON_NAME] ARCHITECTS"
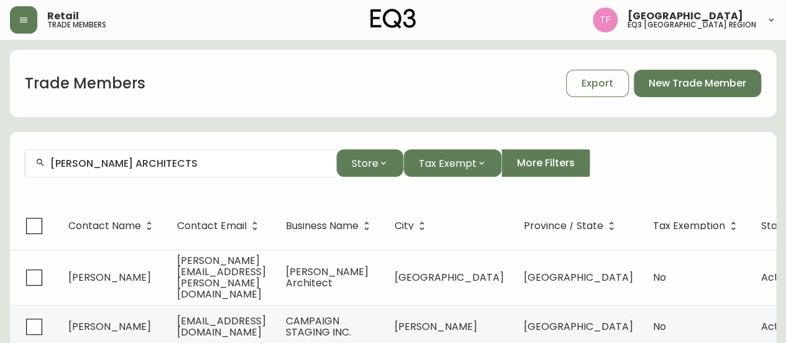
click at [160, 160] on input "[PERSON_NAME] ARCHITECTS" at bounding box center [188, 163] width 276 height 12
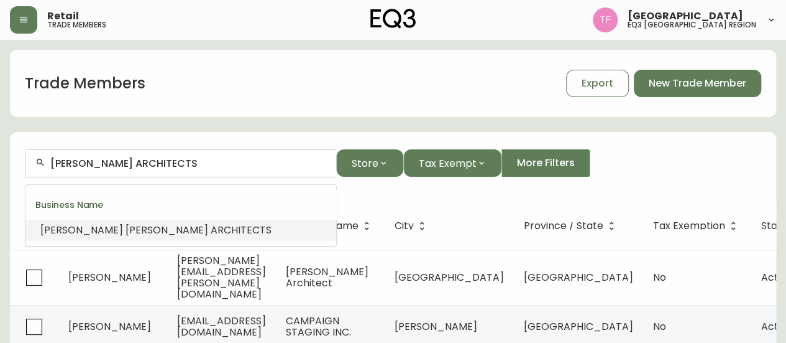
paste input "RAVENINSIDE"
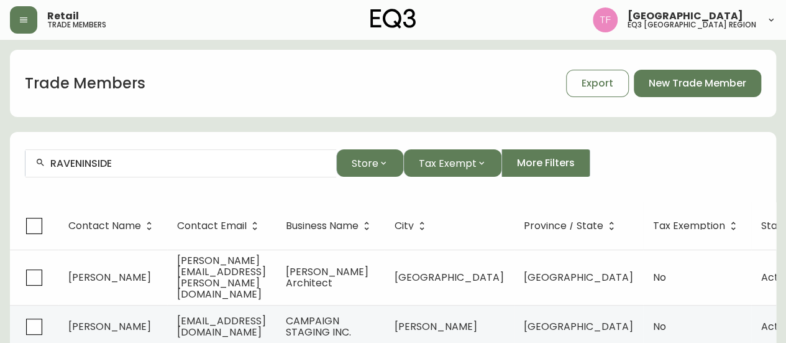
click at [136, 160] on input "RAVENINSIDE" at bounding box center [188, 163] width 276 height 12
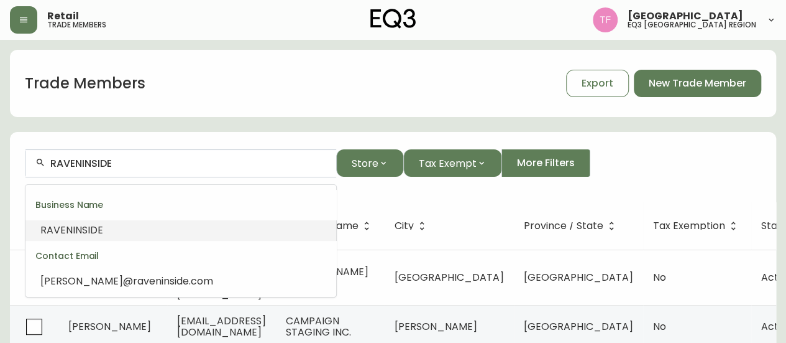
paste input "AND DAUGHTERS"
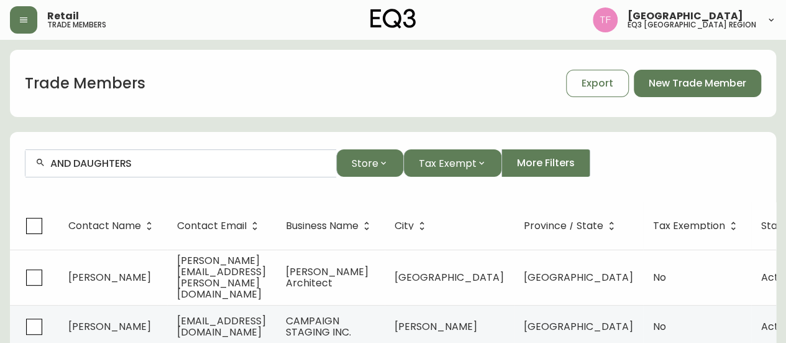
click at [162, 169] on div "AND DAUGHTERS" at bounding box center [180, 163] width 311 height 28
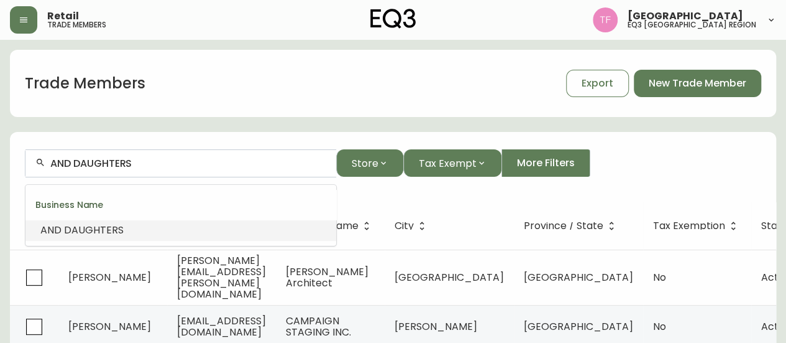
paste input "[PERSON_NAME] AND COMPANY LTD"
click at [175, 159] on input "[PERSON_NAME] AND COMPANY LTD" at bounding box center [188, 163] width 276 height 12
paste input "Simpler Living"
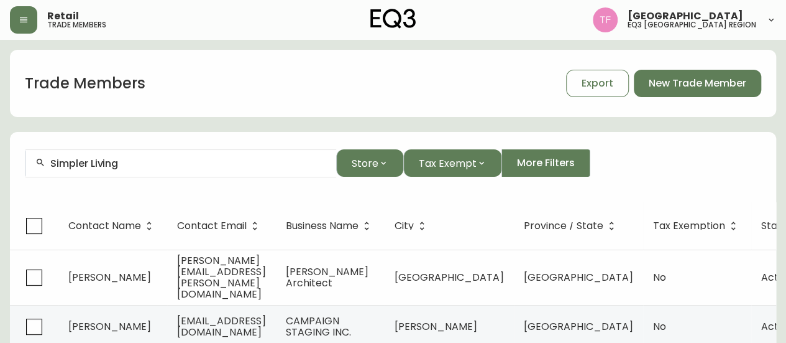
click at [119, 164] on input "Simpler Living" at bounding box center [188, 163] width 276 height 12
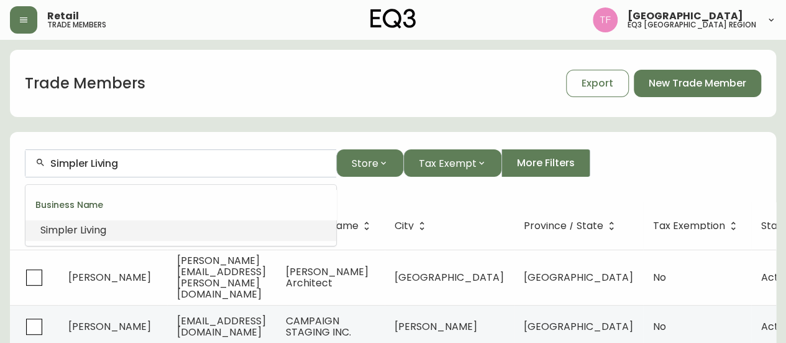
paste input "Meme [PERSON_NAME] Design Inc."
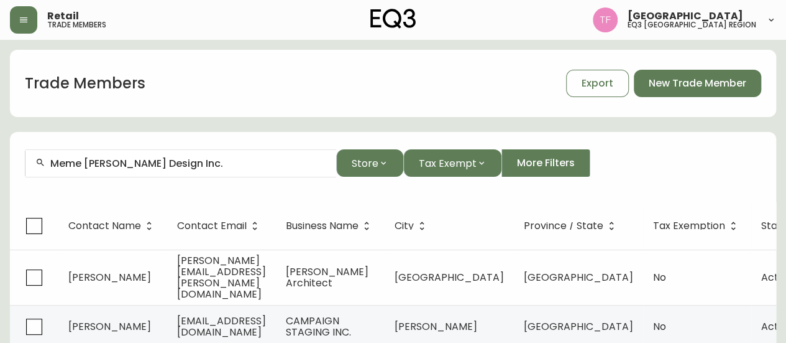
click at [94, 162] on input "Meme [PERSON_NAME] Design Inc." at bounding box center [188, 163] width 276 height 12
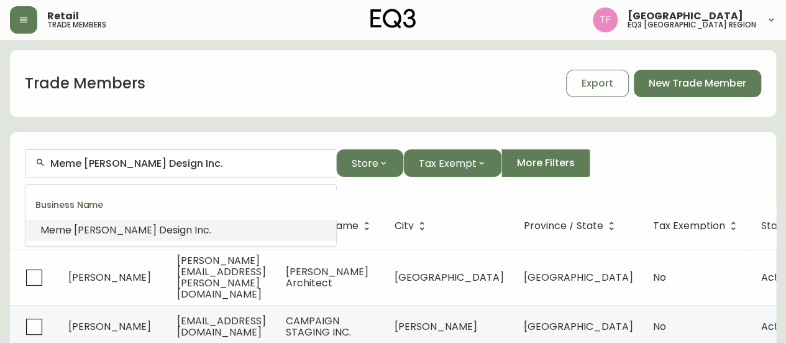
paste input "HAVEN COLLECTIVE"
click at [116, 235] on span "COLLECTIVE" at bounding box center [123, 230] width 58 height 14
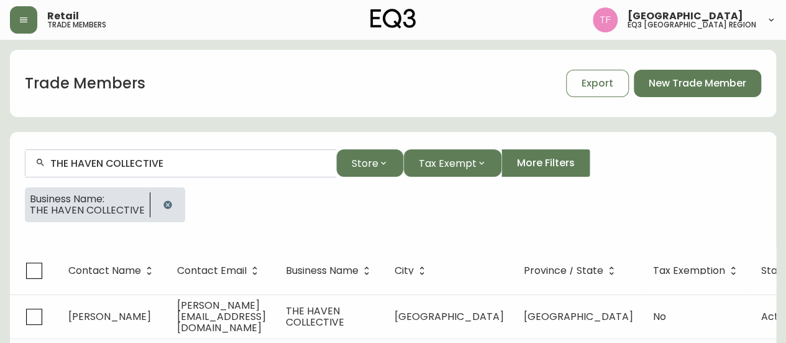
click at [158, 164] on input "THE HAVEN COLLECTIVE" at bounding box center [188, 163] width 276 height 12
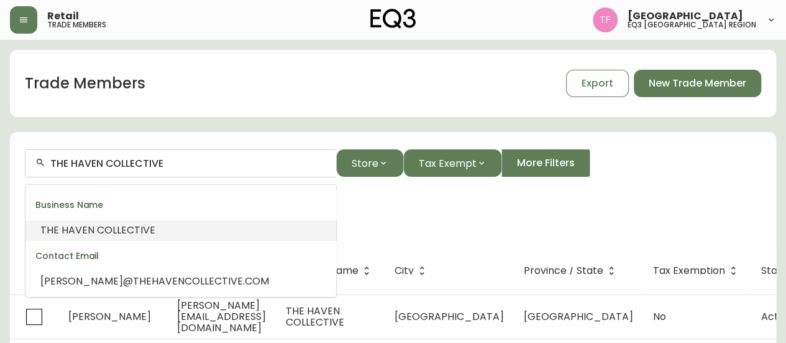
click at [158, 164] on input "THE HAVEN COLLECTIVE" at bounding box center [188, 163] width 276 height 12
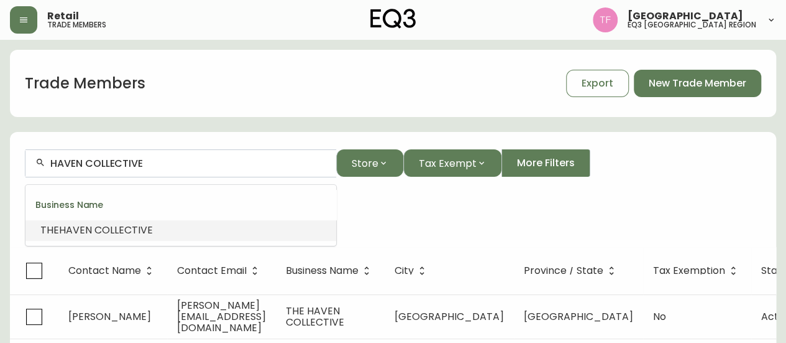
click at [131, 224] on span "COLLECTIVE" at bounding box center [123, 230] width 58 height 14
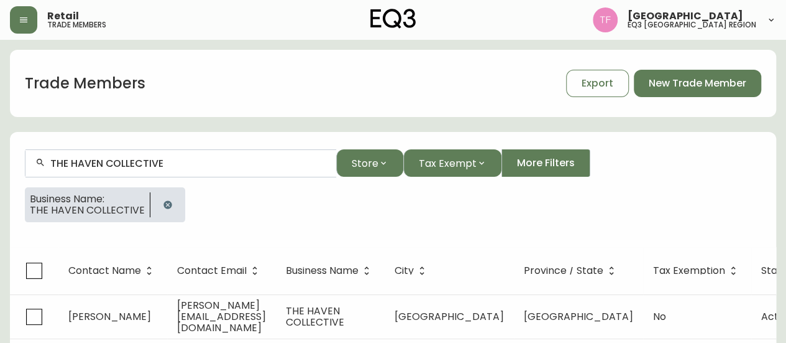
click at [131, 160] on input "THE HAVEN COLLECTIVE" at bounding box center [188, 163] width 276 height 12
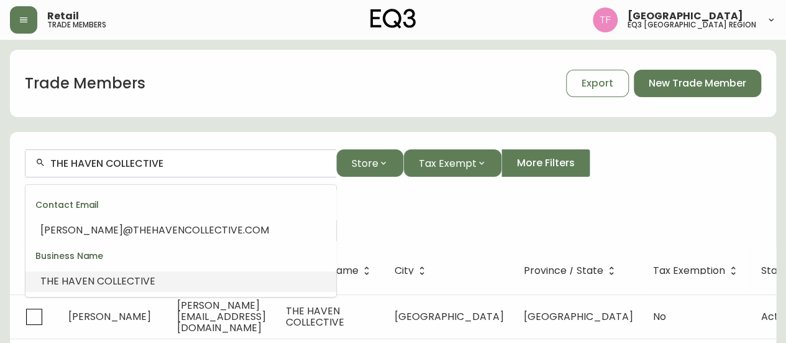
click at [131, 160] on input "THE HAVEN COLLECTIVE" at bounding box center [188, 163] width 276 height 12
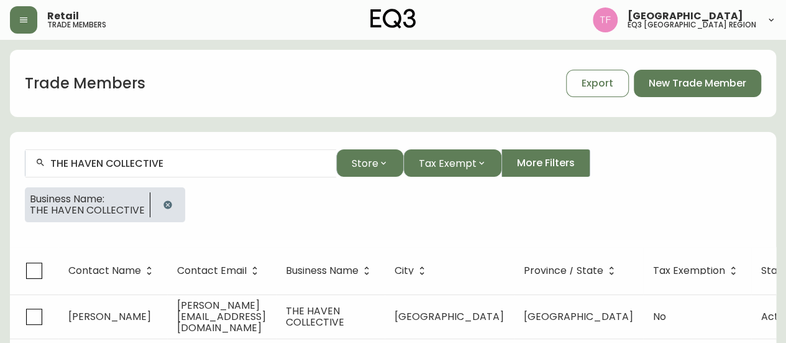
click at [165, 201] on icon "button" at bounding box center [168, 204] width 8 height 8
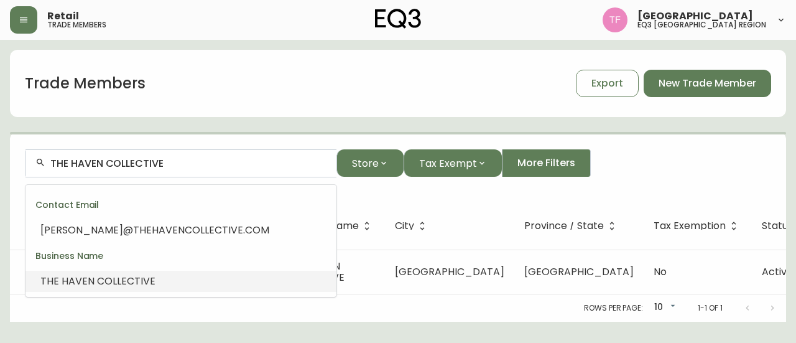
click at [138, 166] on input "THE HAVEN COLLECTIVE" at bounding box center [188, 163] width 276 height 12
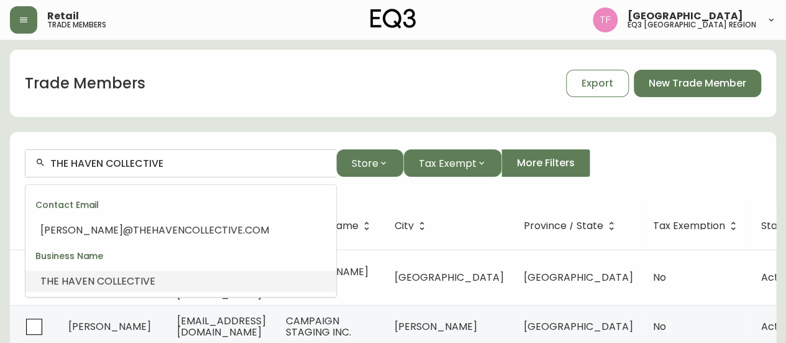
click at [151, 160] on input "THE HAVEN COLLECTIVE" at bounding box center [188, 163] width 276 height 12
paste input "JF CREATIVEWORKS"
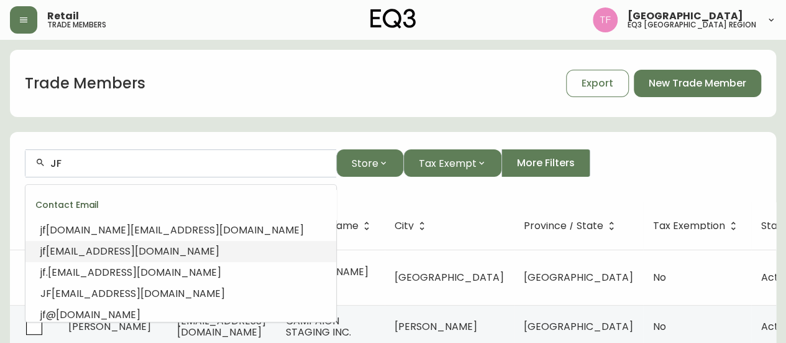
click at [172, 244] on span "[EMAIL_ADDRESS][DOMAIN_NAME]" at bounding box center [132, 251] width 173 height 14
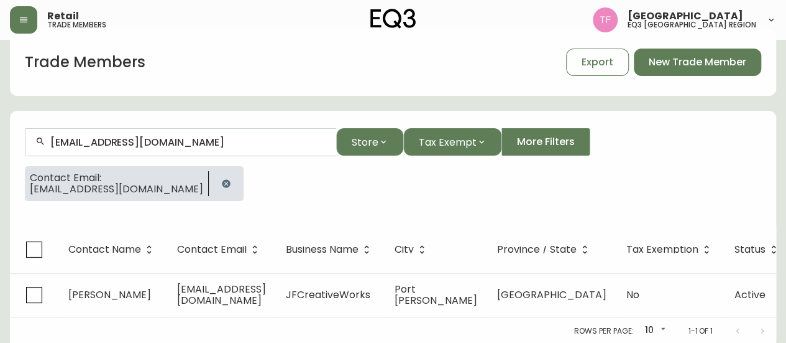
scroll to position [31, 0]
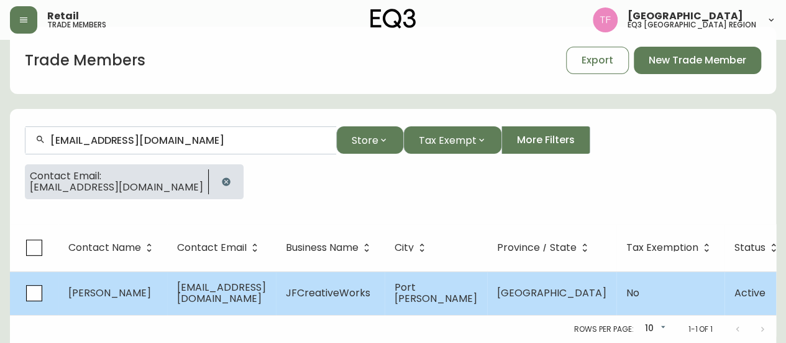
type input "[EMAIL_ADDRESS][DOMAIN_NAME]"
click at [385, 285] on td "JFCreativeWorks" at bounding box center [330, 293] width 109 height 44
select select "BC"
select select "CA"
select select "CA_EN"
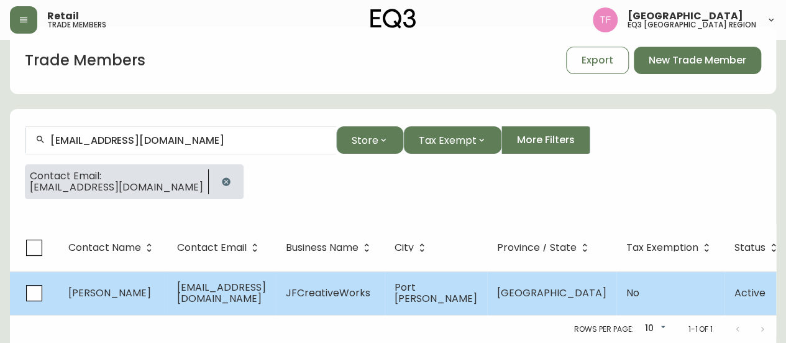
select select "Other"
select select "false"
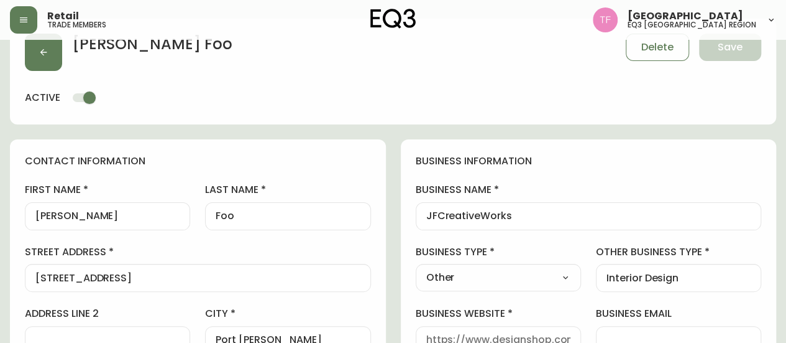
type input "EQ3 [GEOGRAPHIC_DATA]"
select select "cjw10z96p001r6gs00juufhhe"
drag, startPoint x: 534, startPoint y: 210, endPoint x: 388, endPoint y: 213, distance: 146.1
click at [53, 62] on button "button" at bounding box center [43, 52] width 37 height 37
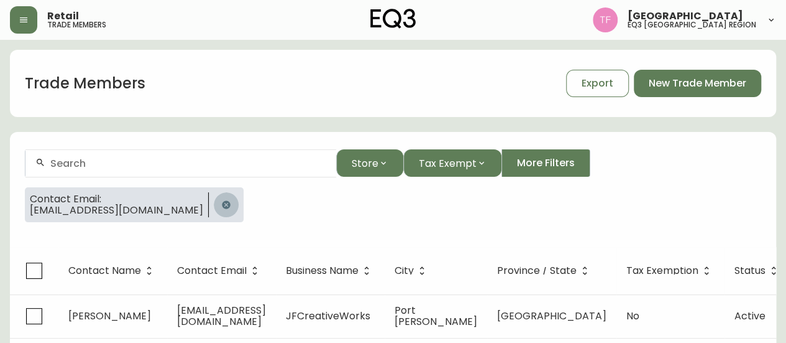
click at [222, 203] on icon "button" at bounding box center [226, 204] width 8 height 8
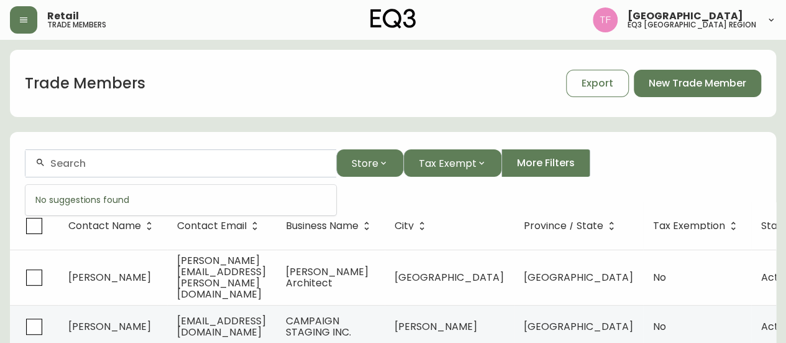
paste input "[PERSON_NAME] ARCHITECT LTD"
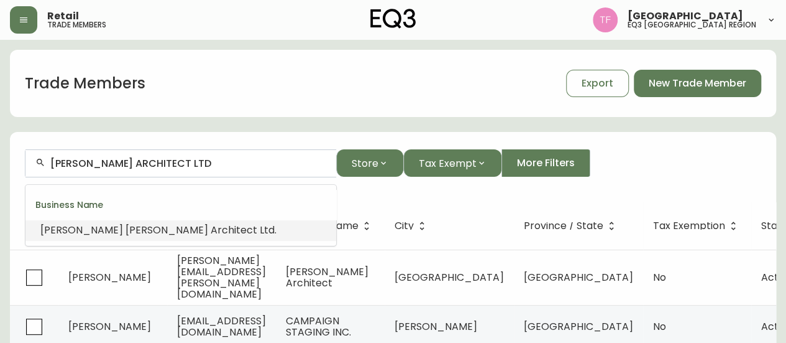
click at [187, 222] on li "[PERSON_NAME] Architect Ltd ." at bounding box center [180, 229] width 311 height 21
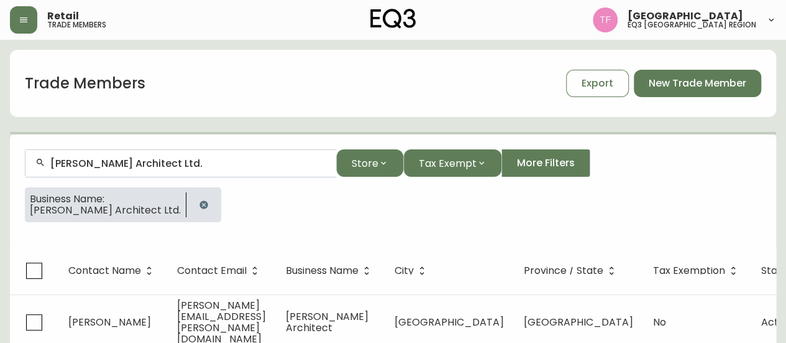
click at [149, 165] on input "[PERSON_NAME] Architect Ltd." at bounding box center [188, 163] width 276 height 12
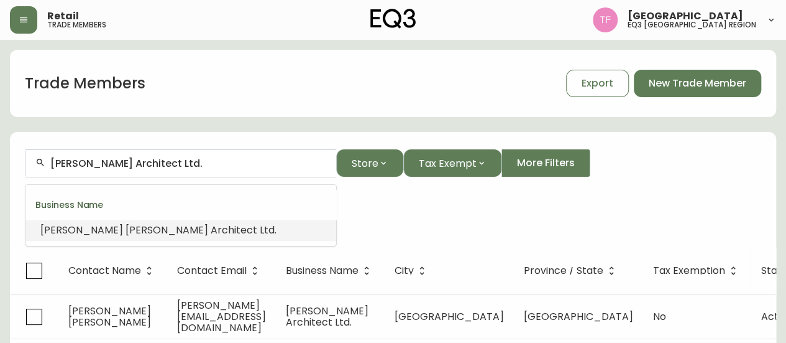
click at [149, 165] on input "[PERSON_NAME] Architect Ltd." at bounding box center [188, 163] width 276 height 12
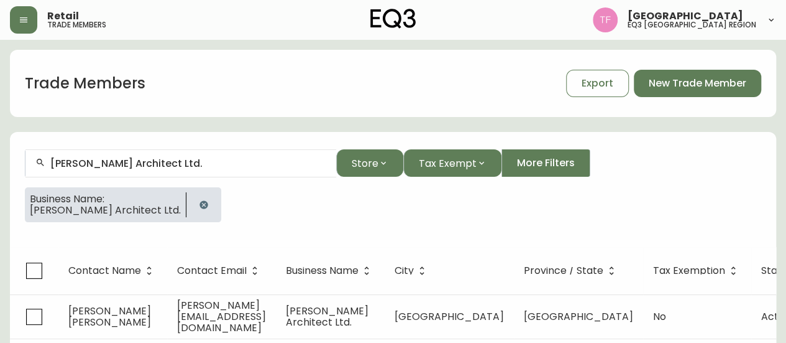
click at [200, 203] on icon "button" at bounding box center [204, 204] width 8 height 8
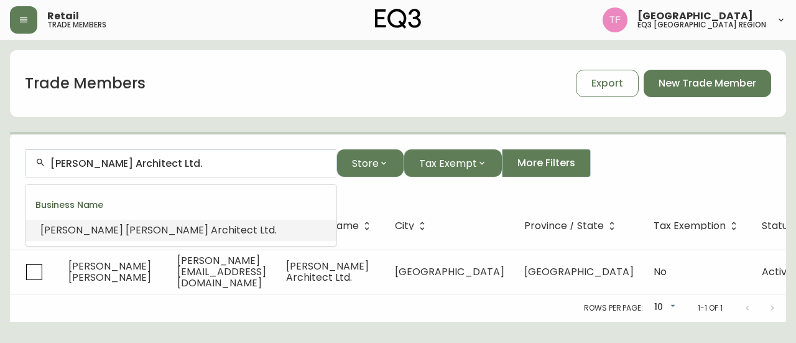
click at [173, 158] on input "[PERSON_NAME] Architect Ltd." at bounding box center [188, 163] width 276 height 12
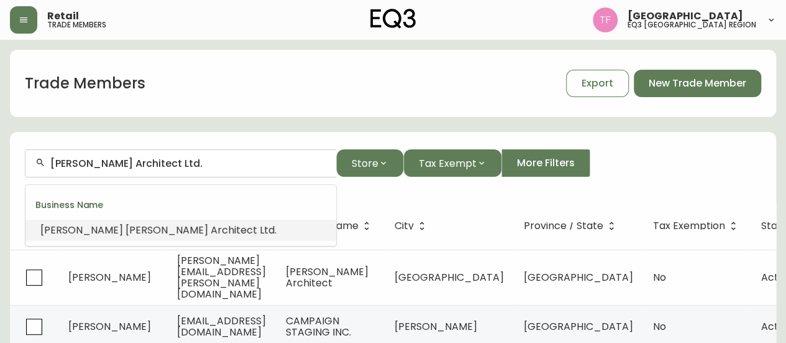
drag, startPoint x: 174, startPoint y: 161, endPoint x: 158, endPoint y: 161, distance: 16.2
click at [158, 161] on input "[PERSON_NAME] Architect Ltd." at bounding box center [188, 163] width 276 height 12
paste input "STUDIO 8 DESIGNS-TR"
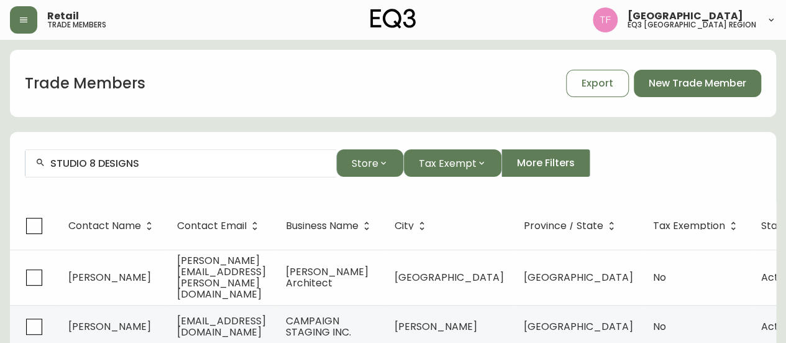
drag, startPoint x: 59, startPoint y: 168, endPoint x: 73, endPoint y: 166, distance: 14.5
click at [59, 168] on input "STUDIO 8 DESIGNS" at bounding box center [188, 163] width 276 height 12
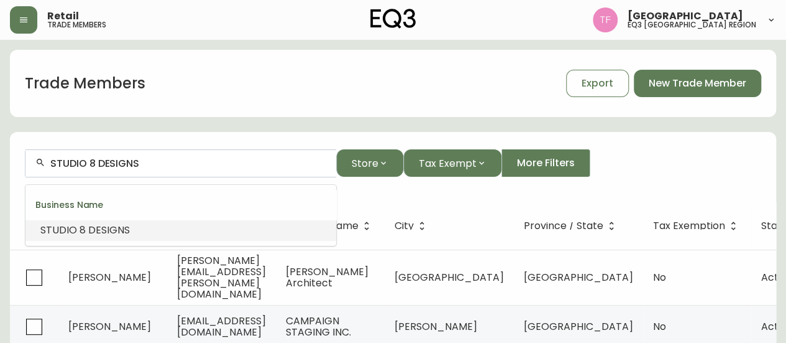
paste input "LH Interior Design"
click at [205, 226] on span "Interior" at bounding box center [216, 230] width 36 height 14
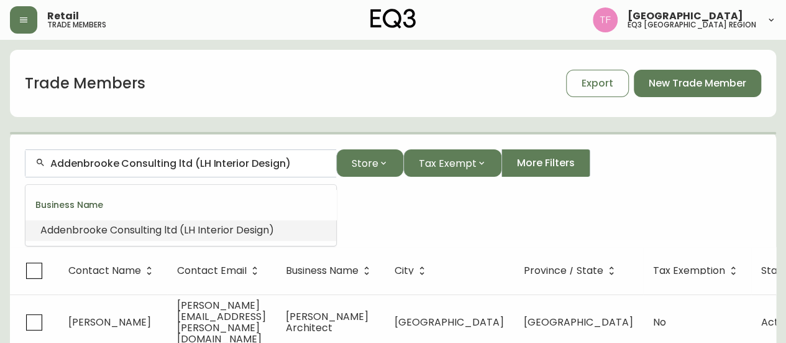
click at [205, 164] on input "Addenbrooke Consulting ltd (LH Interior Design)" at bounding box center [188, 163] width 276 height 12
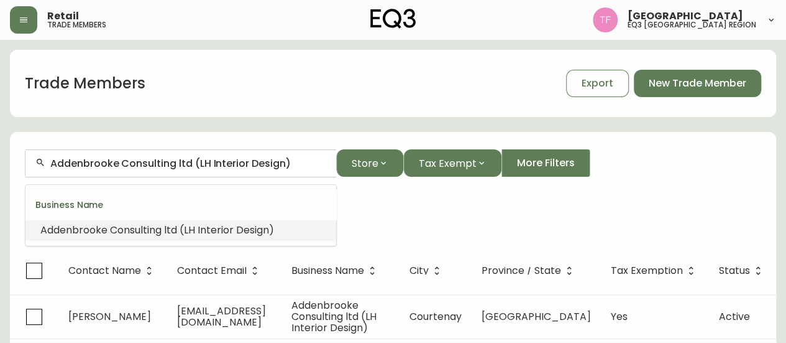
click at [205, 164] on input "Addenbrooke Consulting ltd (LH Interior Design)" at bounding box center [188, 163] width 276 height 12
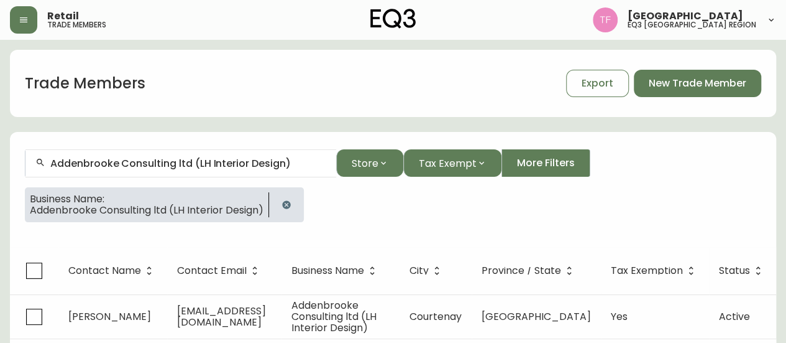
click at [284, 208] on icon "button" at bounding box center [287, 205] width 10 height 10
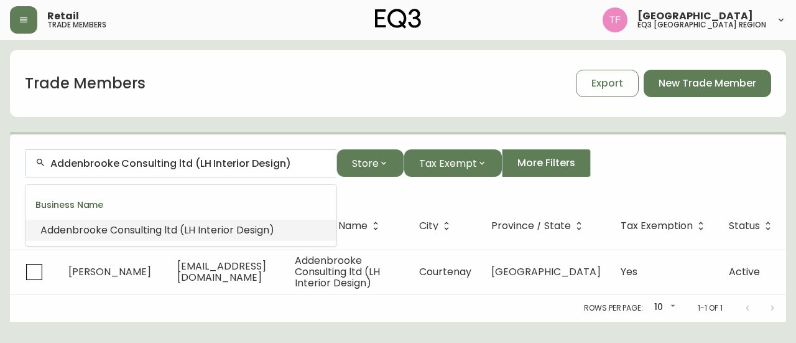
click at [215, 162] on input "Addenbrooke Consulting ltd (LH Interior Design)" at bounding box center [188, 163] width 276 height 12
click at [216, 162] on input "Addenbrooke Consulting ltd (LH Interior Design)" at bounding box center [188, 163] width 276 height 12
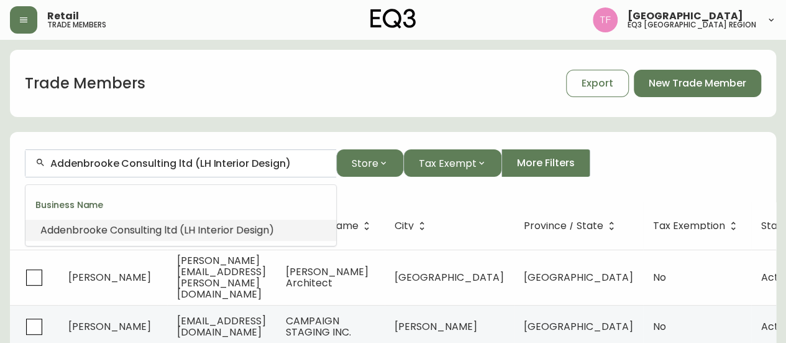
click at [216, 162] on input "Addenbrooke Consulting ltd (LH Interior Design)" at bounding box center [188, 163] width 276 height 12
paste input "PROJECT PING"
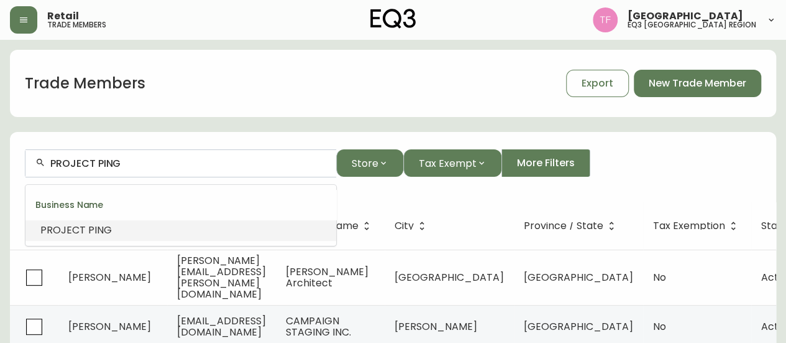
click at [124, 165] on input "PROJECT PING" at bounding box center [188, 163] width 276 height 12
paste input "CONCORD PACIFIC"
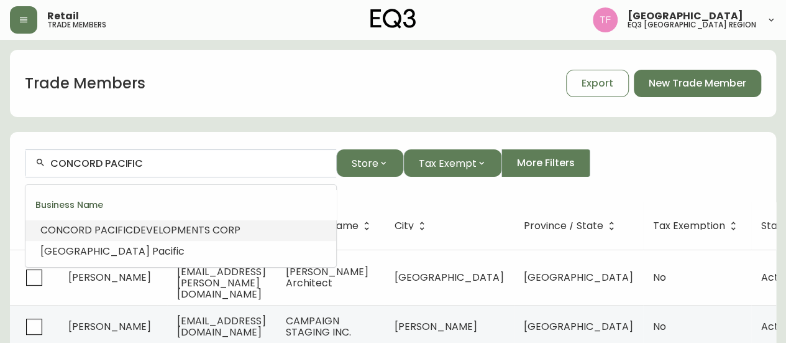
click at [119, 160] on input "CONCORD PACIFIC" at bounding box center [188, 163] width 276 height 12
paste input "[PERSON_NAME] INC."
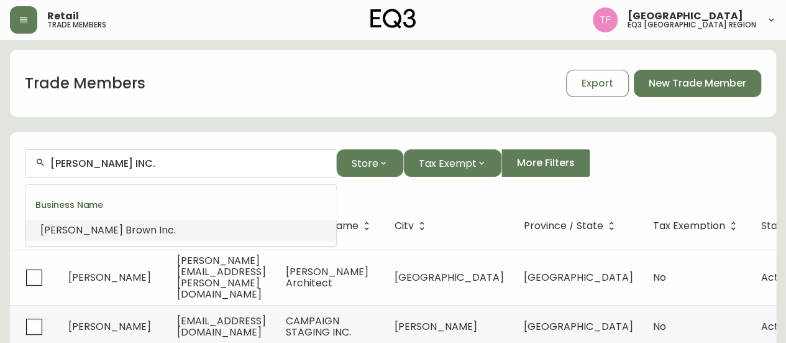
type input "[PERSON_NAME] INC."
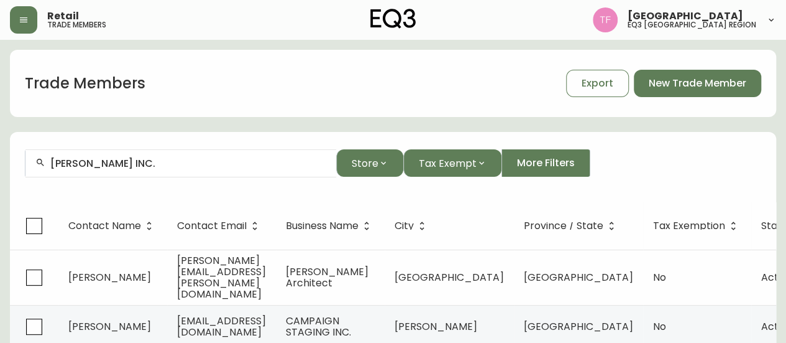
click at [183, 161] on input "[PERSON_NAME] INC." at bounding box center [188, 163] width 276 height 12
